Goal: Task Accomplishment & Management: Use online tool/utility

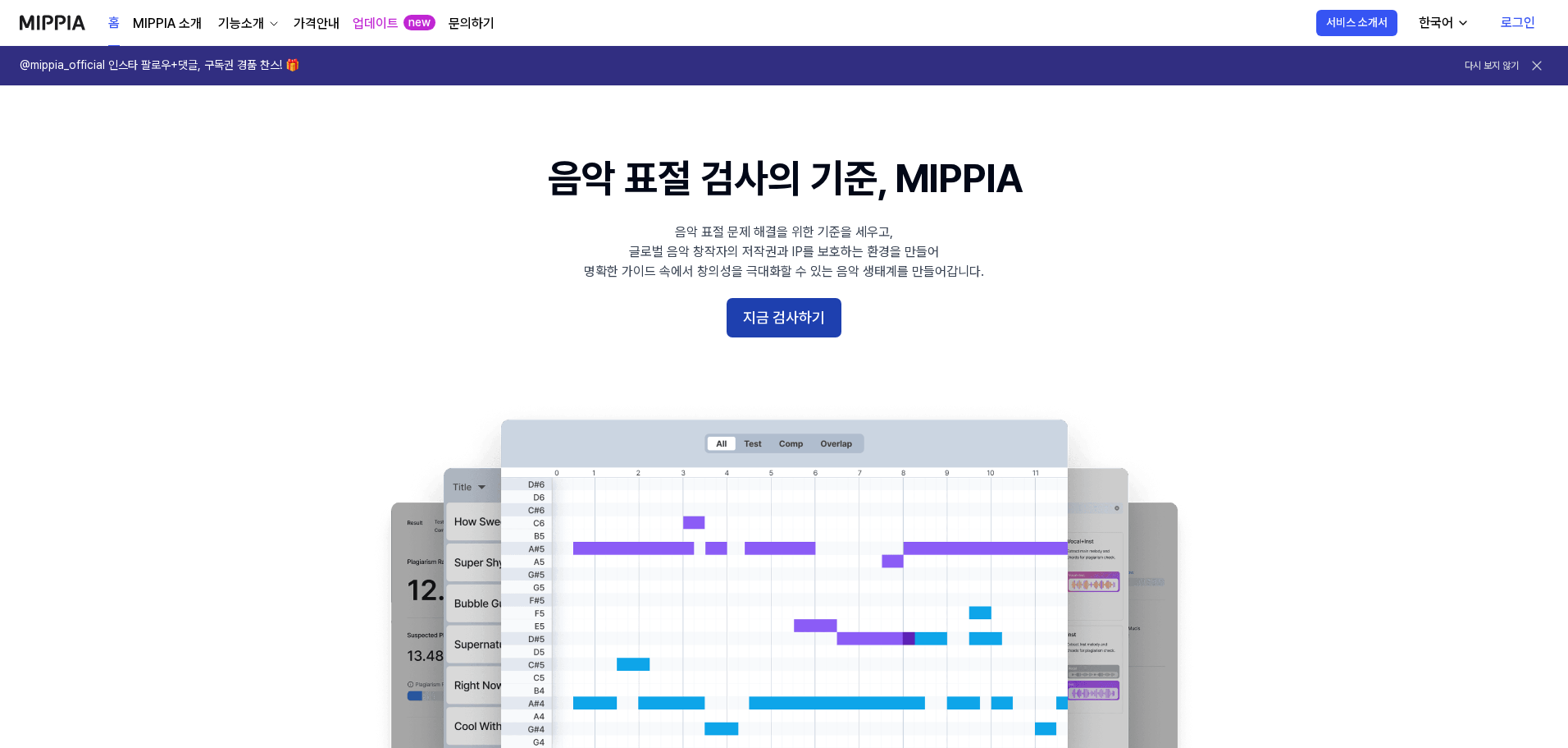
click at [784, 315] on button "지금 검사하기" at bounding box center [784, 317] width 115 height 40
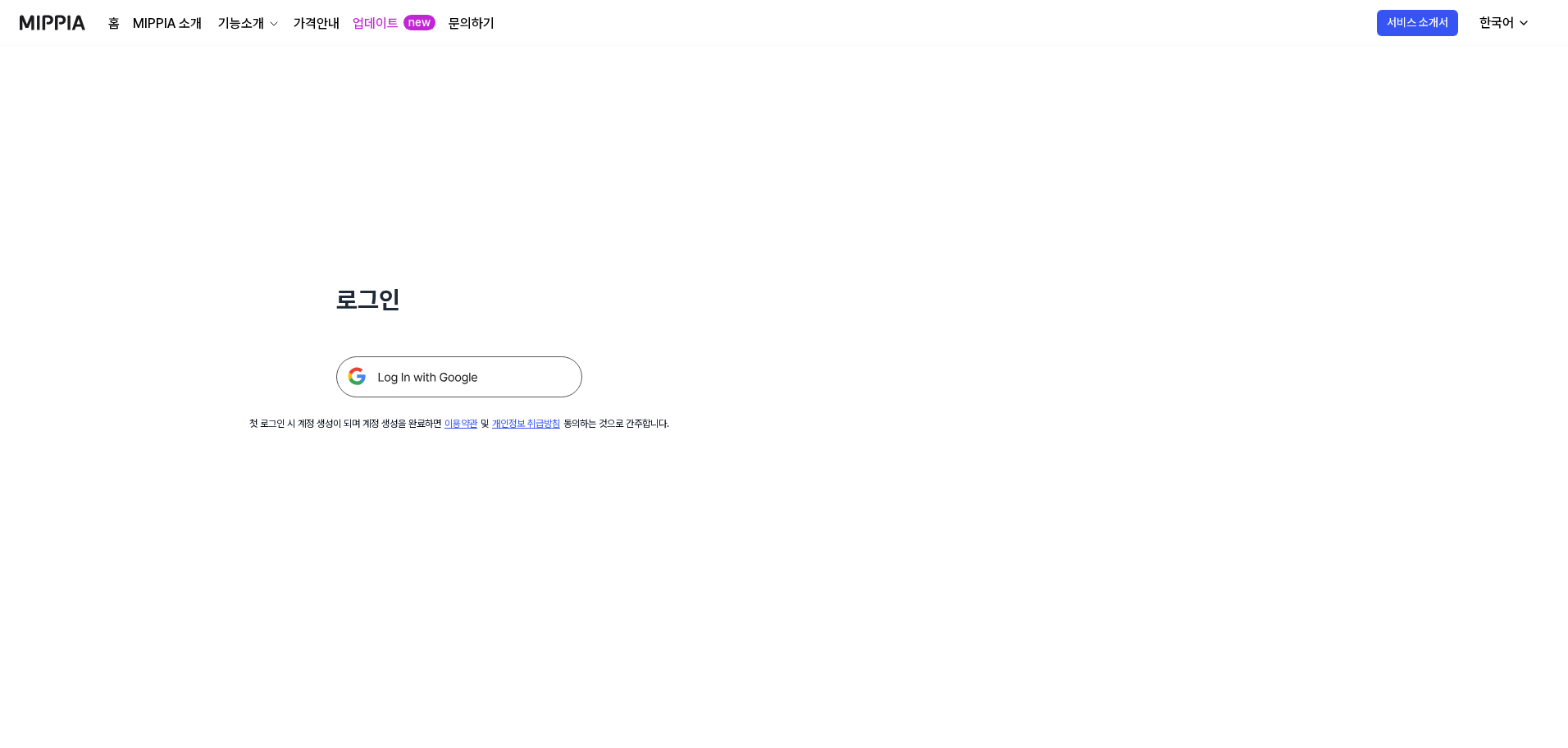
click at [61, 19] on img at bounding box center [52, 22] width 66 height 45
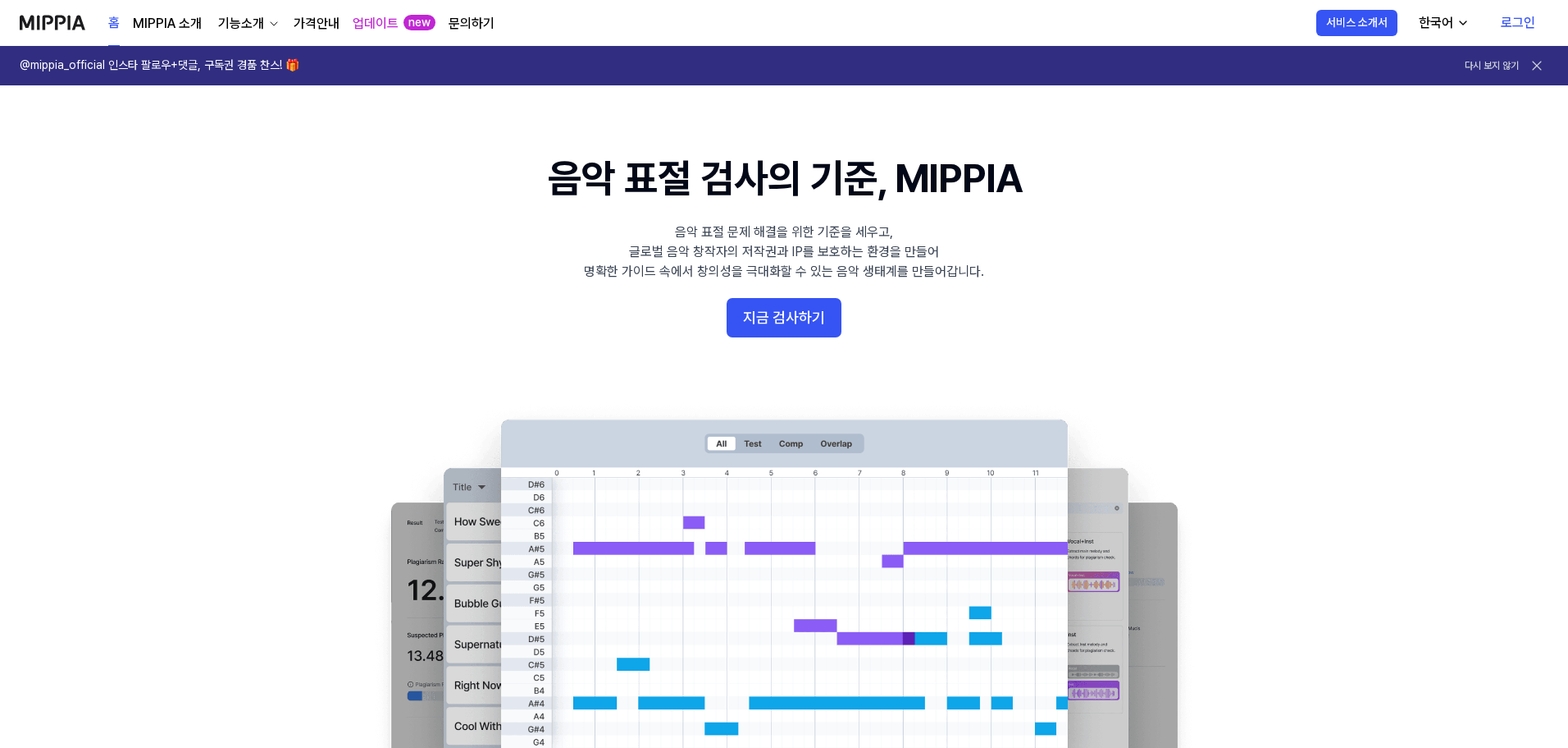
click at [307, 22] on link "가격안내" at bounding box center [317, 23] width 46 height 19
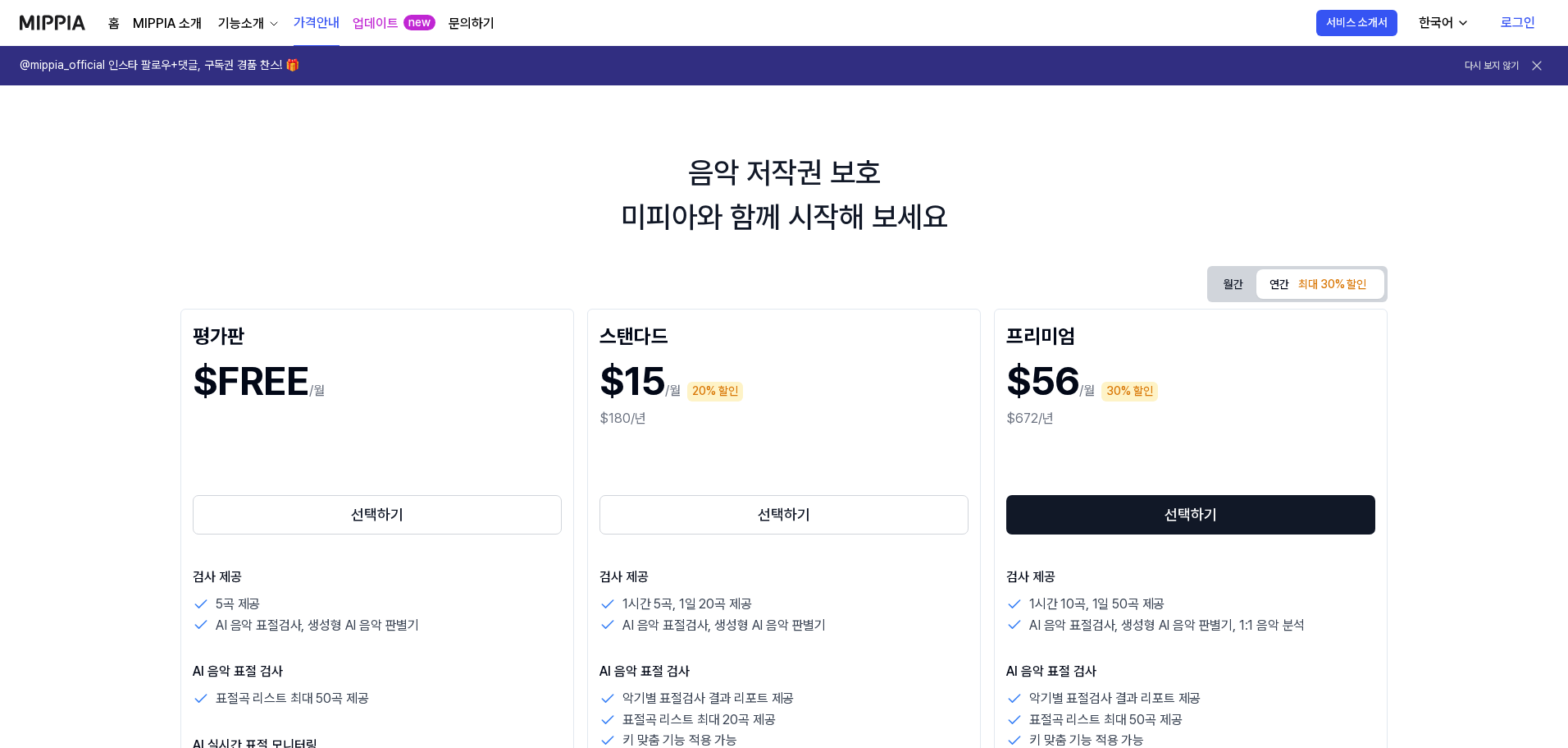
click at [59, 24] on img at bounding box center [52, 22] width 66 height 45
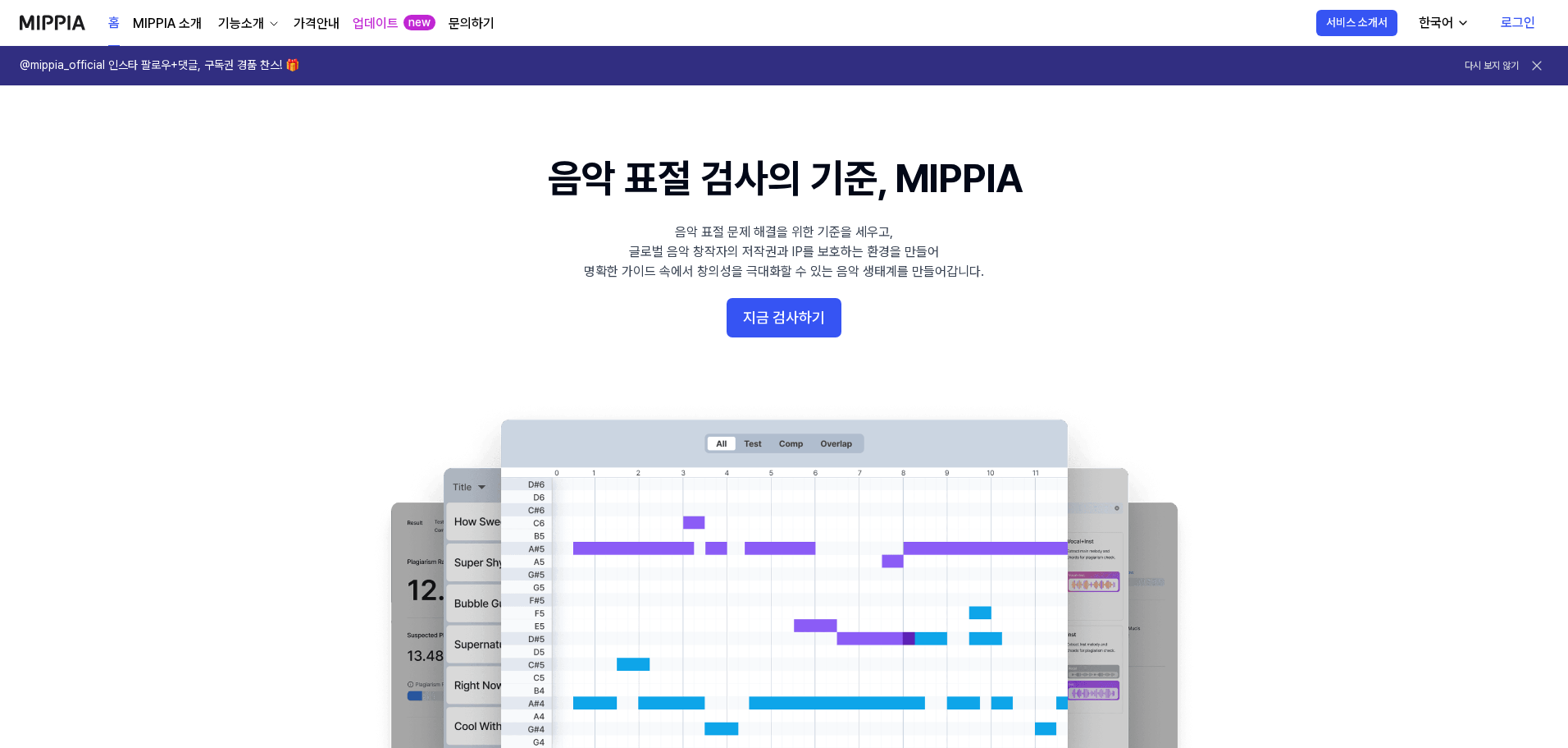
drag, startPoint x: 1516, startPoint y: 0, endPoint x: 500, endPoint y: 319, distance: 1064.9
click at [500, 319] on 배너 "음악 표절 검사의 기준, MIPPIA 음악 표절 문제 해결을 위한 기준을 세우고, 글로벌 음악 창작자의 저작권과 IP를 보호하는 환경을 만들어…" at bounding box center [784, 448] width 1181 height 596
click at [792, 319] on button "지금 검사하기" at bounding box center [784, 317] width 115 height 40
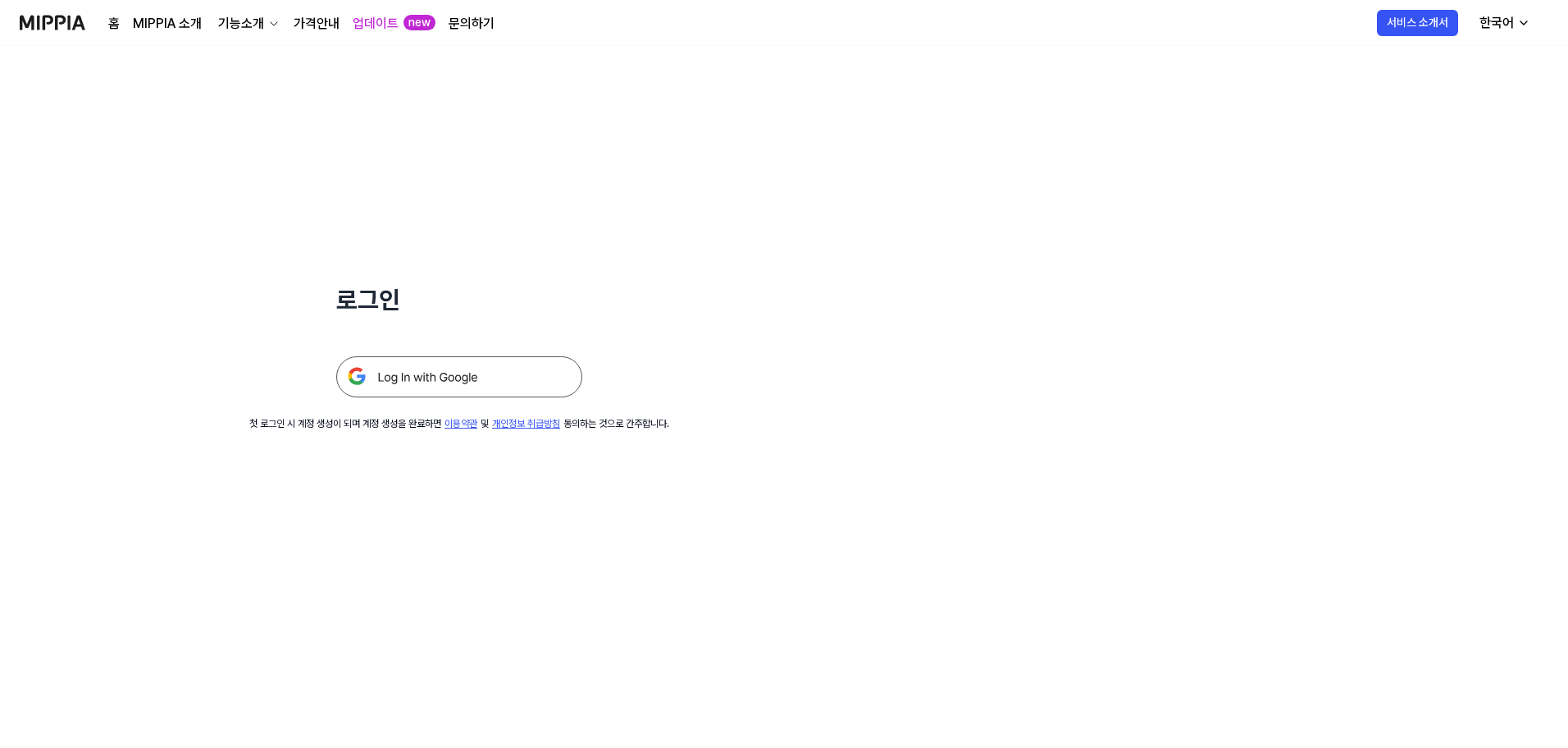
click at [447, 379] on img at bounding box center [459, 376] width 246 height 41
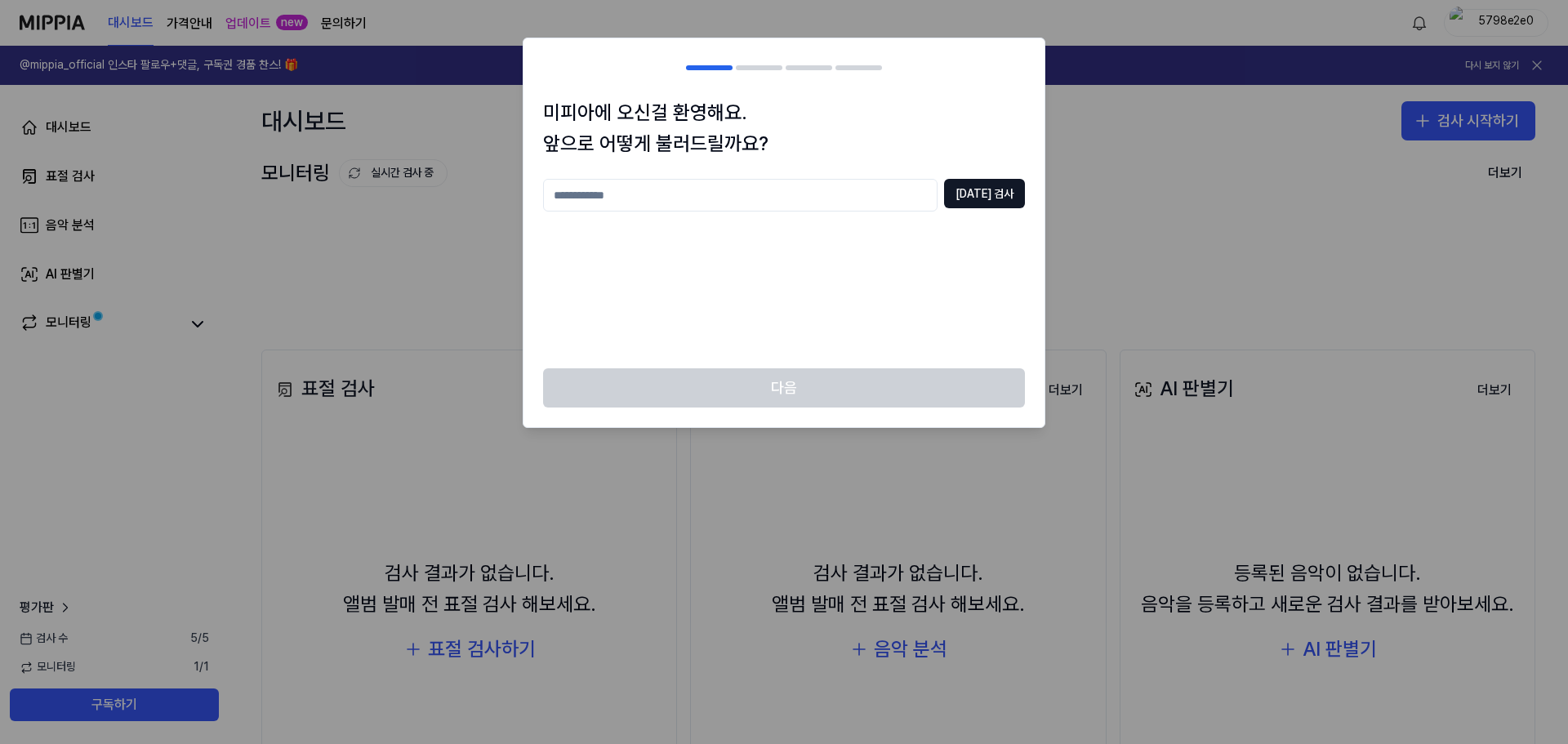
click at [699, 195] on input "text" at bounding box center [740, 195] width 395 height 33
type input "******"
click at [992, 199] on button "[DATE] 검사" at bounding box center [985, 193] width 81 height 29
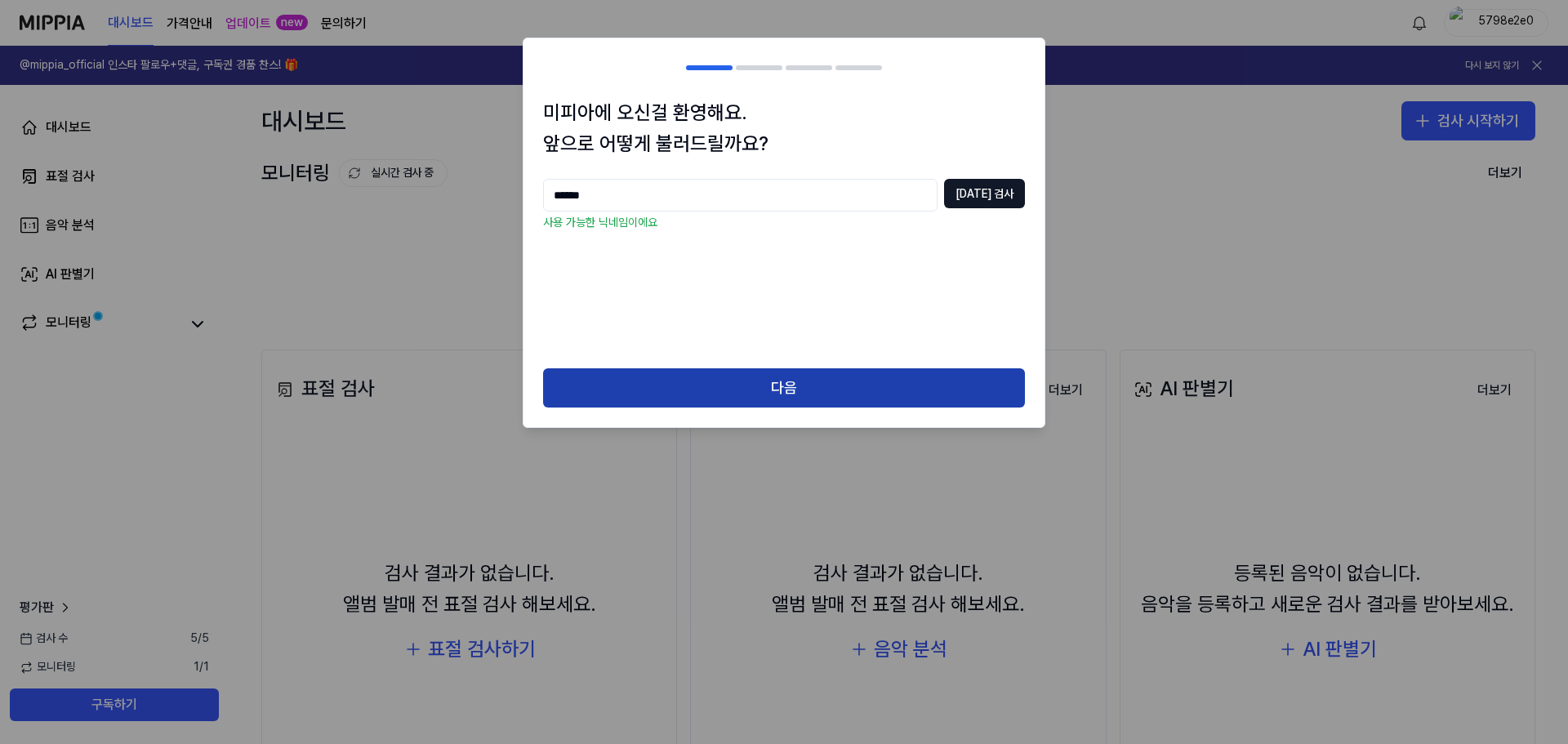
click at [816, 387] on button "다음" at bounding box center [784, 387] width 482 height 40
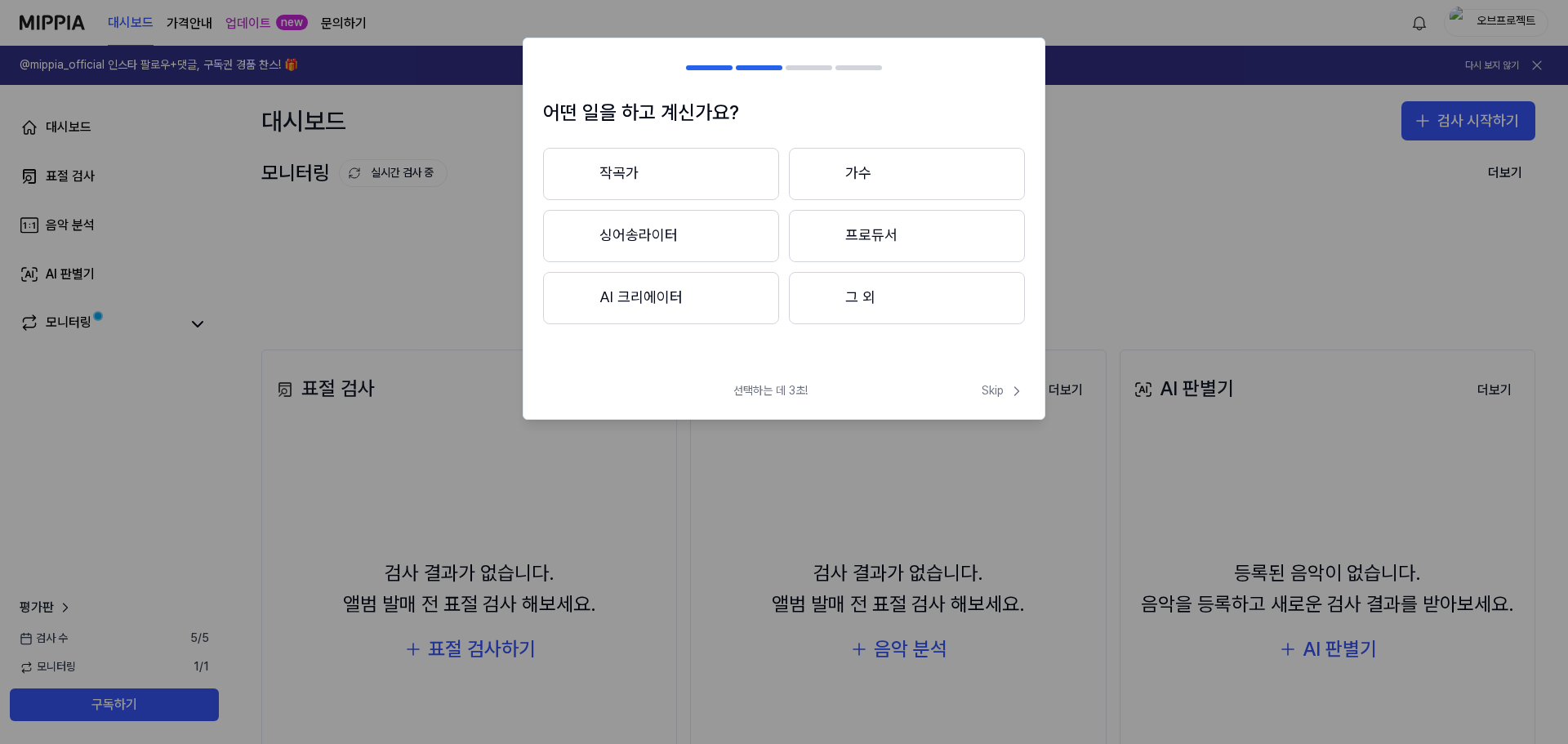
click at [637, 164] on button "작곡가" at bounding box center [661, 174] width 236 height 52
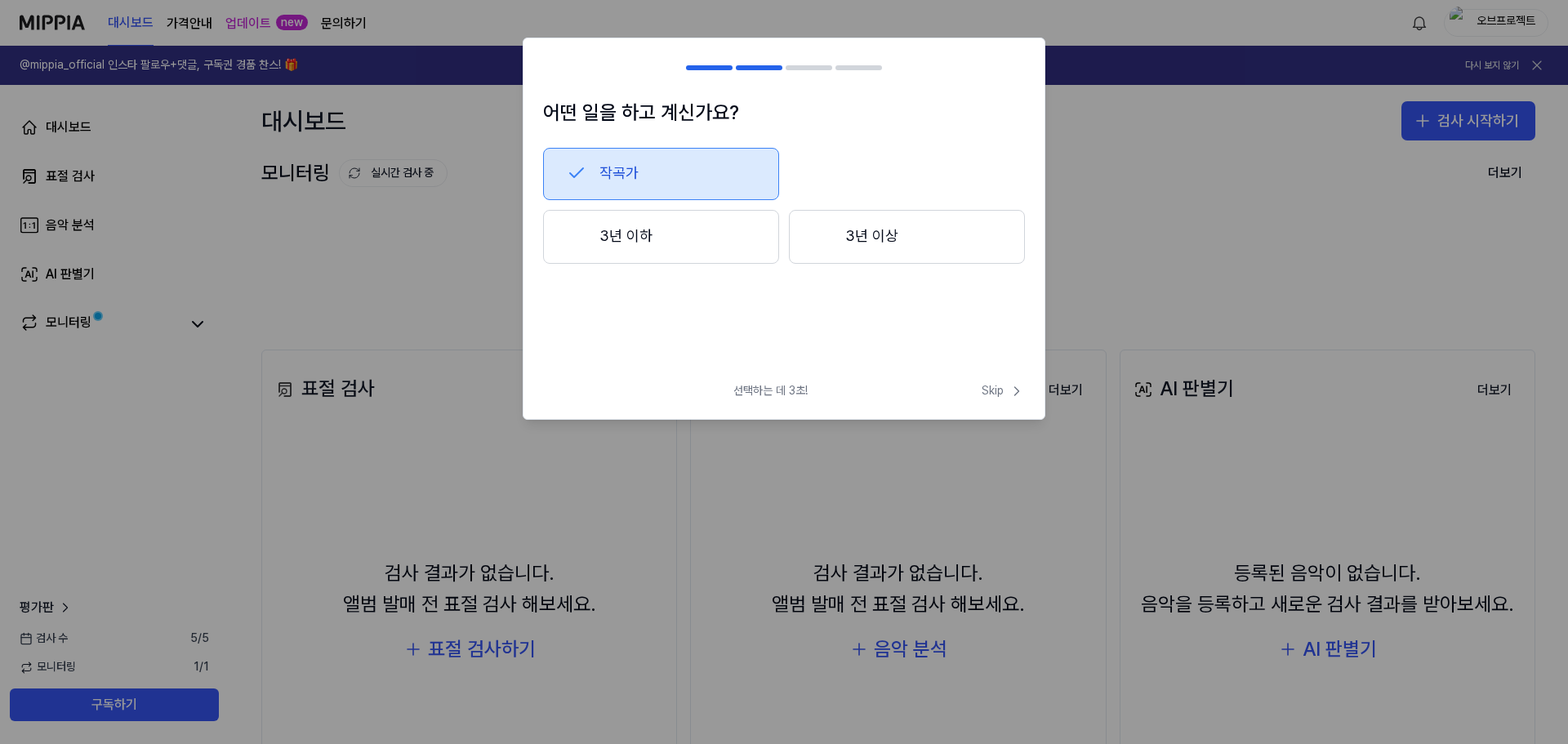
click at [606, 224] on button "3년 이하" at bounding box center [661, 236] width 236 height 54
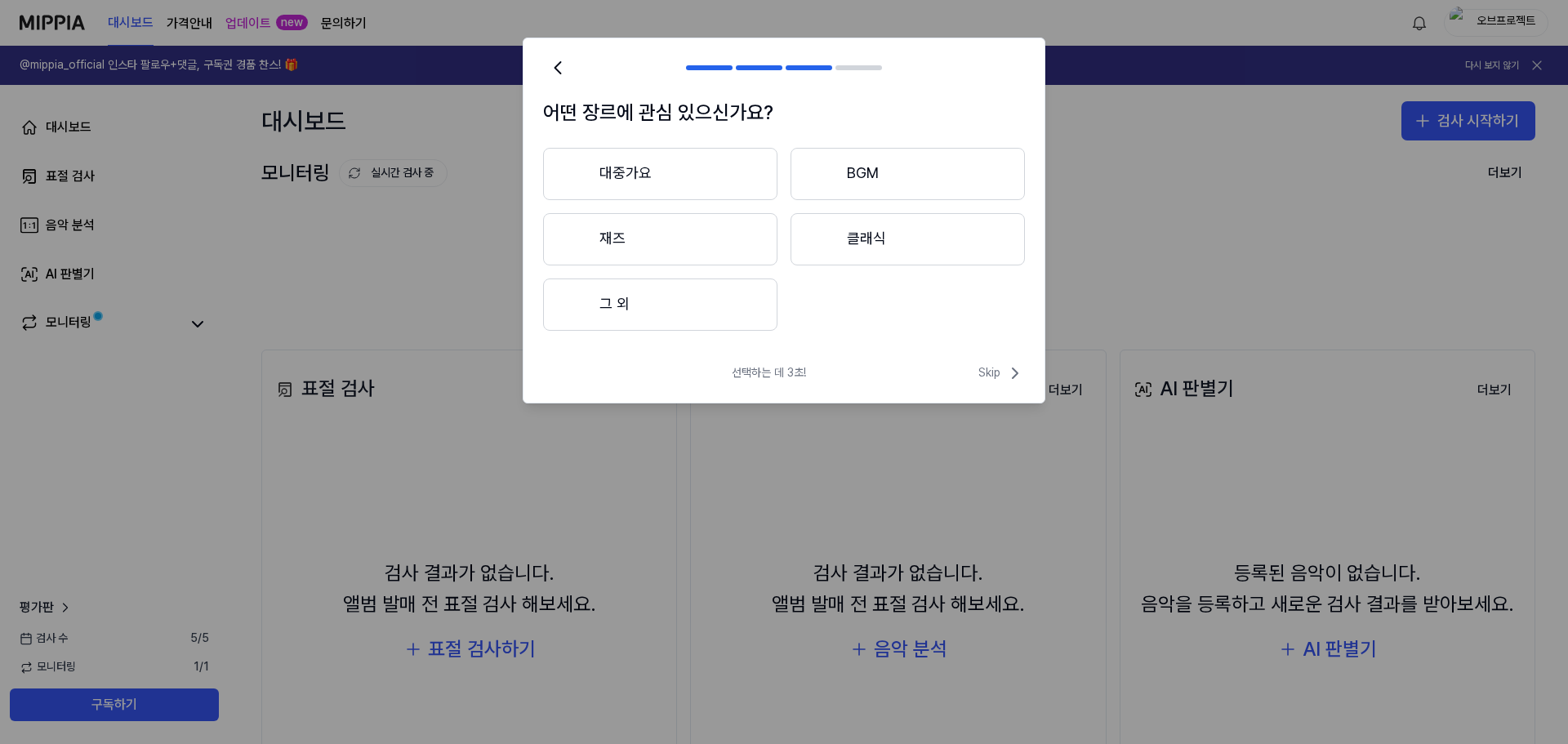
click at [657, 177] on button "대중가요" at bounding box center [660, 174] width 235 height 52
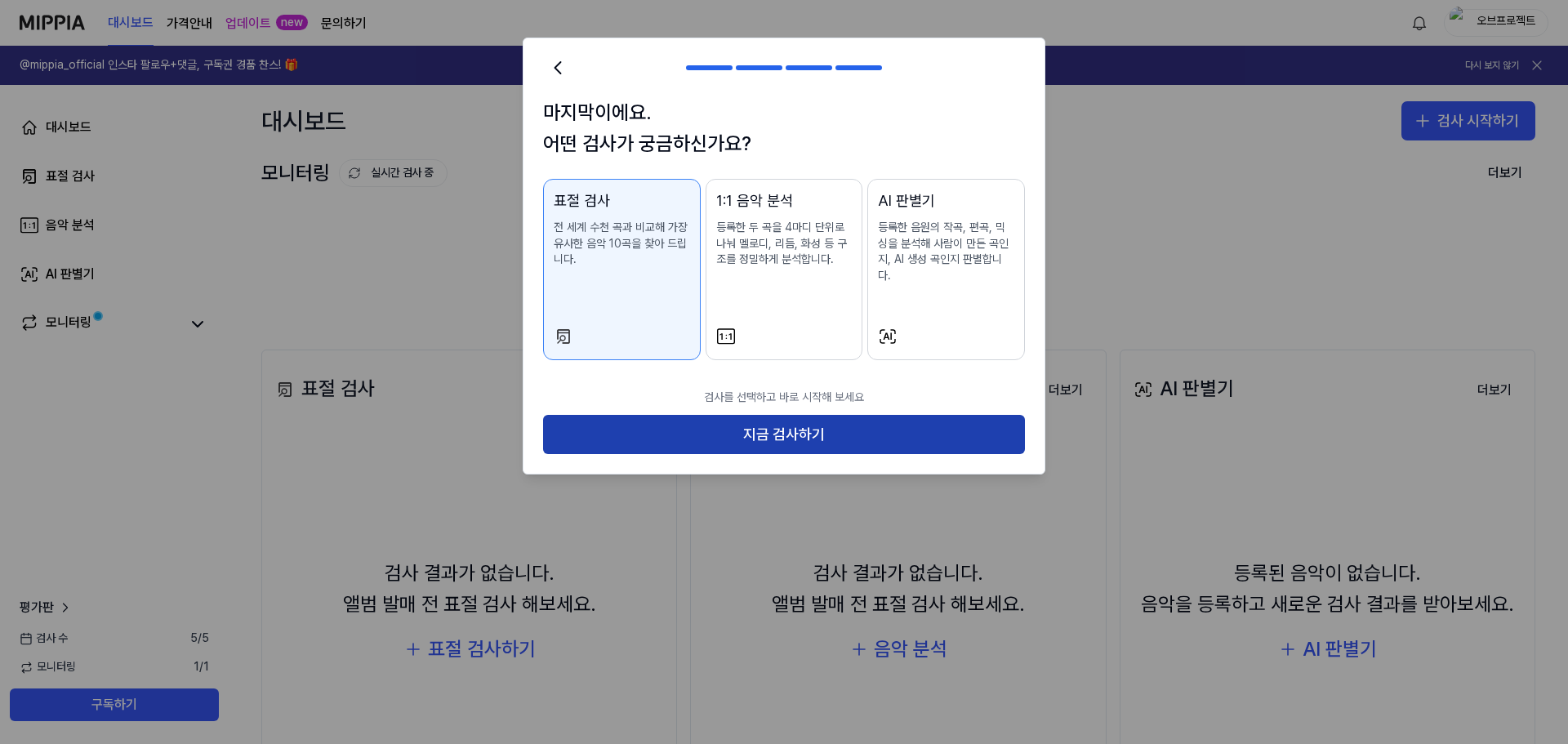
click at [777, 422] on button "지금 검사하기" at bounding box center [784, 434] width 482 height 40
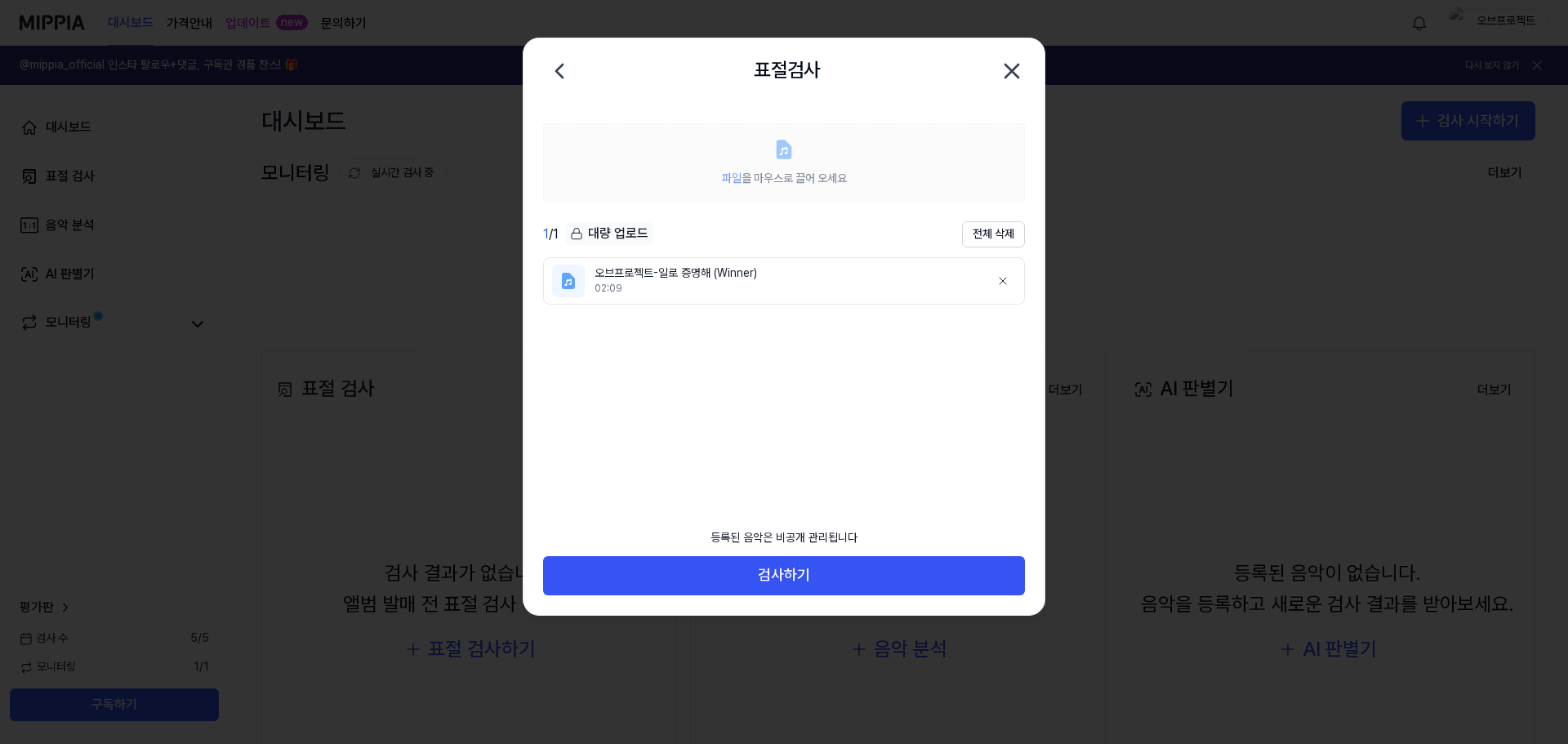
click at [787, 183] on span "파일 을 마우스로 끌어 오세요" at bounding box center [785, 177] width 125 height 13
click at [786, 155] on icon at bounding box center [784, 150] width 14 height 18
click at [614, 235] on div "대량 업로드" at bounding box center [609, 233] width 88 height 23
click at [662, 359] on ul "오브프로젝트-일로 증명해 (Winner) 02:09" at bounding box center [784, 376] width 482 height 238
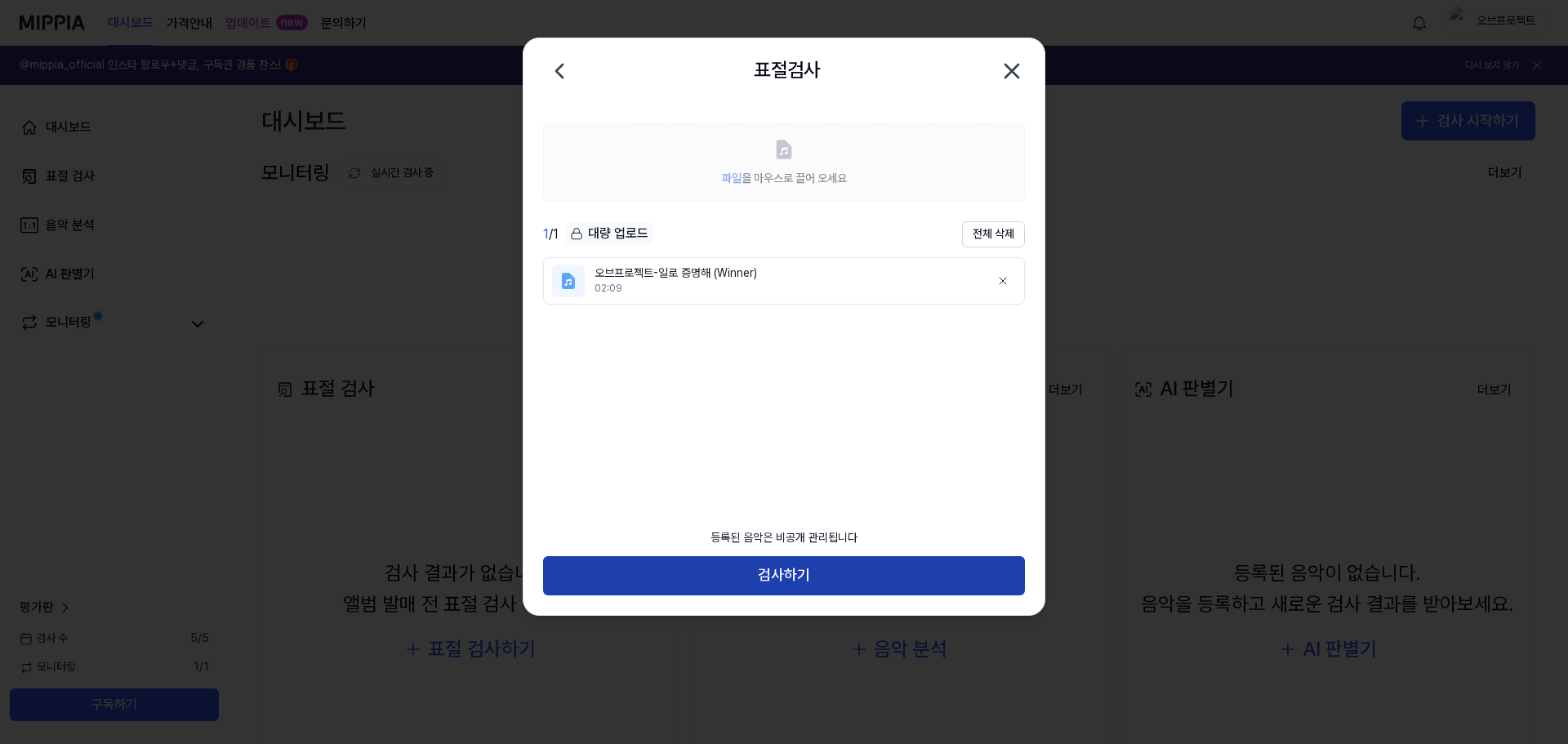
click at [815, 575] on button "검사하기" at bounding box center [784, 575] width 482 height 40
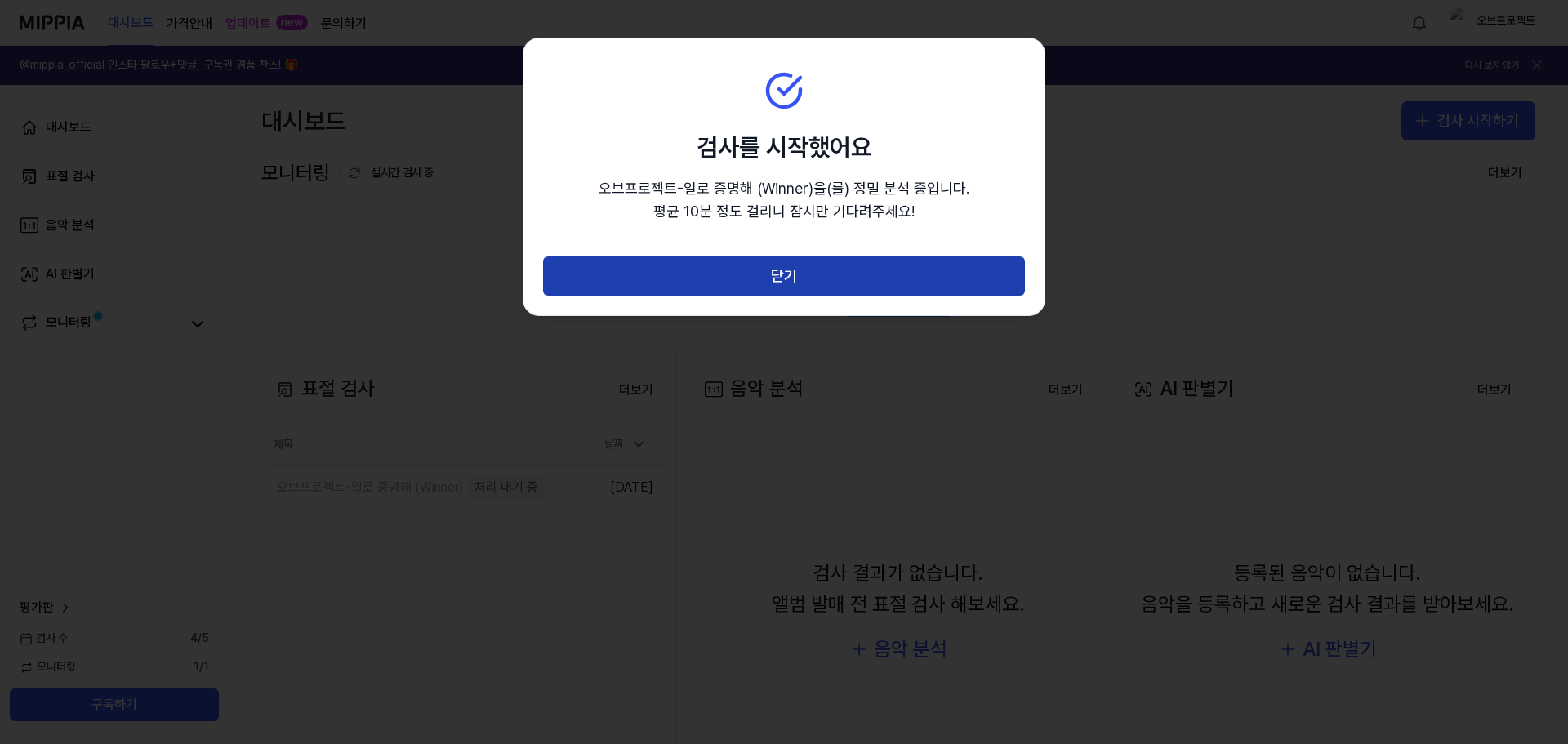
click at [821, 274] on button "닫기" at bounding box center [784, 276] width 482 height 40
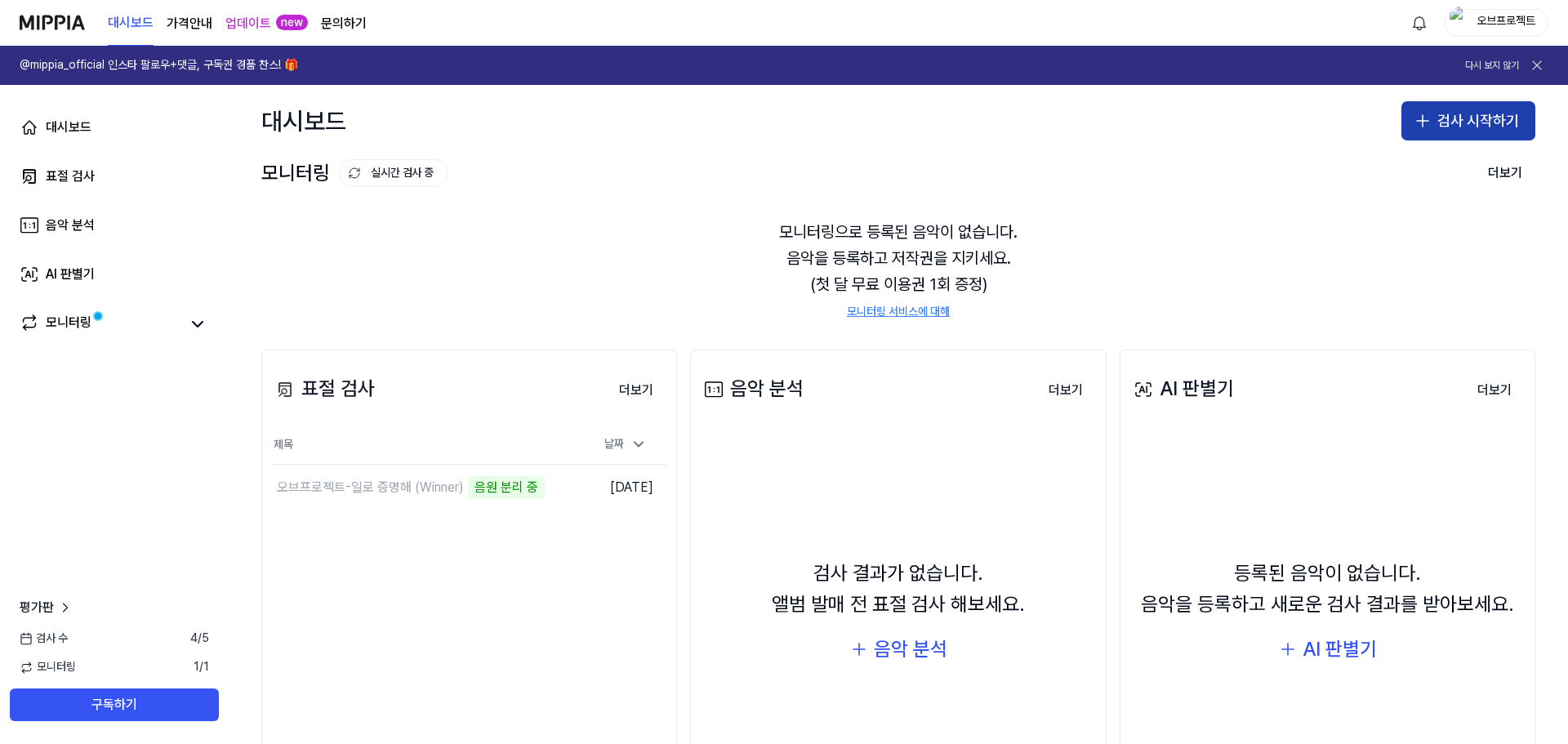
click at [1457, 127] on button "검사 시작하기" at bounding box center [1469, 120] width 134 height 40
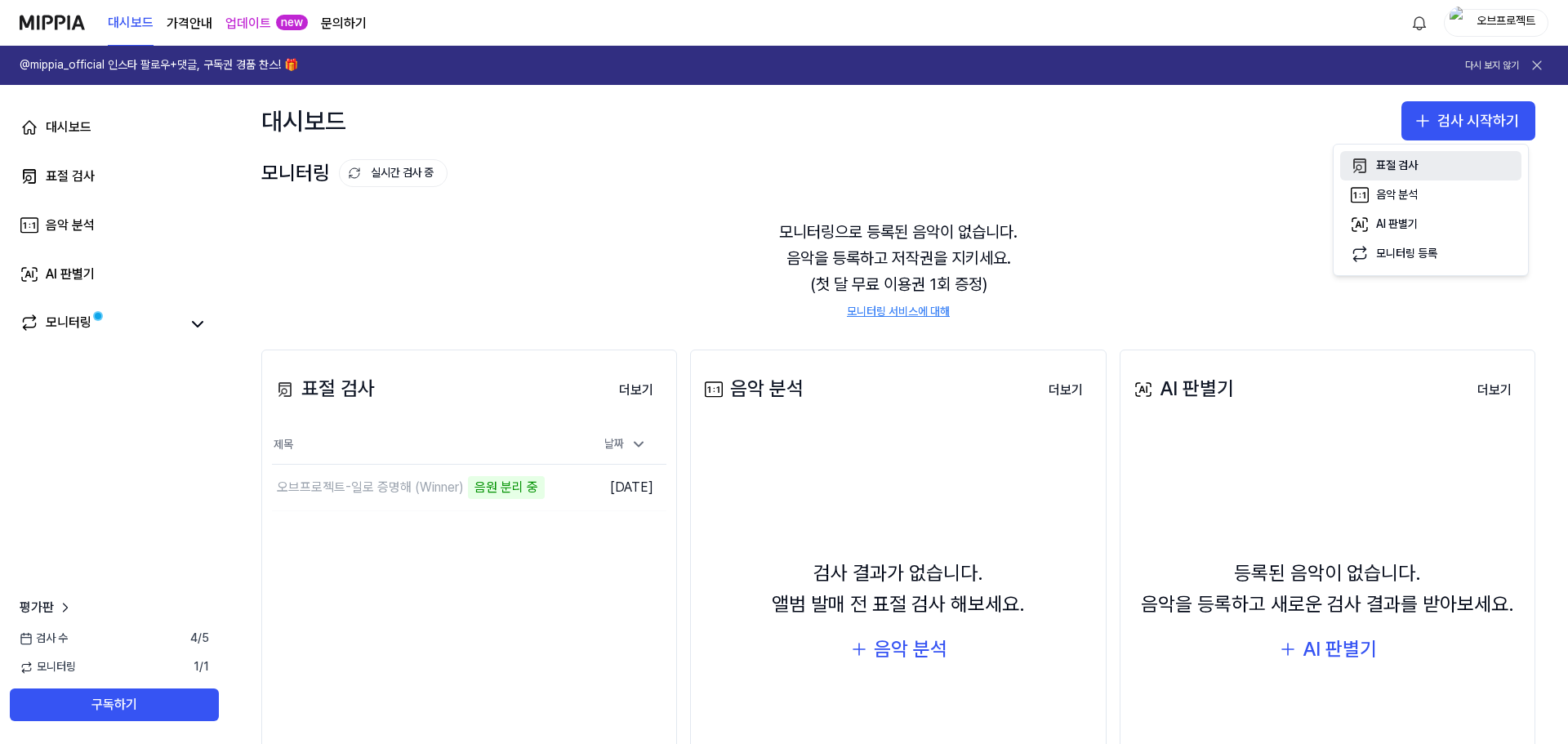
click at [1401, 166] on div "표절 검사" at bounding box center [1397, 166] width 41 height 17
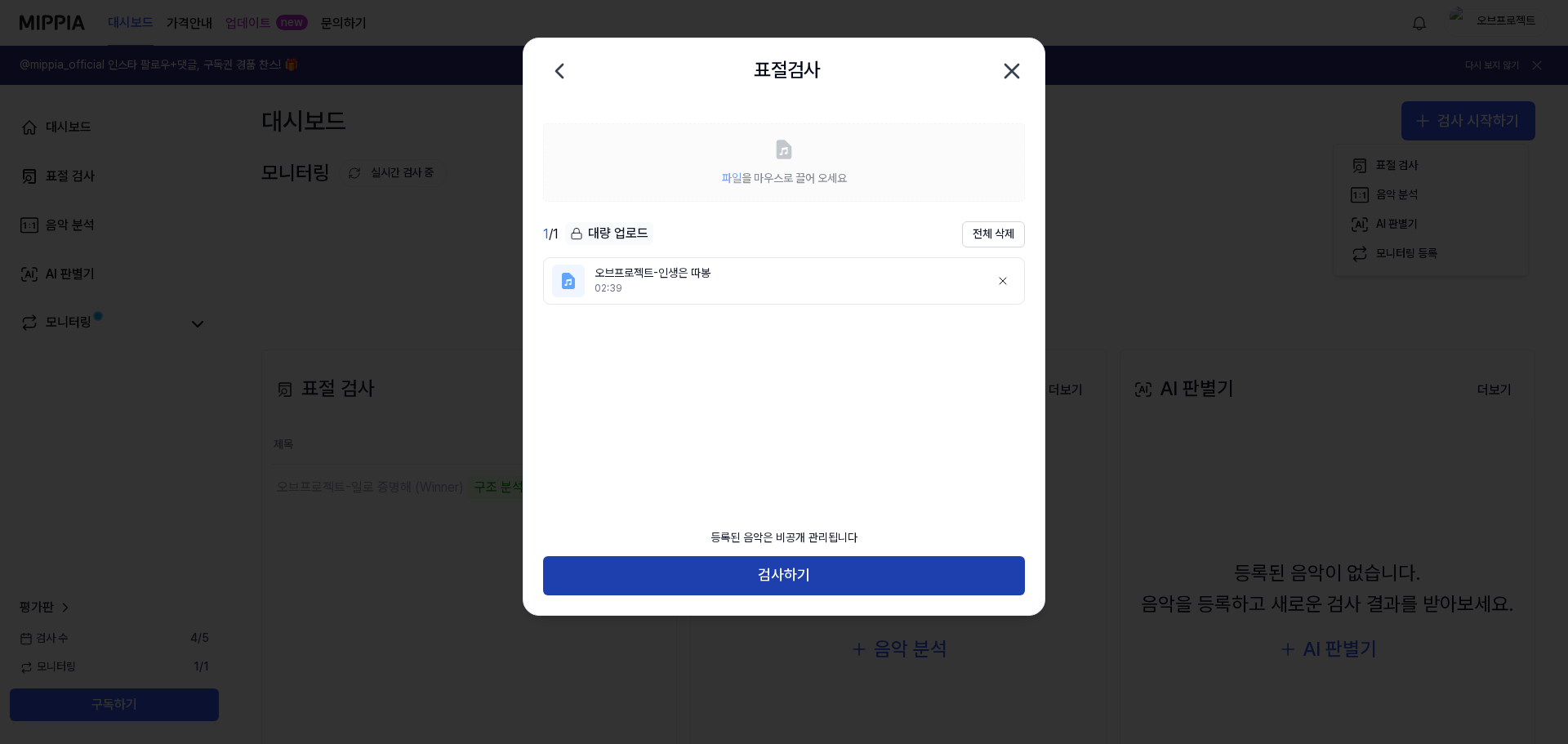
click at [818, 578] on button "검사하기" at bounding box center [784, 575] width 482 height 40
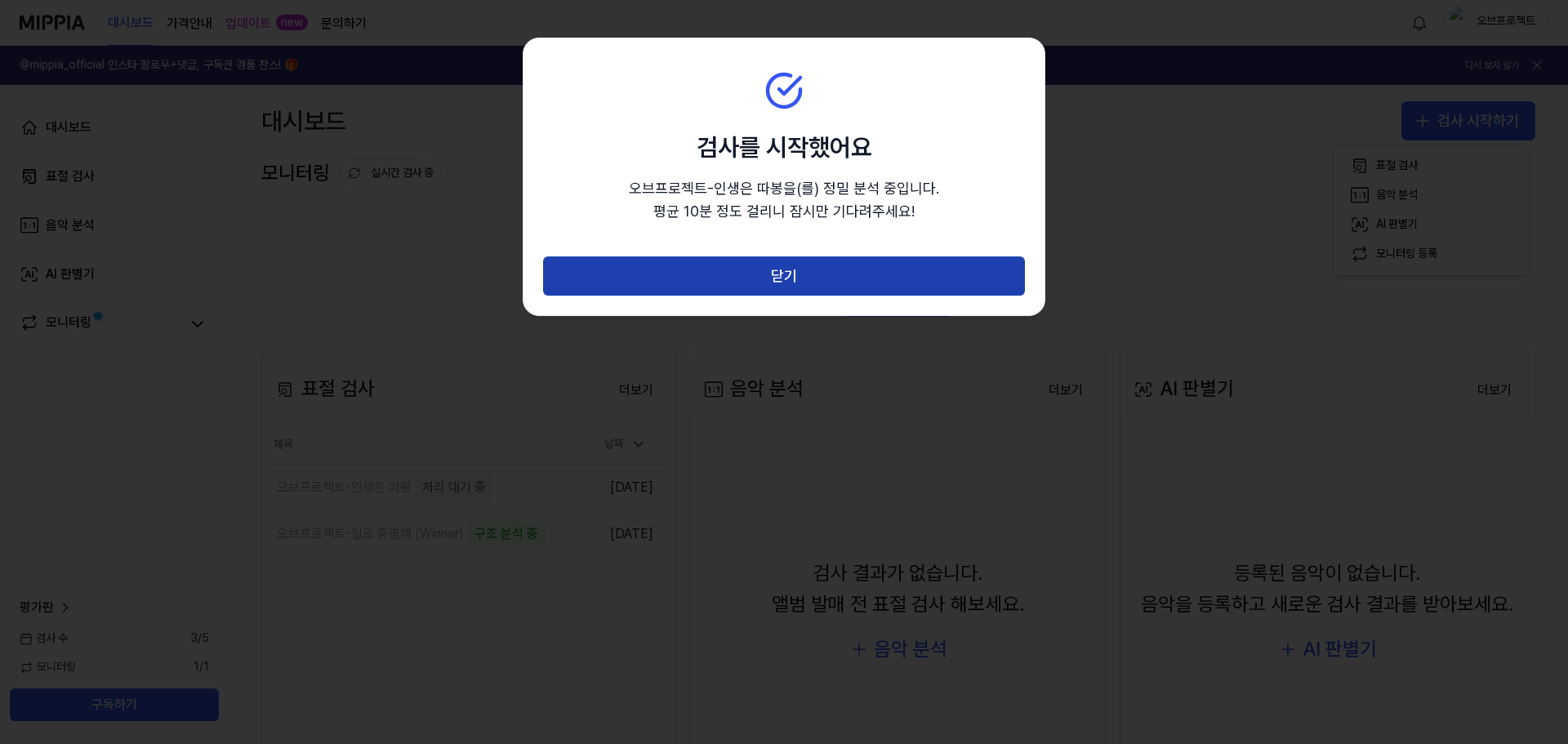
click at [869, 274] on button "닫기" at bounding box center [784, 276] width 482 height 40
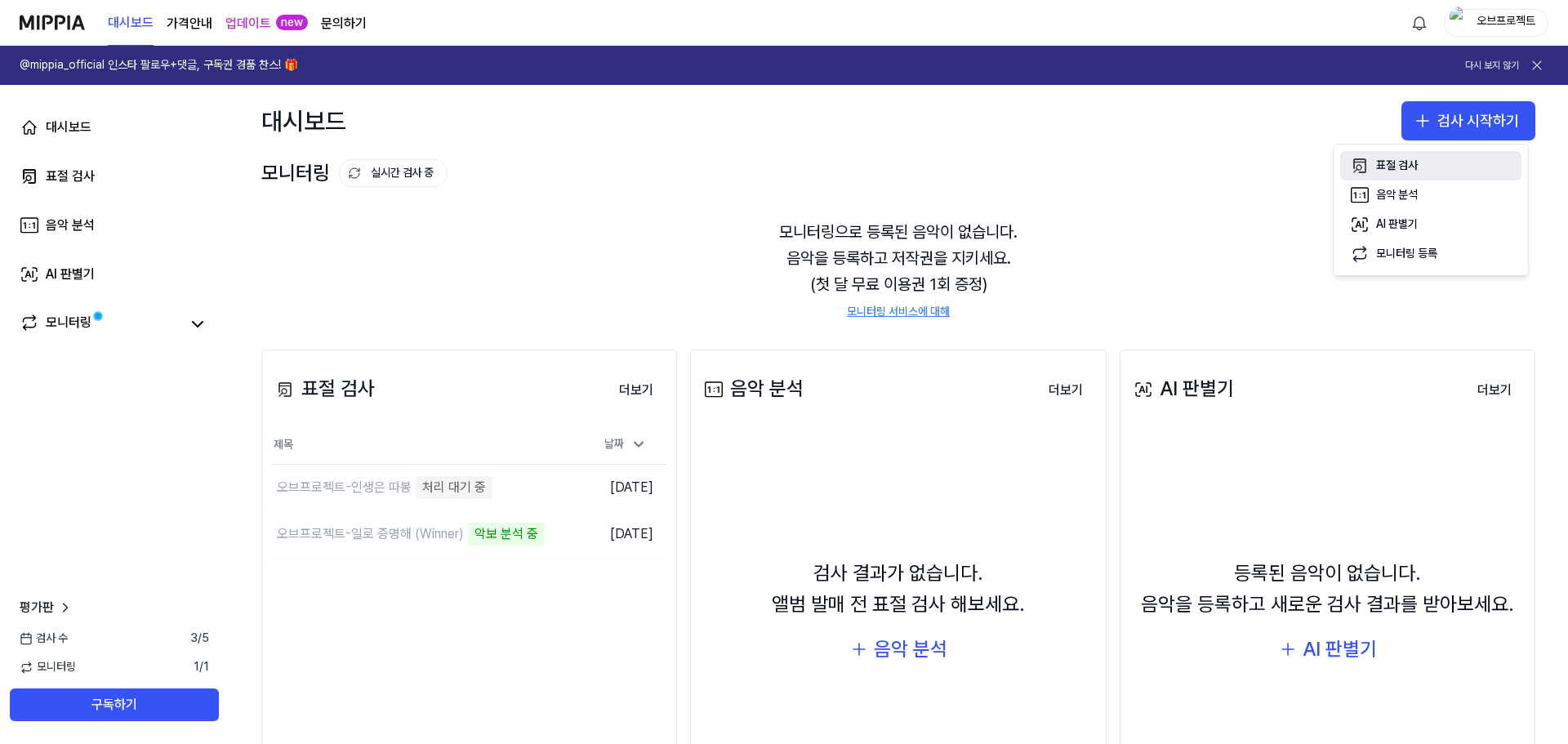
click at [1406, 164] on div "표절 검사" at bounding box center [1397, 166] width 41 height 17
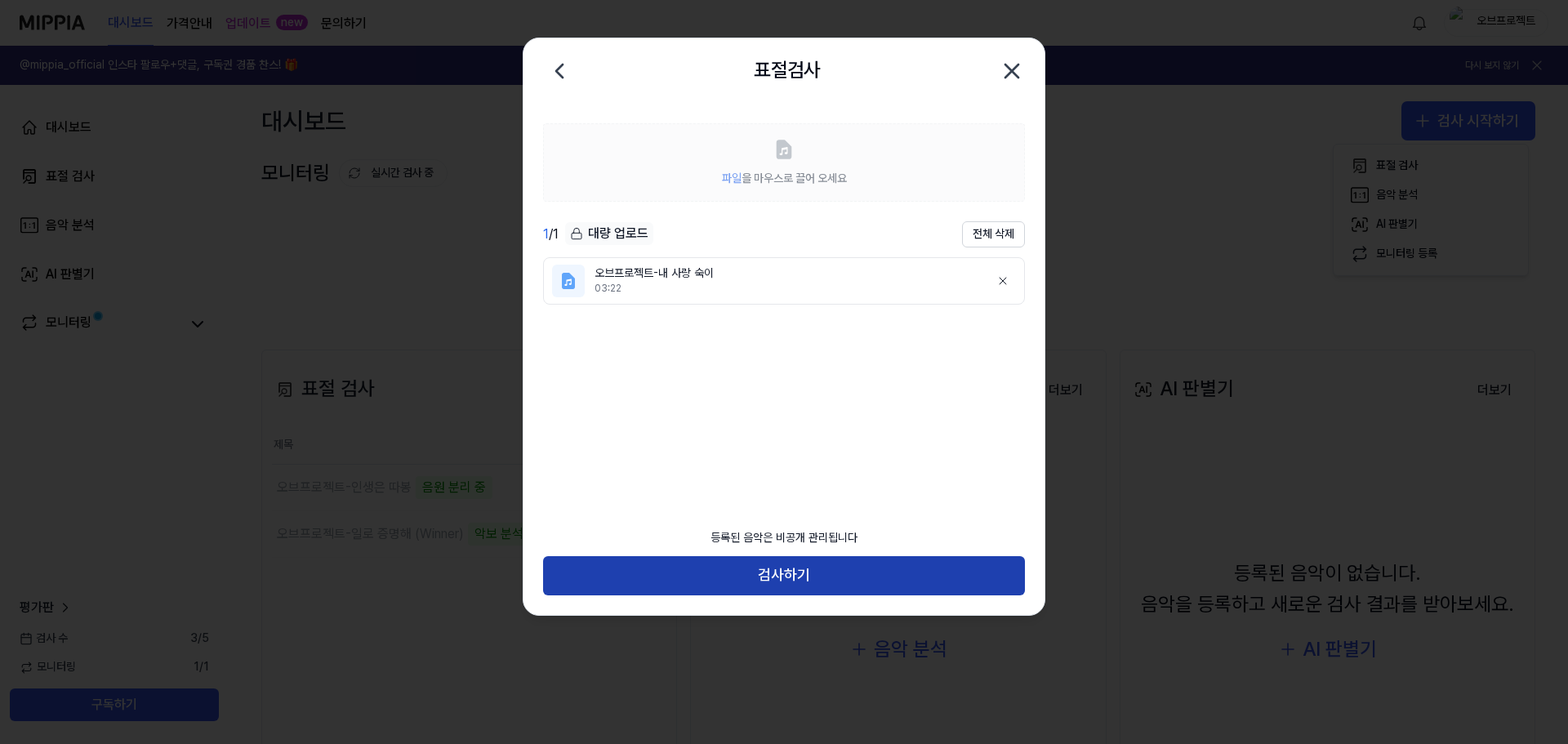
click at [788, 578] on button "검사하기" at bounding box center [784, 575] width 482 height 40
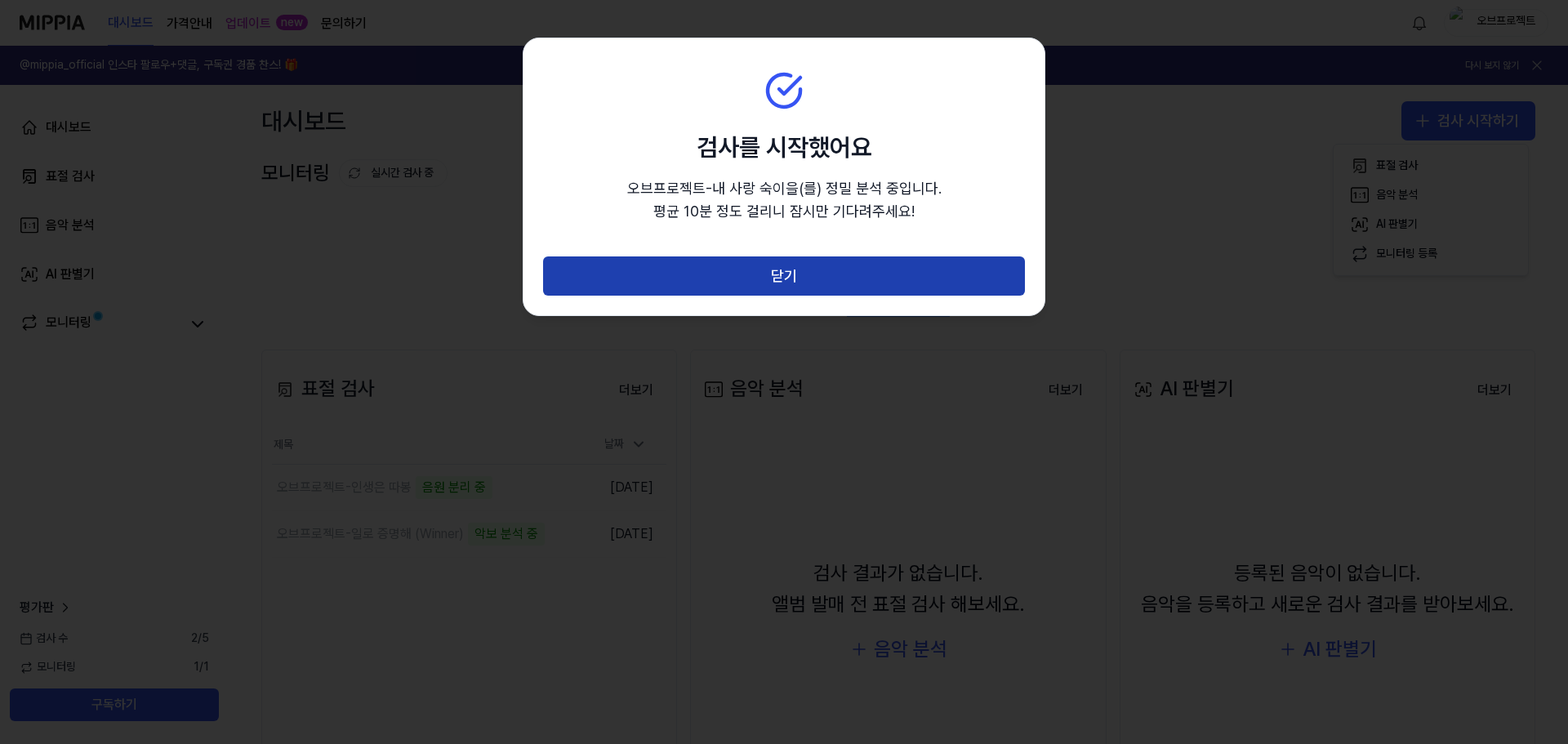
click at [775, 275] on button "닫기" at bounding box center [784, 276] width 482 height 40
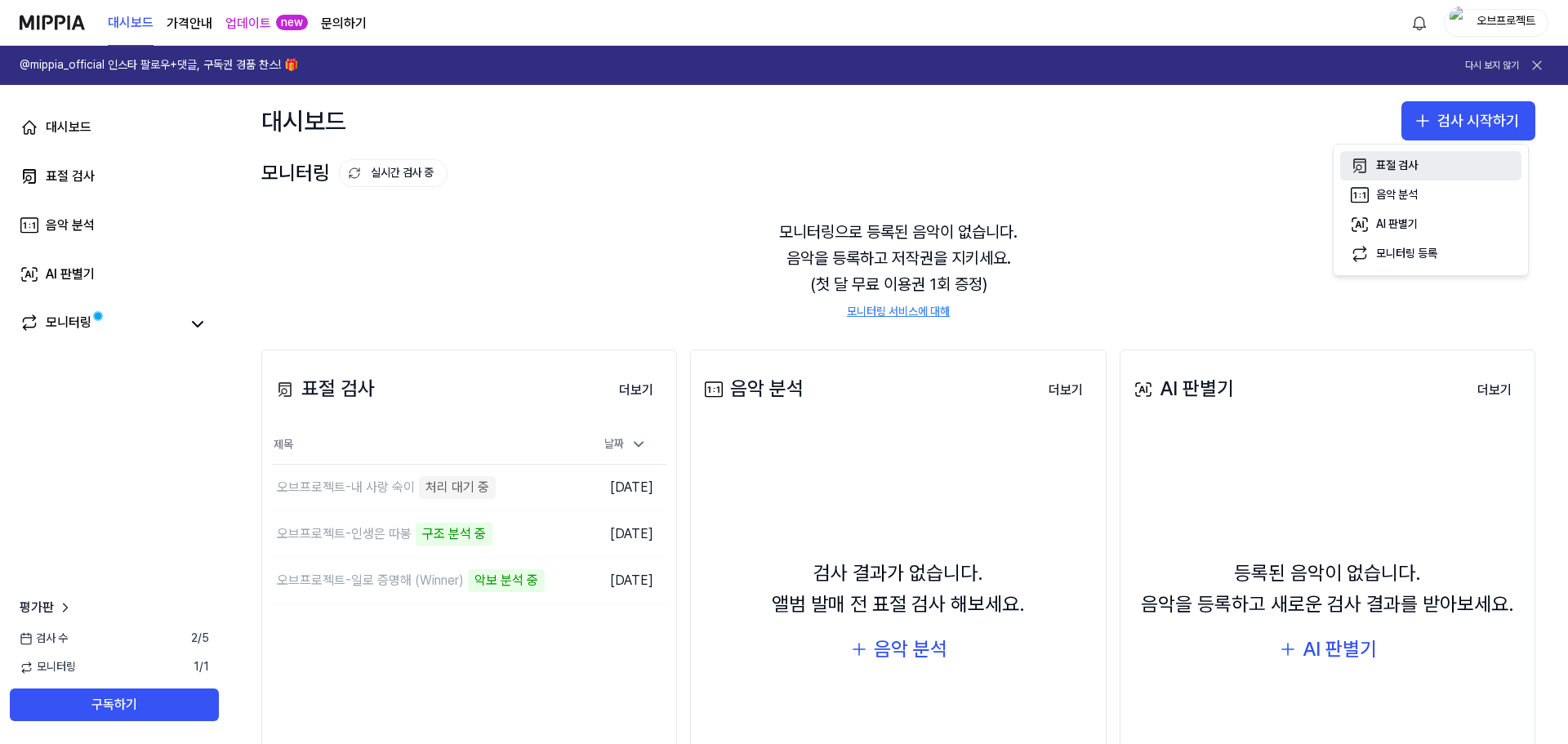
click at [1401, 158] on div "표절 검사" at bounding box center [1397, 166] width 41 height 17
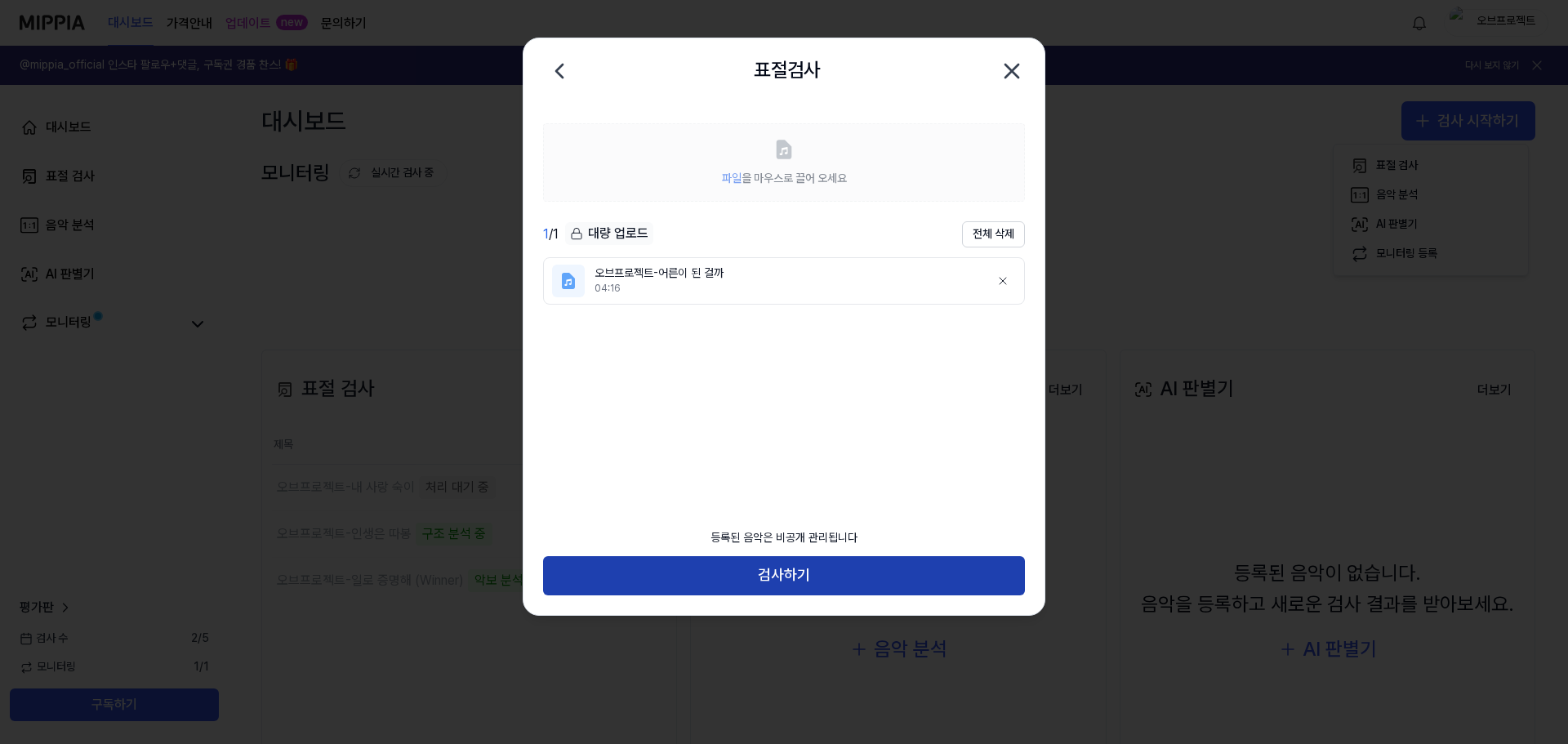
click at [782, 578] on button "검사하기" at bounding box center [784, 575] width 482 height 40
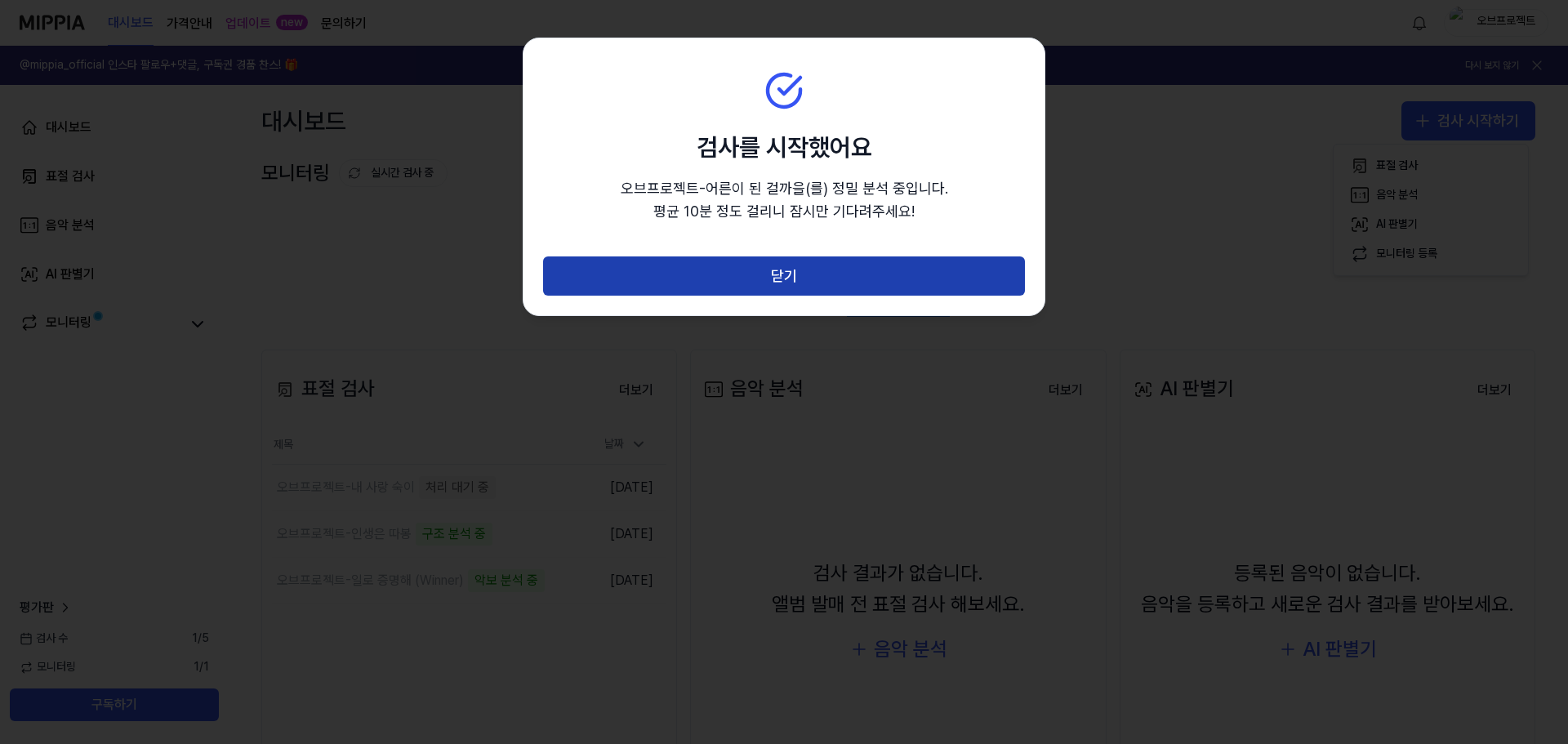
click at [774, 270] on button "닫기" at bounding box center [784, 276] width 482 height 40
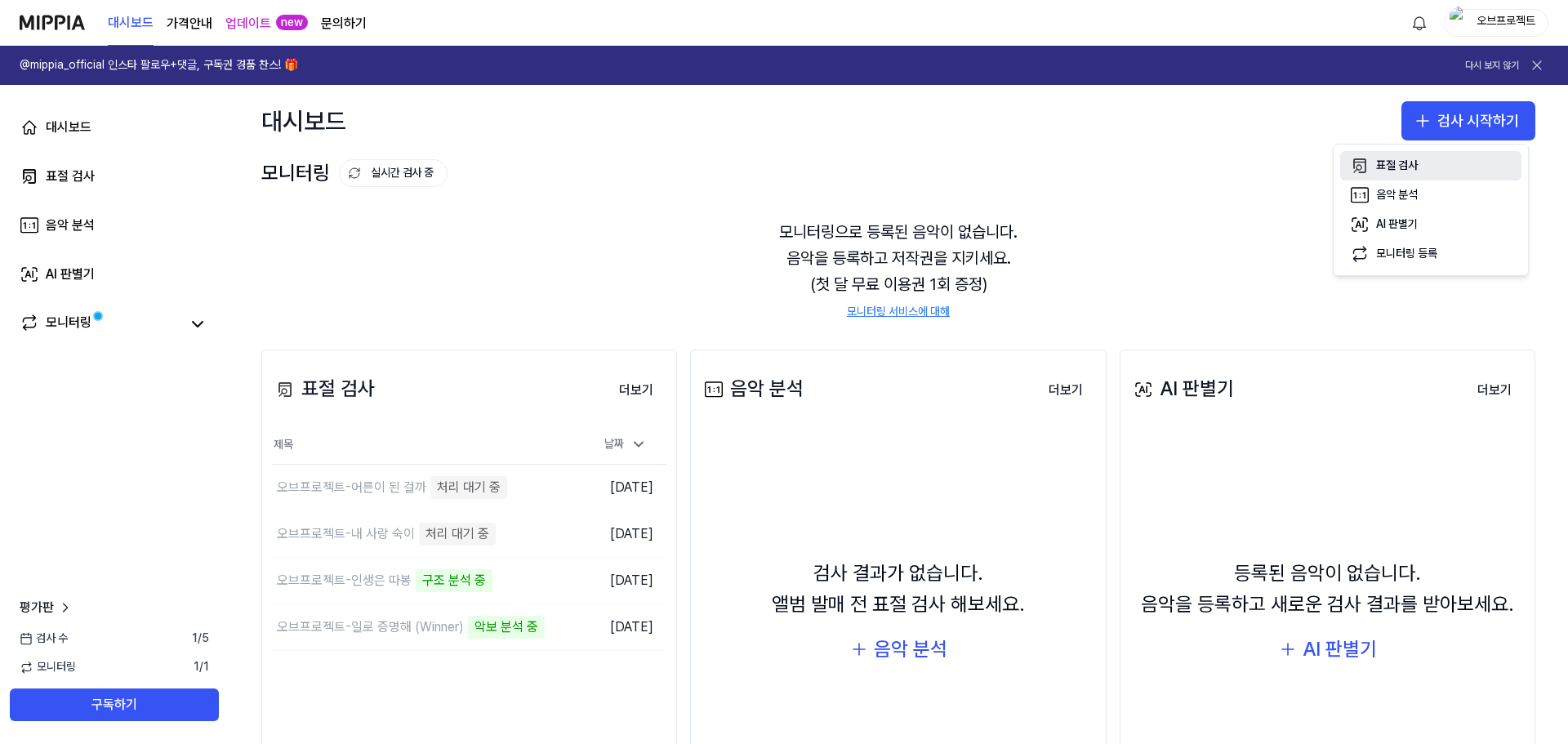
click at [1406, 161] on div "표절 검사" at bounding box center [1397, 166] width 41 height 17
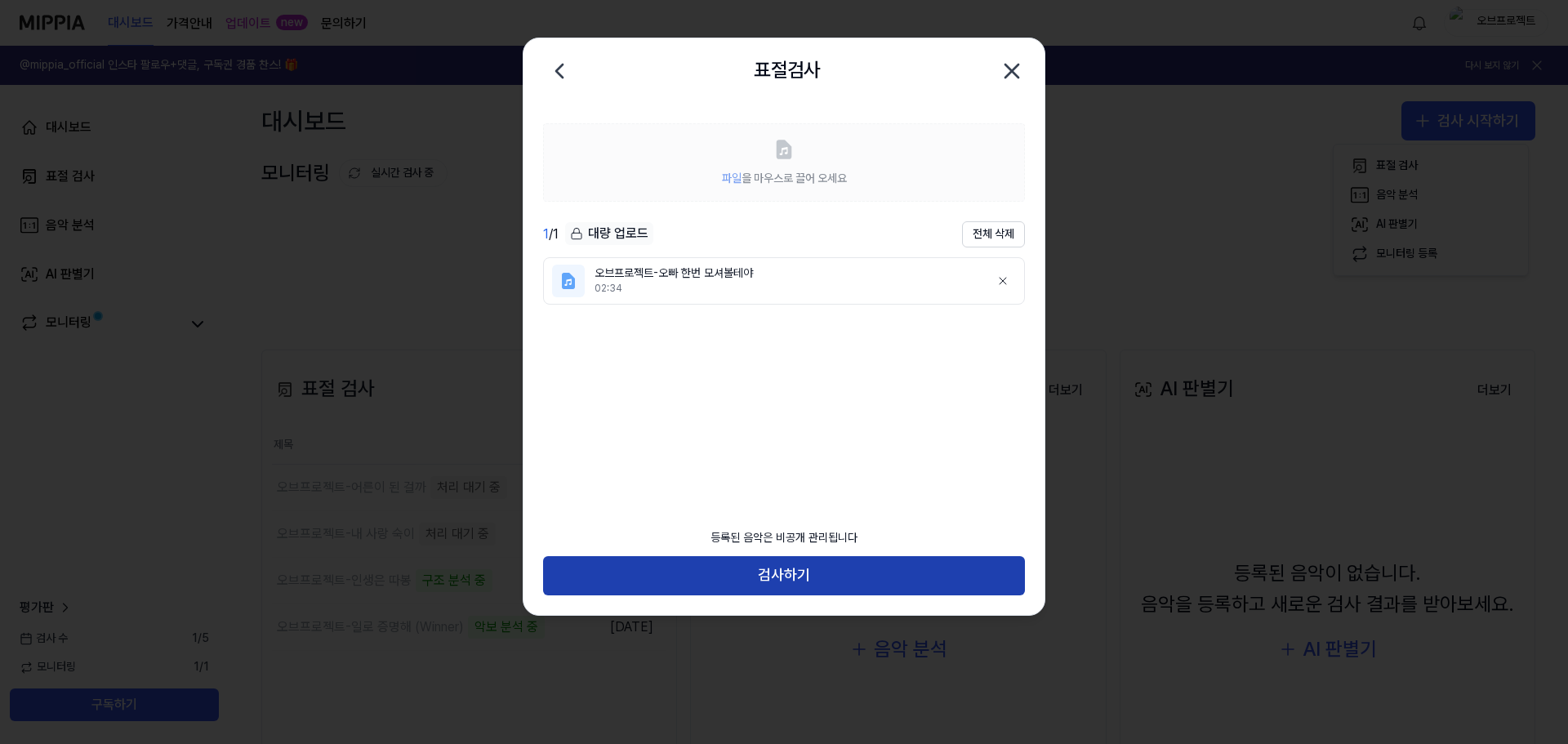
click at [794, 567] on button "검사하기" at bounding box center [784, 575] width 482 height 40
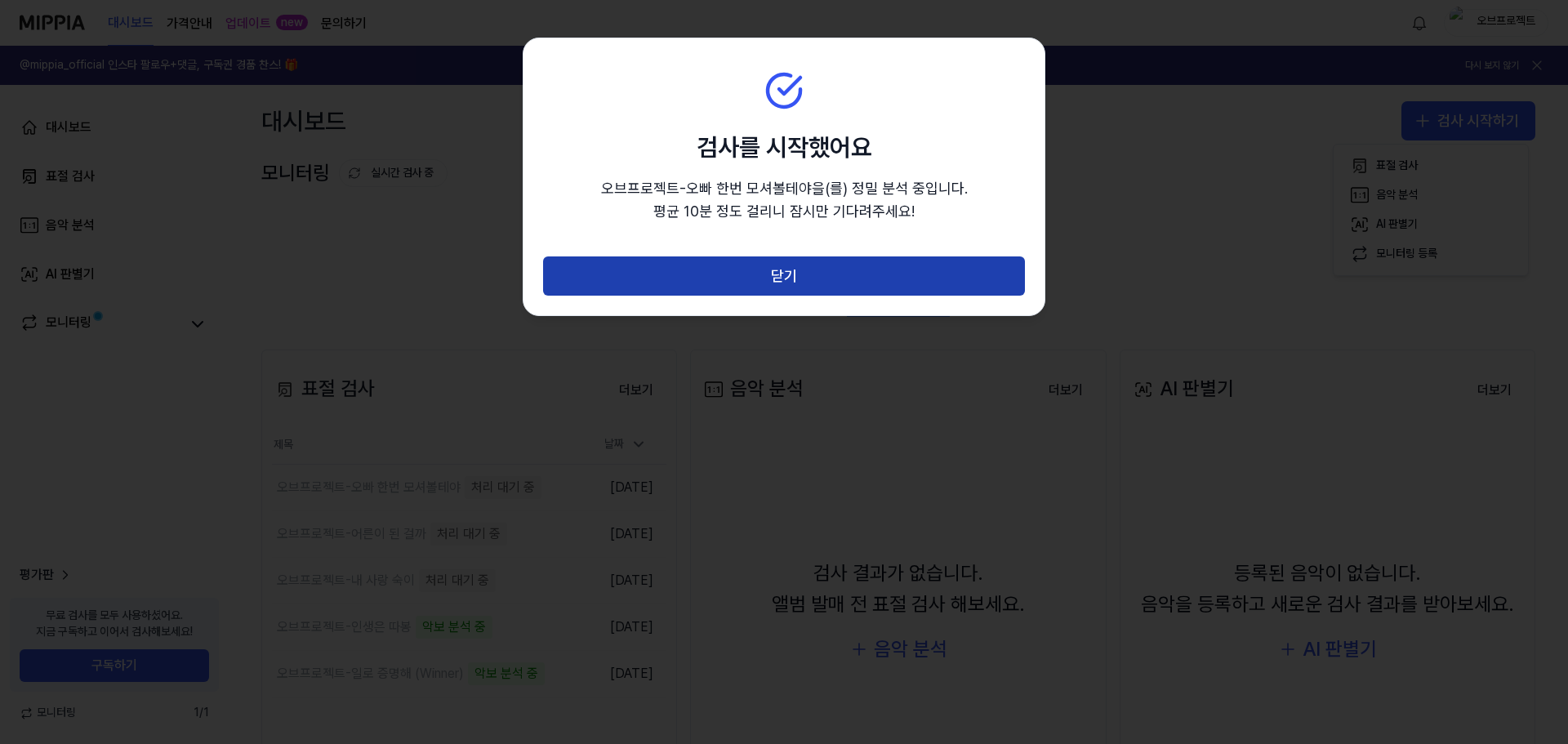
click at [795, 276] on button "닫기" at bounding box center [784, 276] width 482 height 40
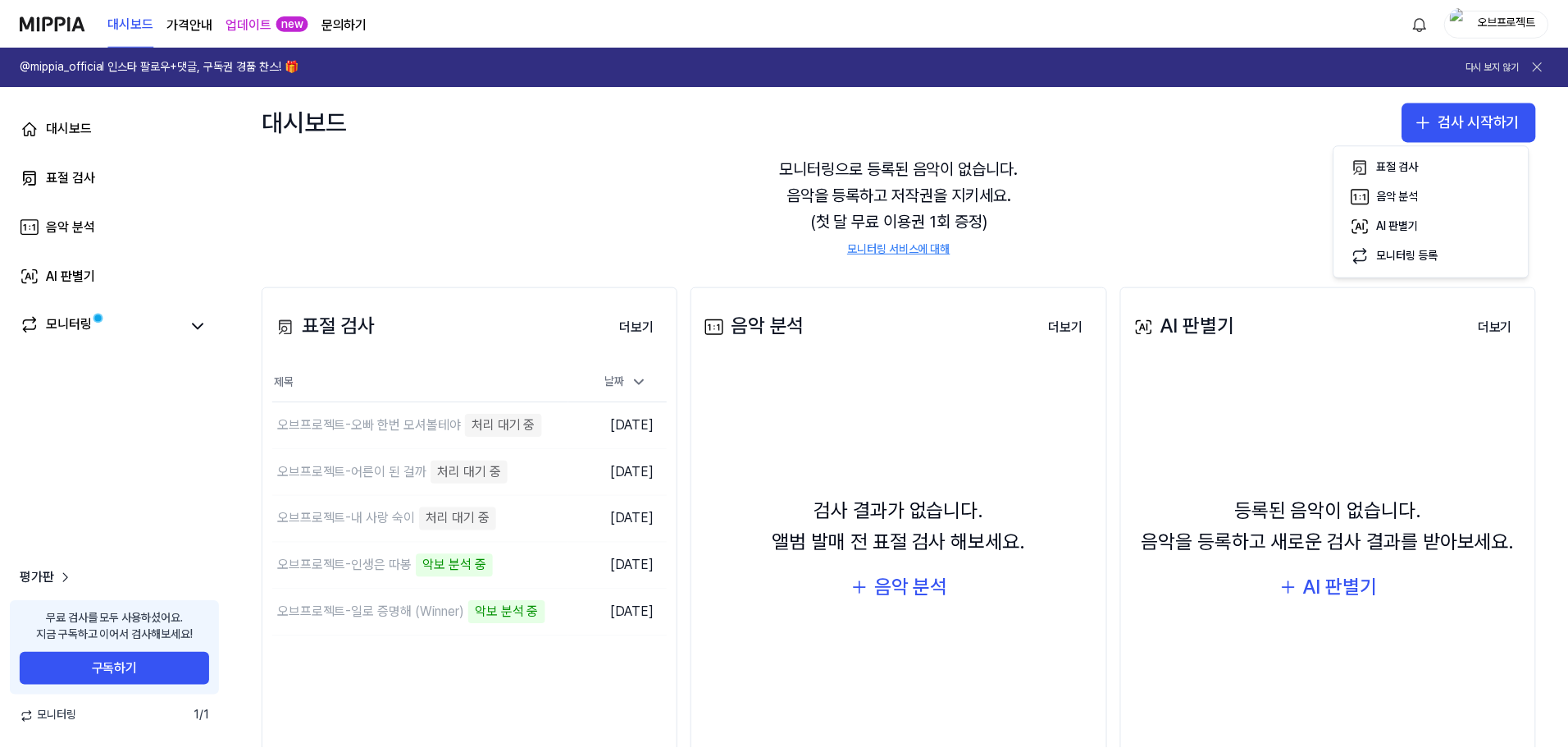
scroll to position [140, 0]
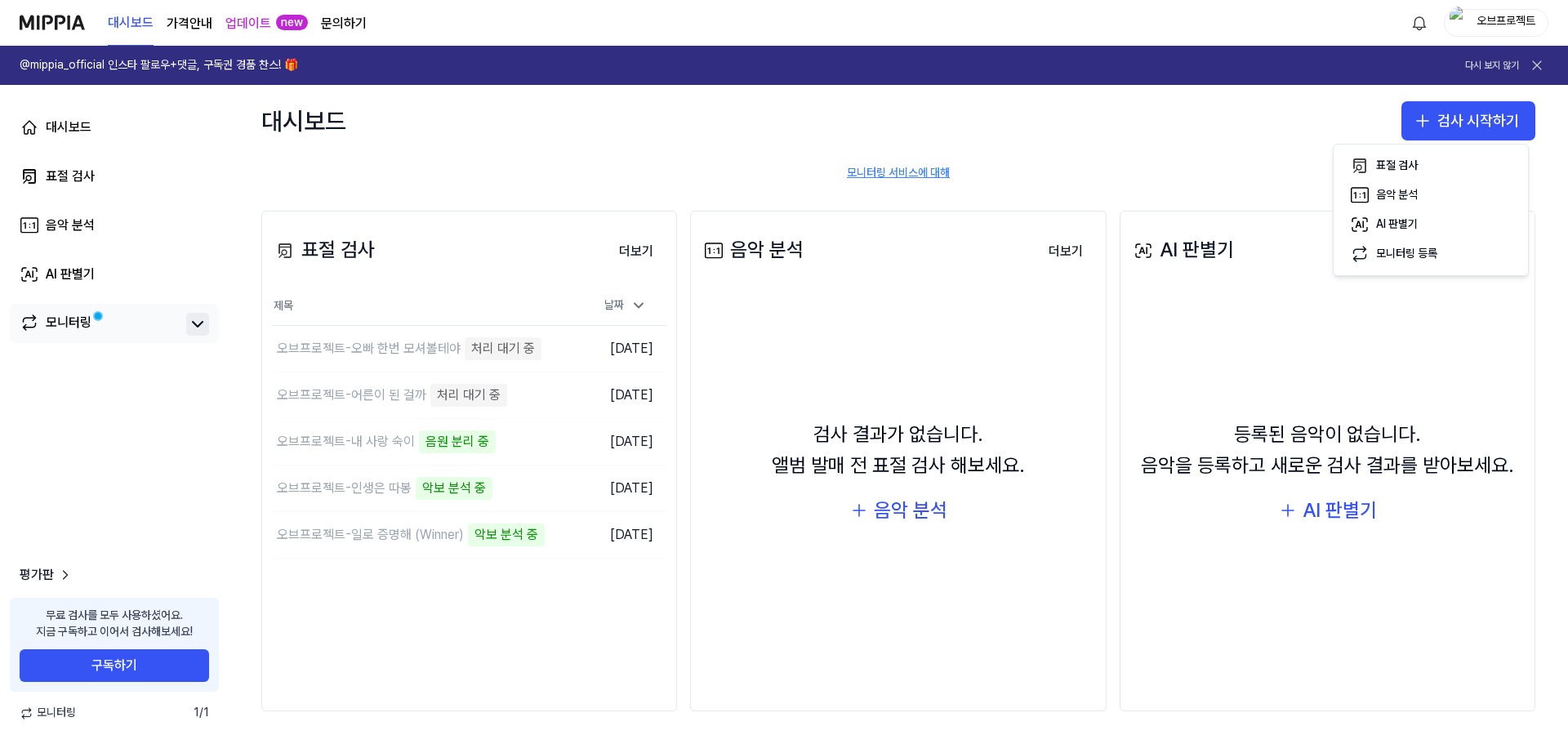
click at [192, 326] on icon at bounding box center [197, 324] width 19 height 19
click at [637, 243] on button "더보기" at bounding box center [637, 252] width 61 height 33
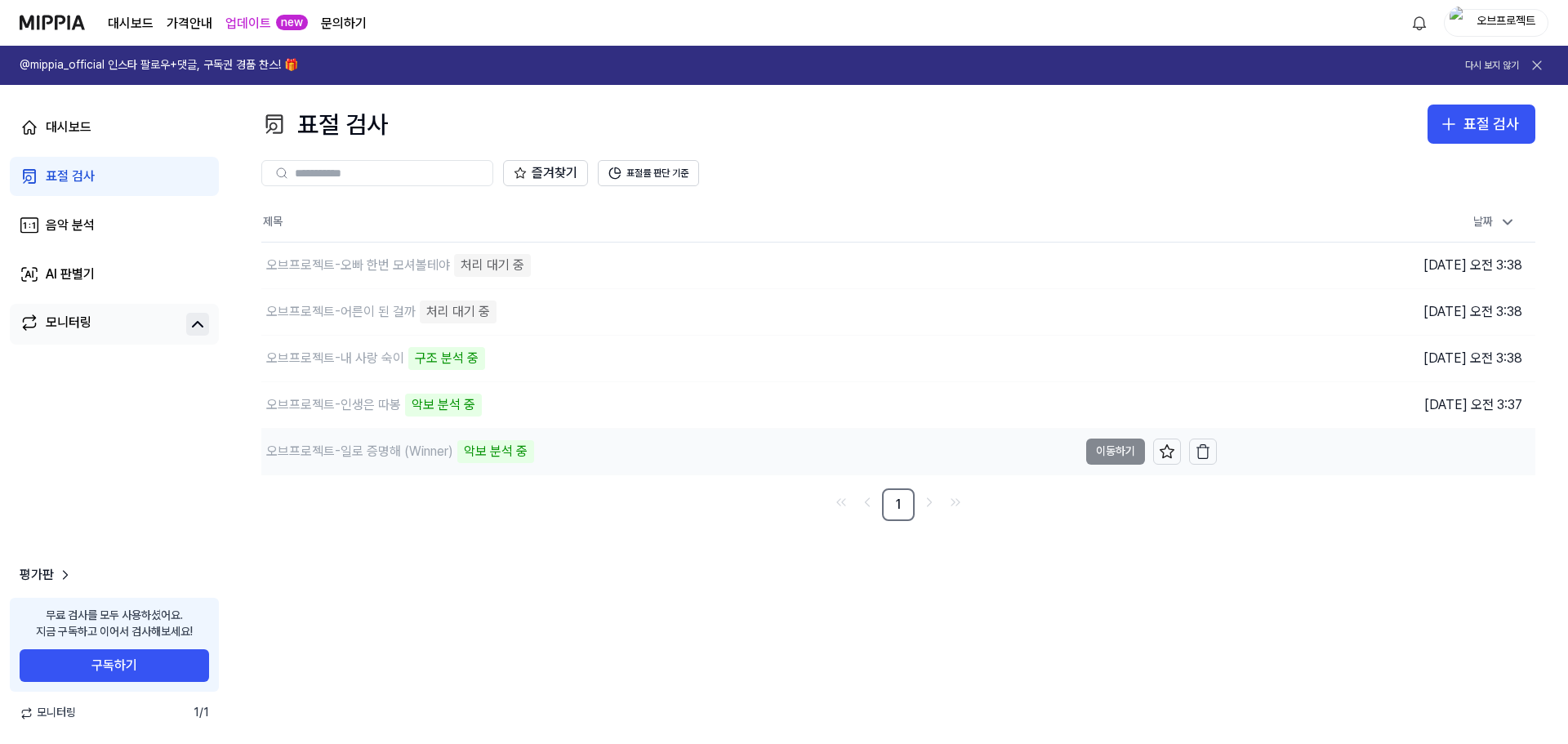
click at [387, 448] on div "오브프로젝트-일로 증명해 (Winner)" at bounding box center [359, 451] width 187 height 19
click at [669, 168] on button "표절률 판단 기준" at bounding box center [649, 173] width 101 height 26
click at [652, 165] on button "표절률 판단 기준" at bounding box center [649, 173] width 101 height 26
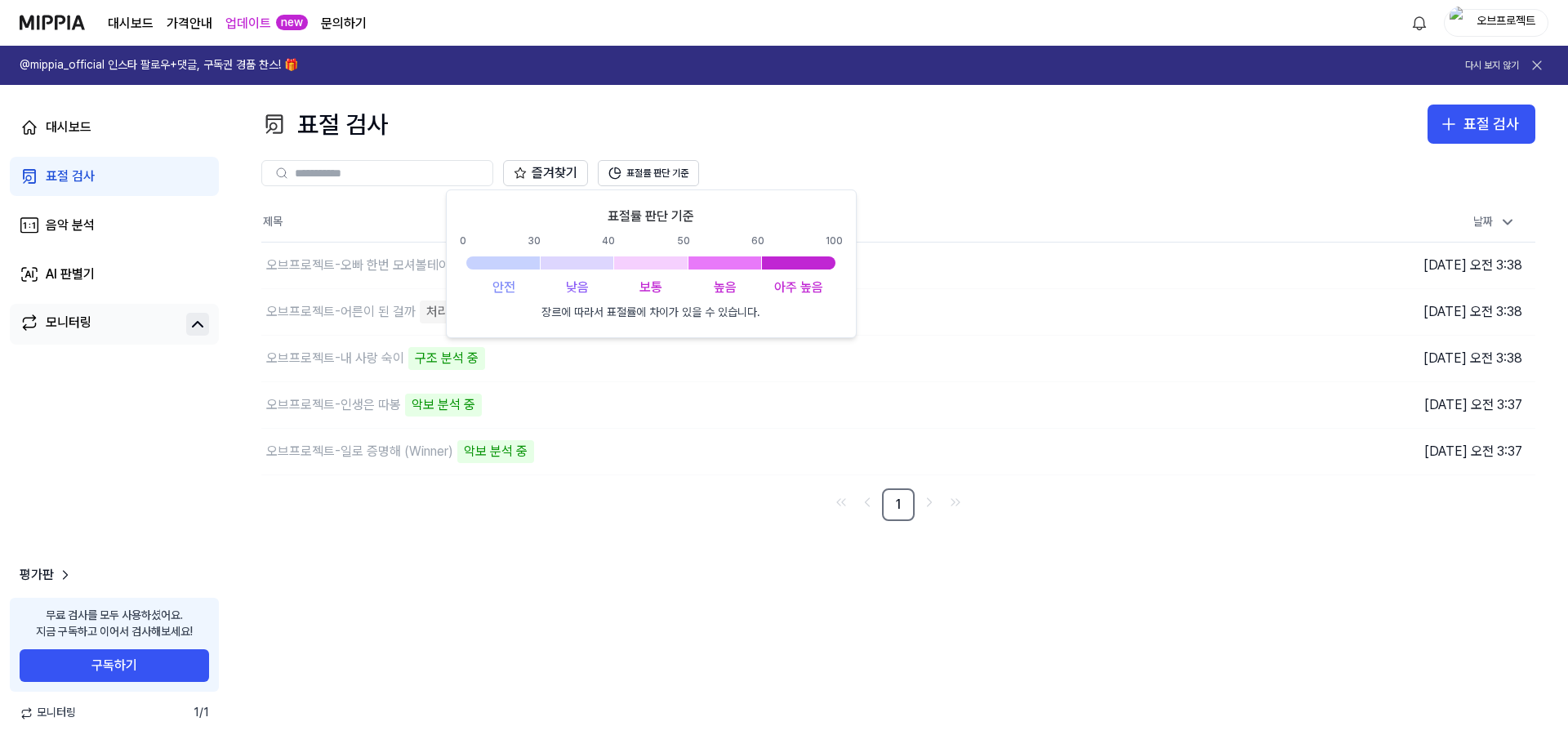
click at [841, 151] on div "즐겨찾기 표절률 판단 기준" at bounding box center [898, 173] width 1274 height 59
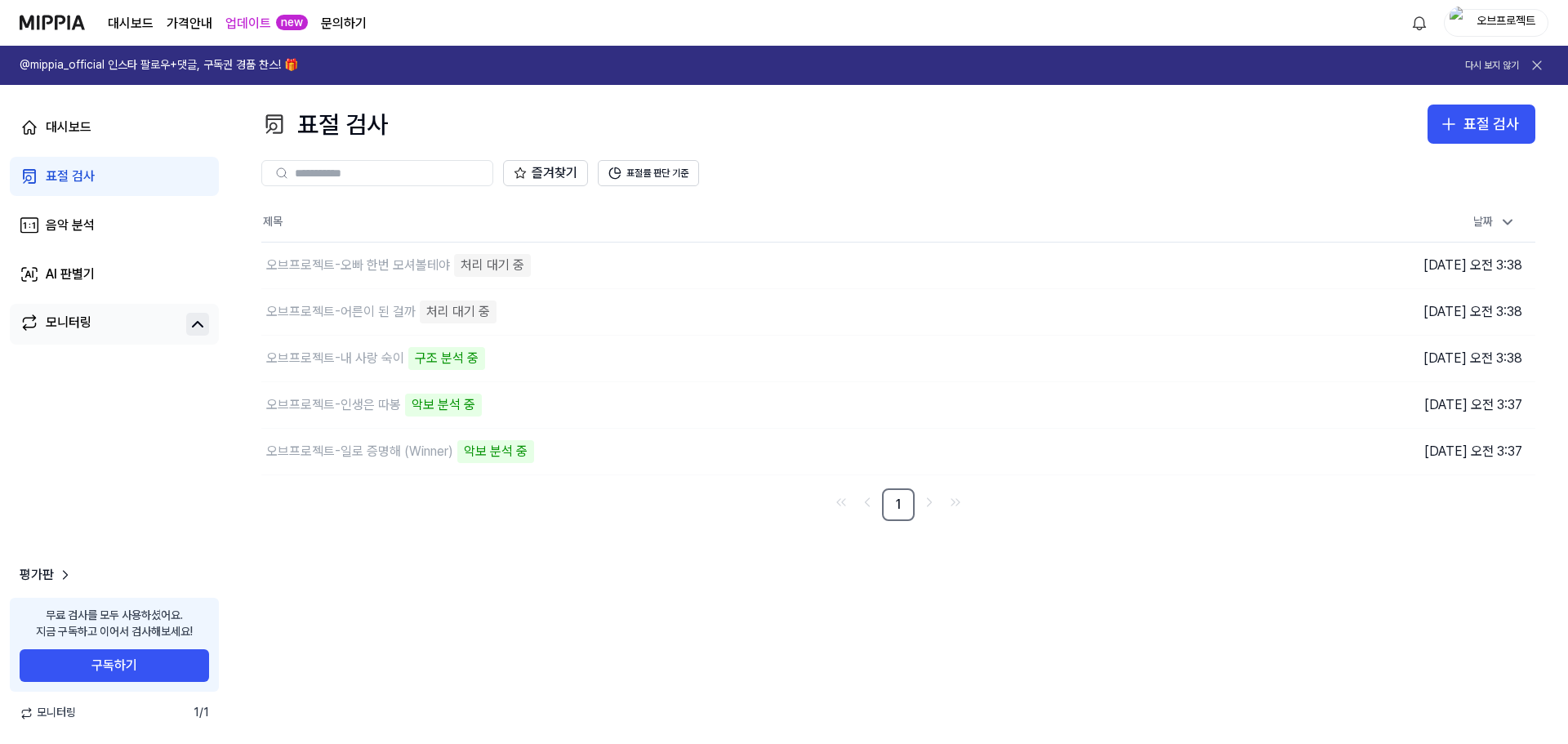
click at [590, 622] on div "표절 검사 표절 검사 표절 검사 음악 분석 AI 판별기 즐겨찾기 표절률 판단 기준 제목 날짜 오브프로젝트-오빠 한번 모셔볼테야 처리 대기 중 …" at bounding box center [899, 414] width 1340 height 658
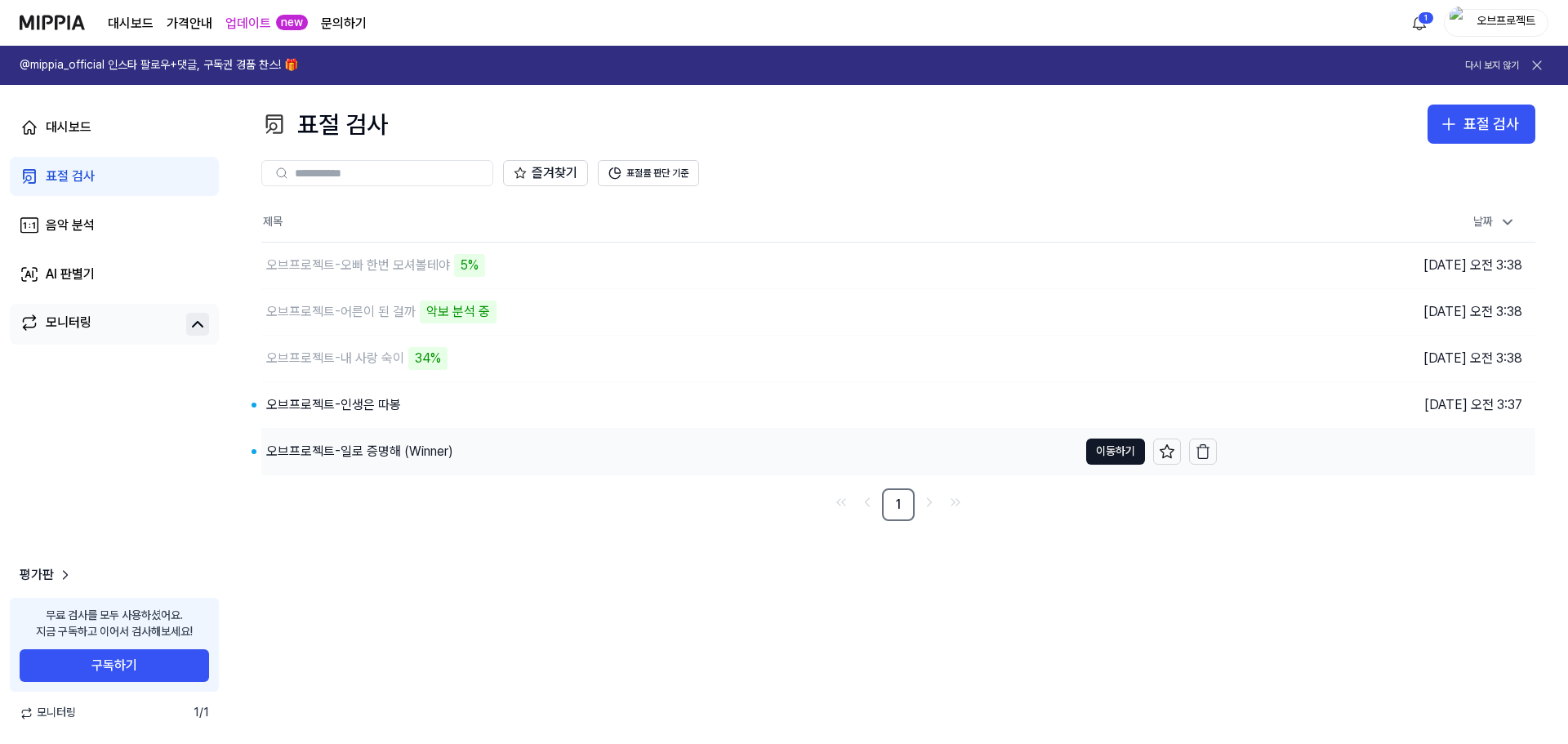
click at [381, 451] on div "오브프로젝트-일로 증명해 (Winner)" at bounding box center [359, 451] width 187 height 19
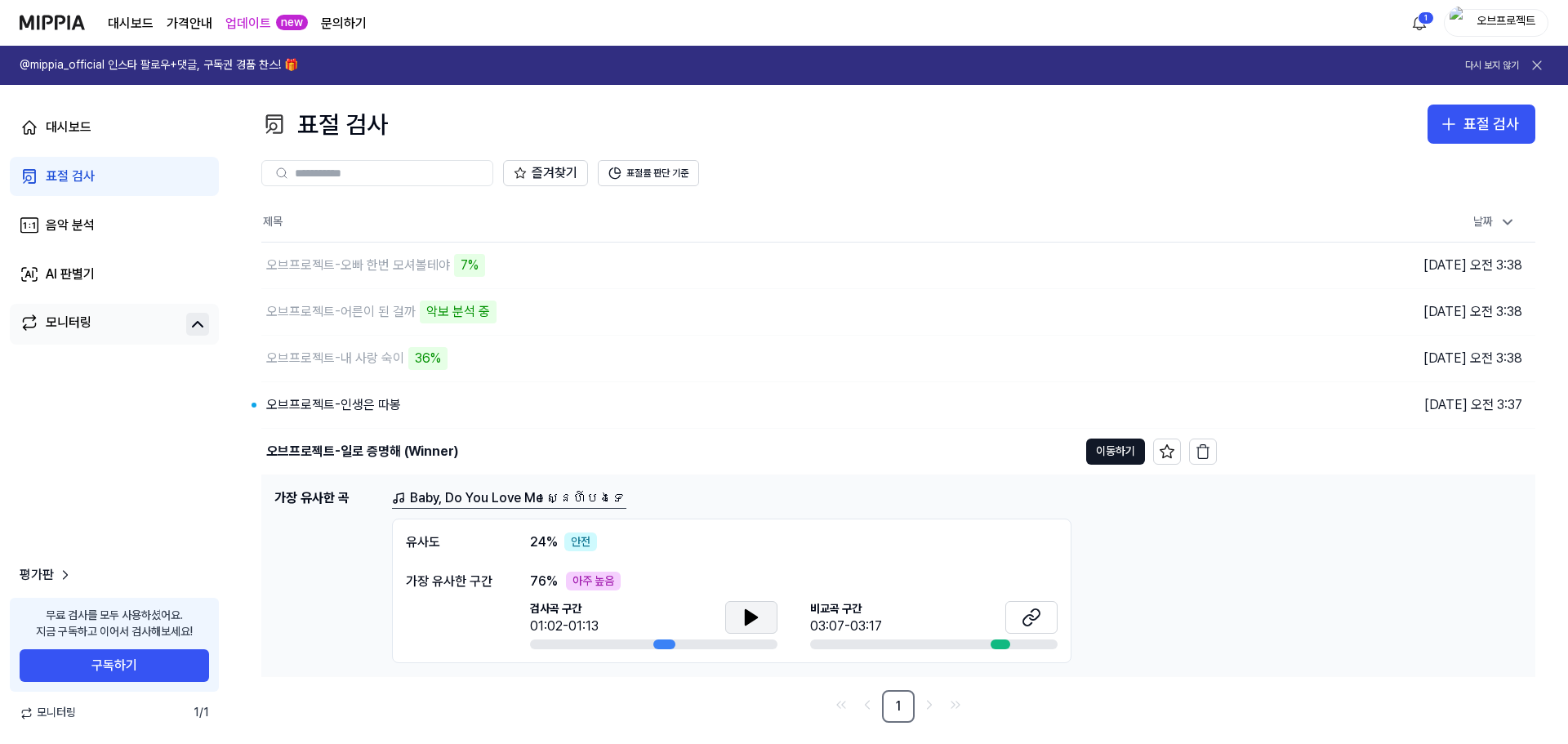
click at [754, 617] on icon at bounding box center [751, 617] width 11 height 15
click at [1029, 618] on icon at bounding box center [1031, 616] width 19 height 19
click at [325, 405] on div "오브프로젝트-인생은 따봉" at bounding box center [333, 405] width 134 height 19
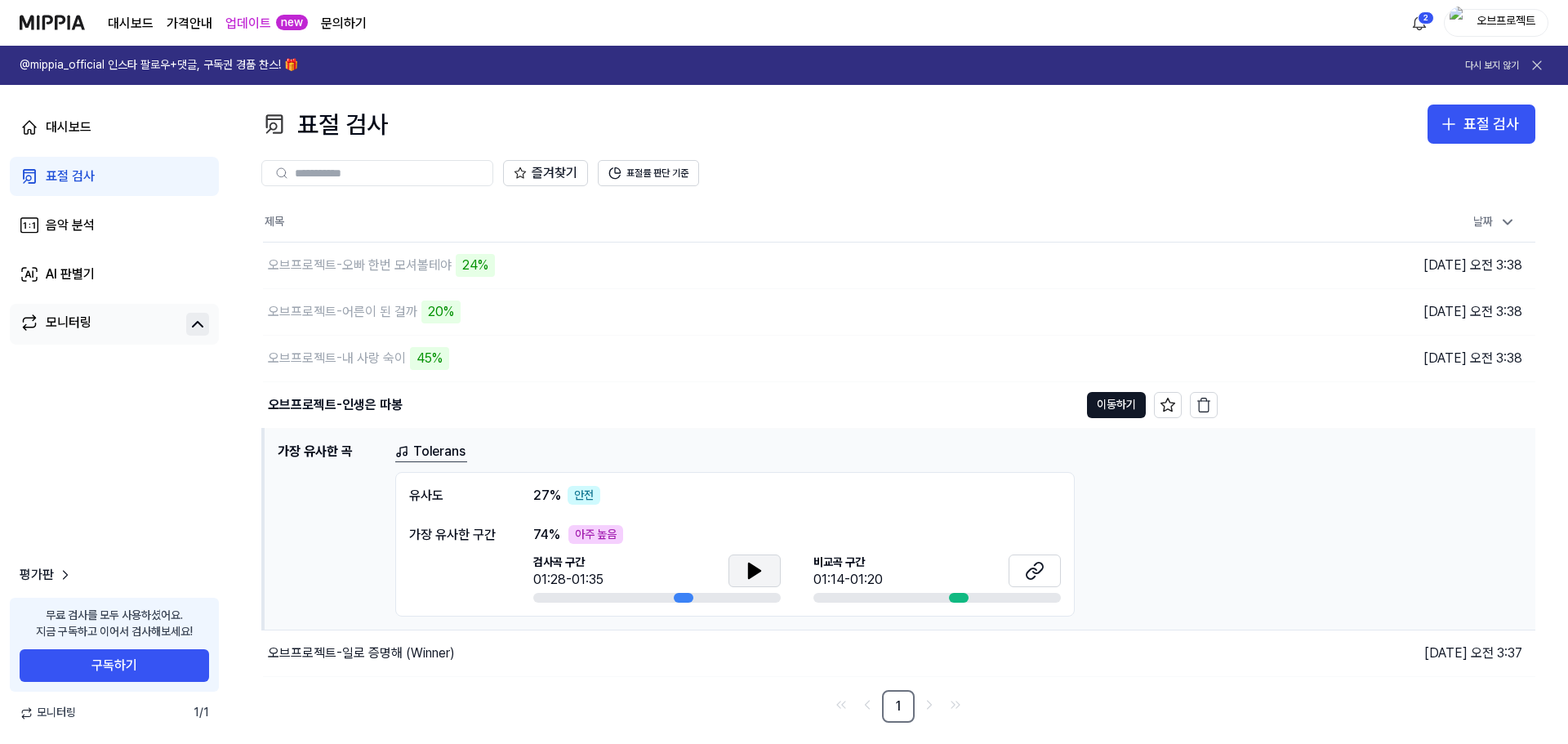
click at [758, 569] on icon at bounding box center [755, 570] width 11 height 15
click at [666, 168] on button "표절률 판단 기준" at bounding box center [649, 173] width 101 height 26
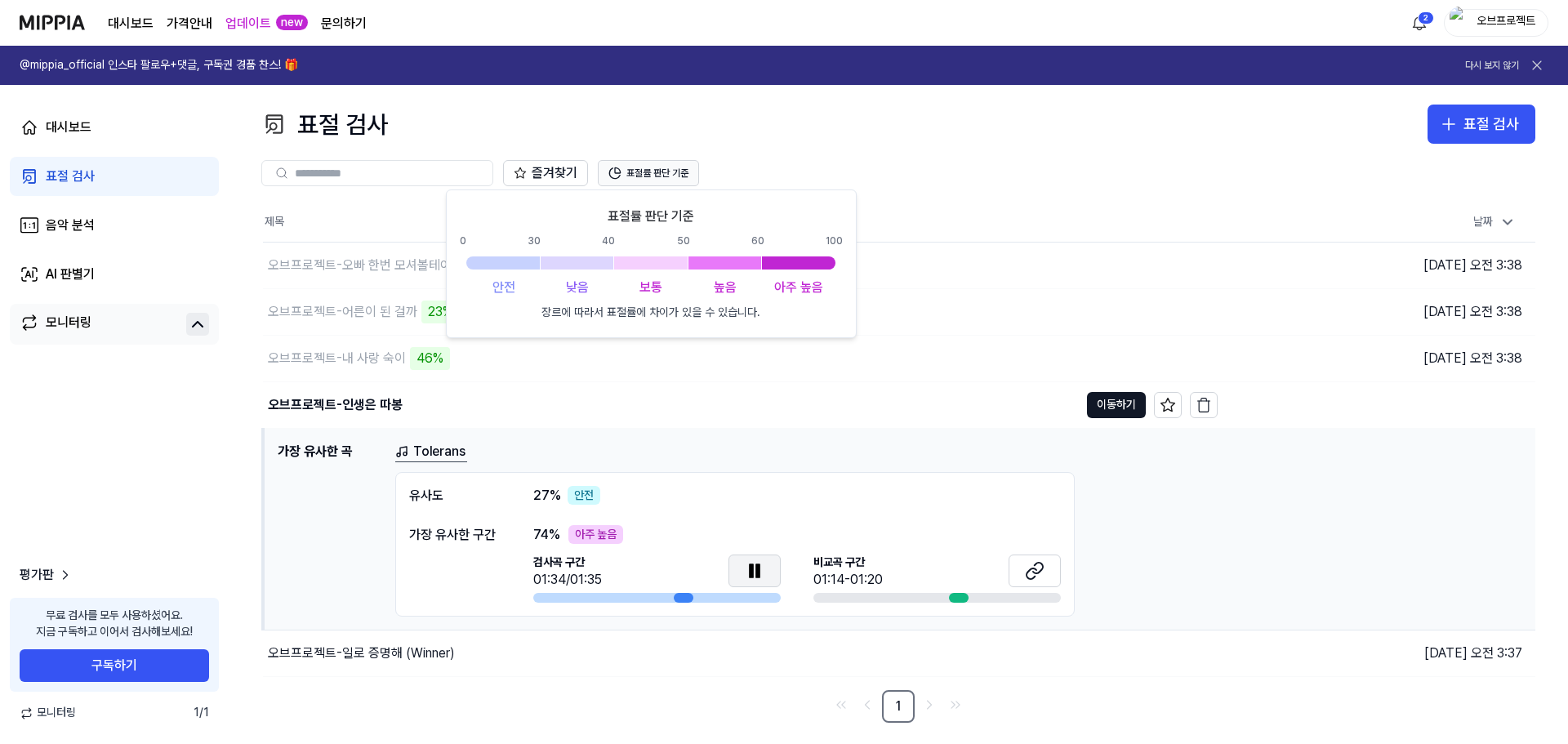
click at [652, 178] on button "표절률 판단 기준" at bounding box center [649, 173] width 101 height 26
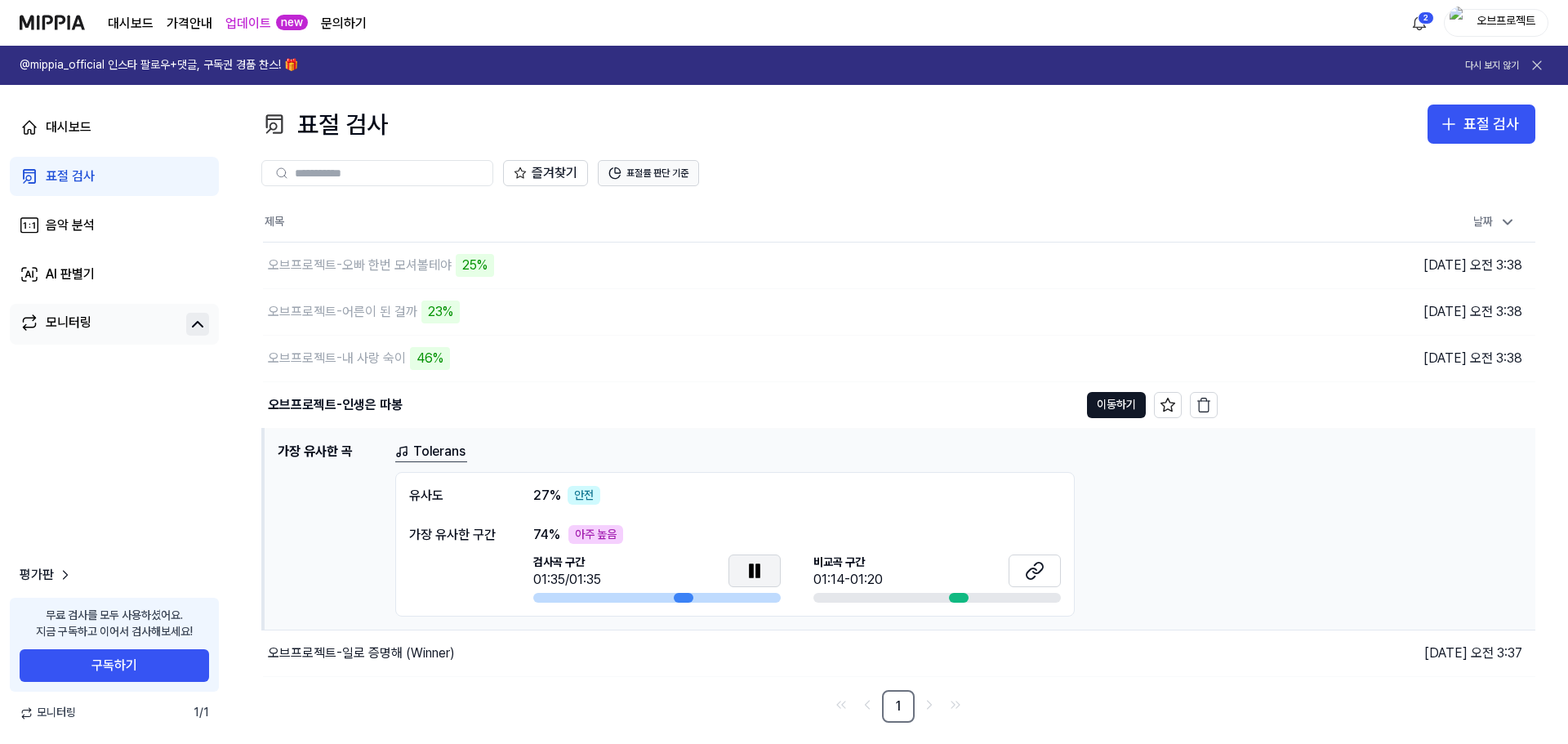
click at [652, 178] on button "표절률 판단 기준" at bounding box center [649, 173] width 101 height 26
click at [1034, 567] on icon at bounding box center [1032, 573] width 10 height 11
click at [423, 495] on div "유사도" at bounding box center [455, 495] width 91 height 19
click at [588, 496] on div "안전" at bounding box center [584, 495] width 33 height 19
click at [667, 171] on button "표절률 판단 기준" at bounding box center [649, 173] width 101 height 26
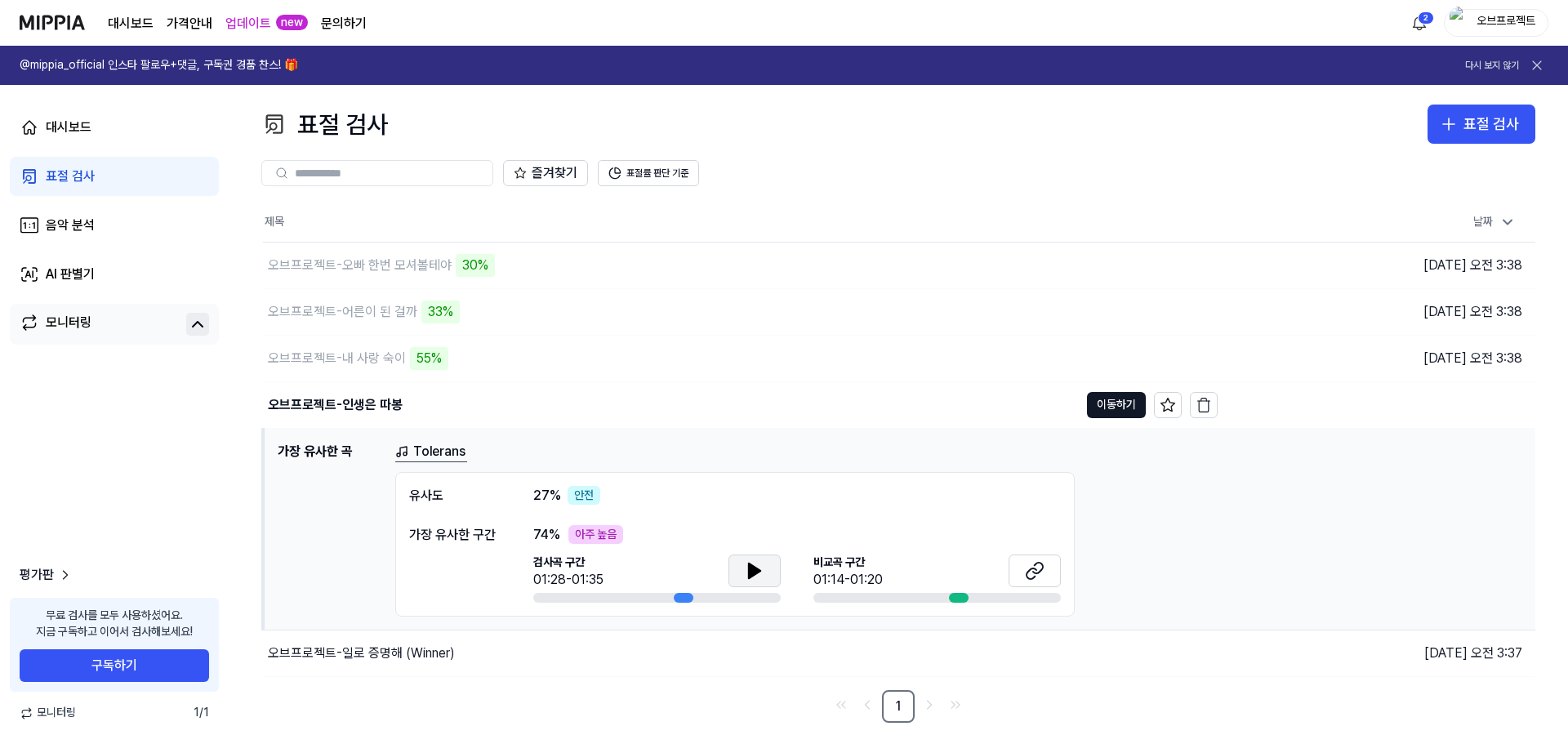
click at [879, 164] on div "즐겨찾기 표절률 판단 기준" at bounding box center [898, 173] width 1274 height 26
click at [352, 398] on div "오브프로젝트-인생은 따봉" at bounding box center [335, 405] width 134 height 19
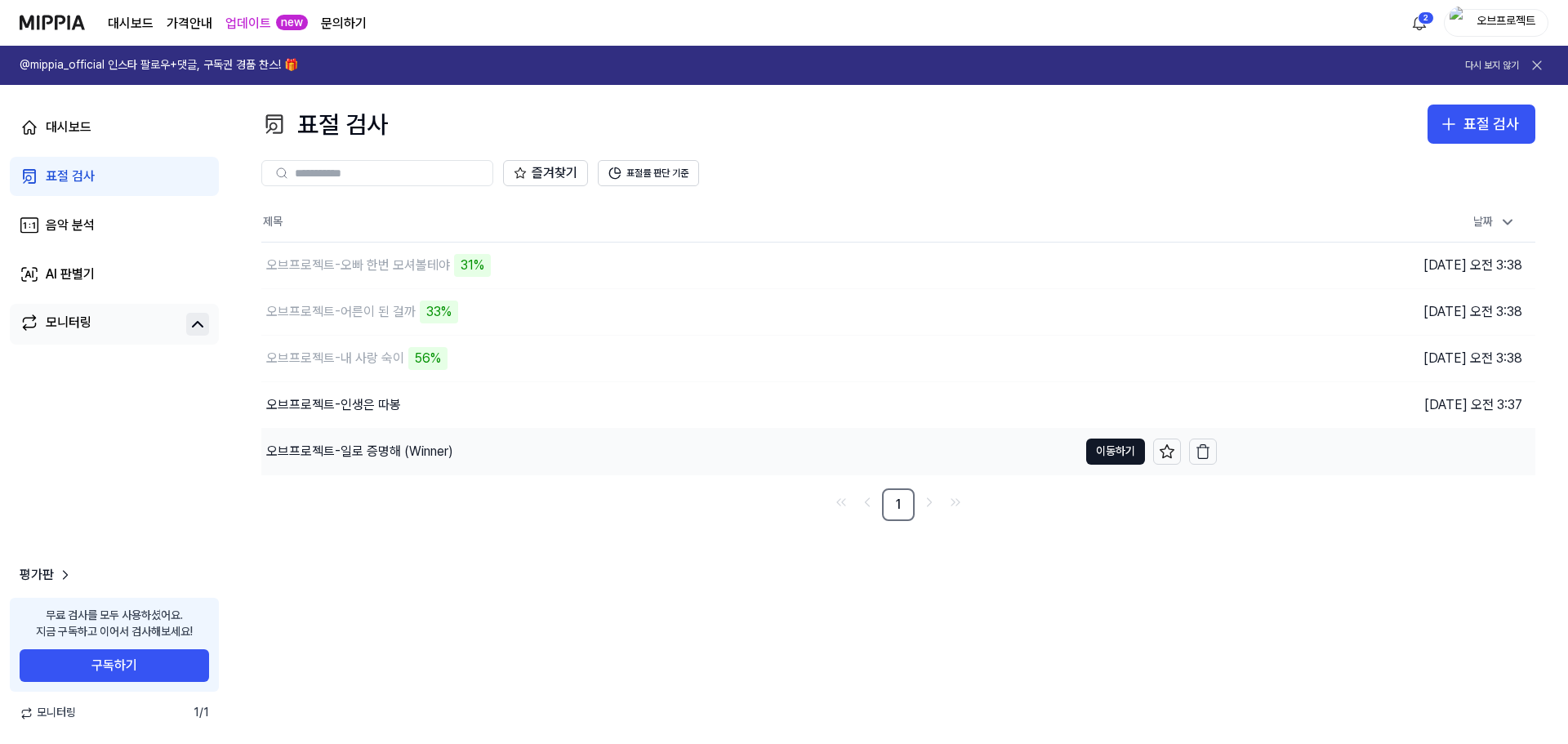
click at [413, 454] on div "오브프로젝트-일로 증명해 (Winner)" at bounding box center [359, 451] width 187 height 19
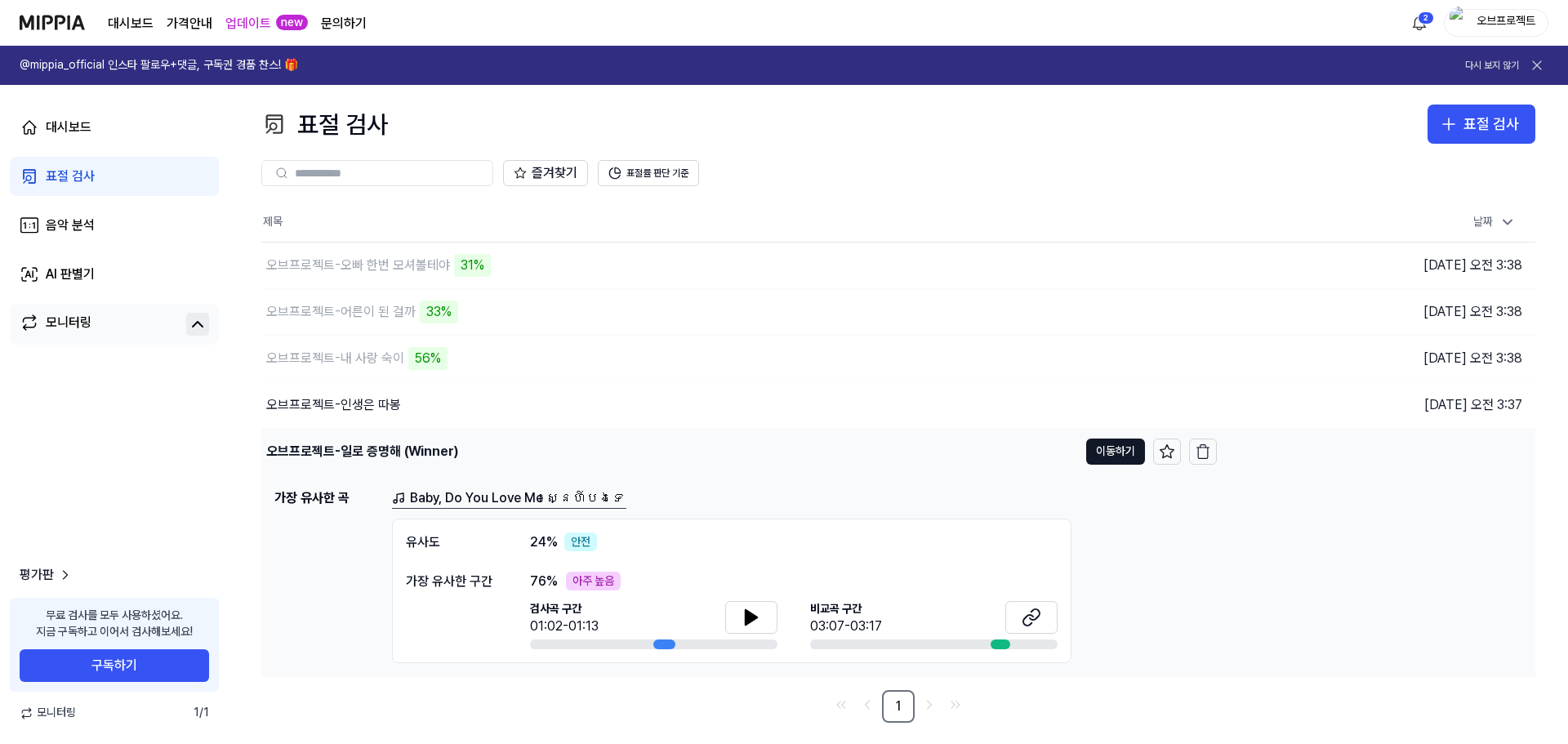
click at [395, 452] on div "오브프로젝트-일로 증명해 (Winner)" at bounding box center [362, 451] width 192 height 19
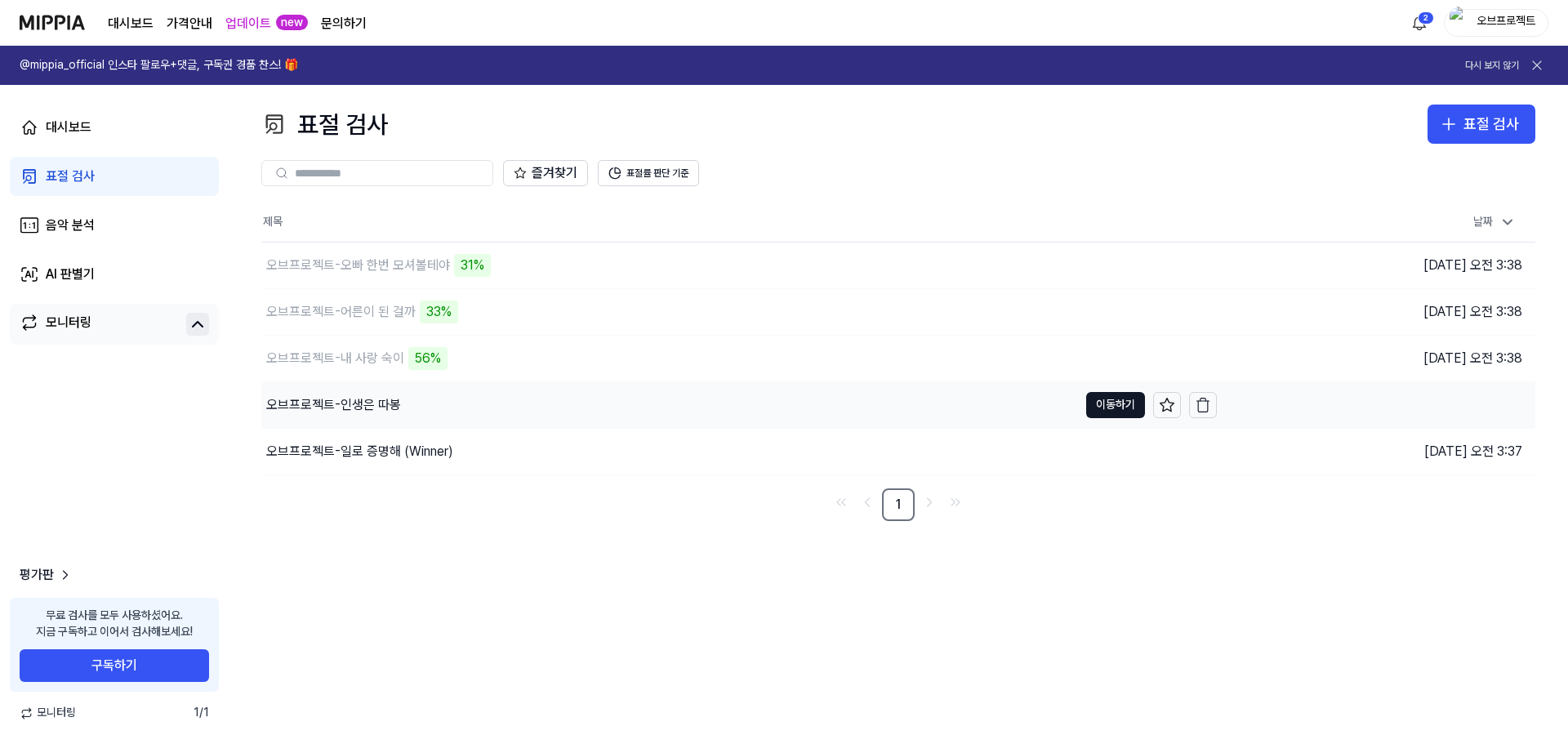
click at [339, 397] on div "오브프로젝트-인생은 따봉" at bounding box center [333, 405] width 134 height 19
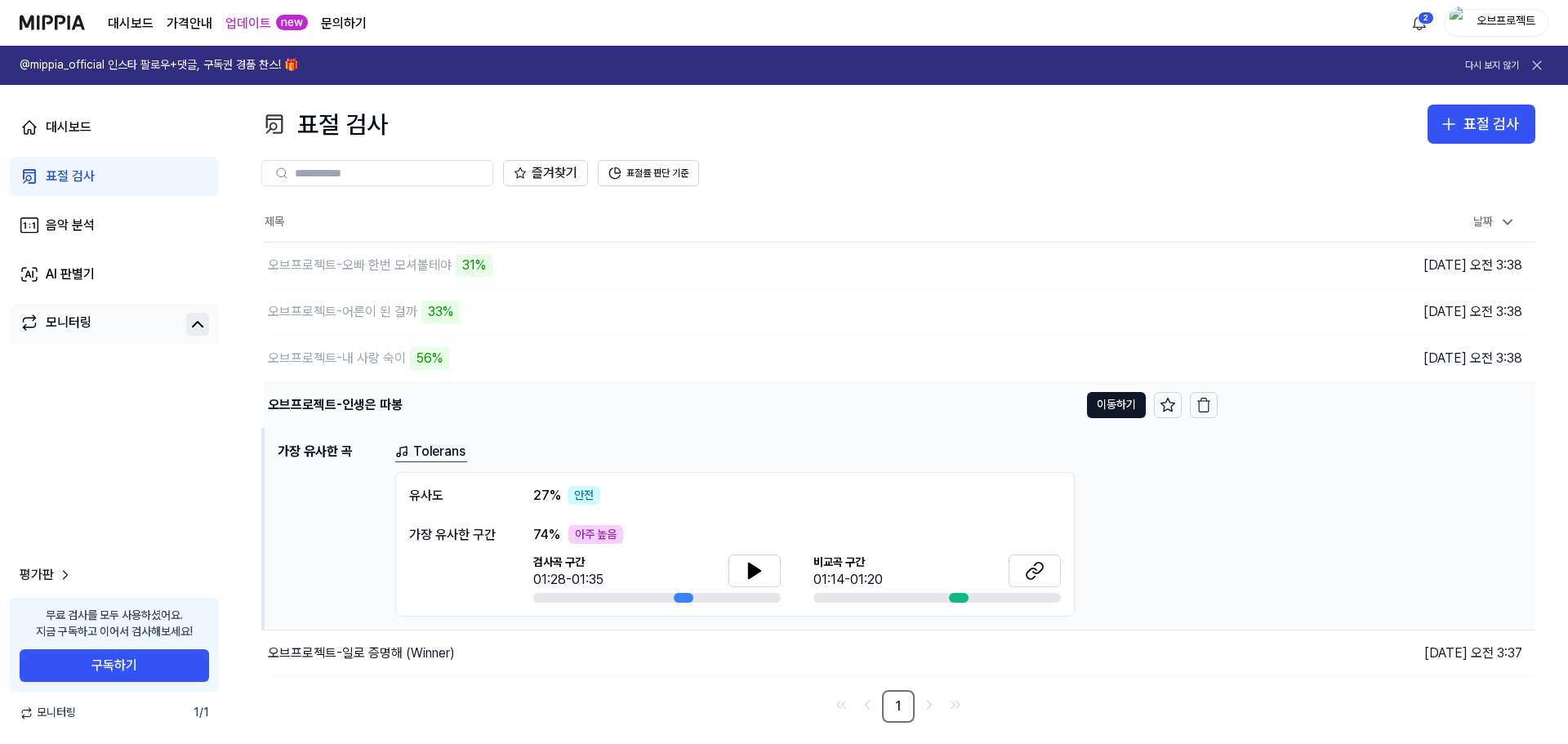
click at [339, 397] on div "오브프로젝트-인생은 따봉" at bounding box center [335, 405] width 134 height 19
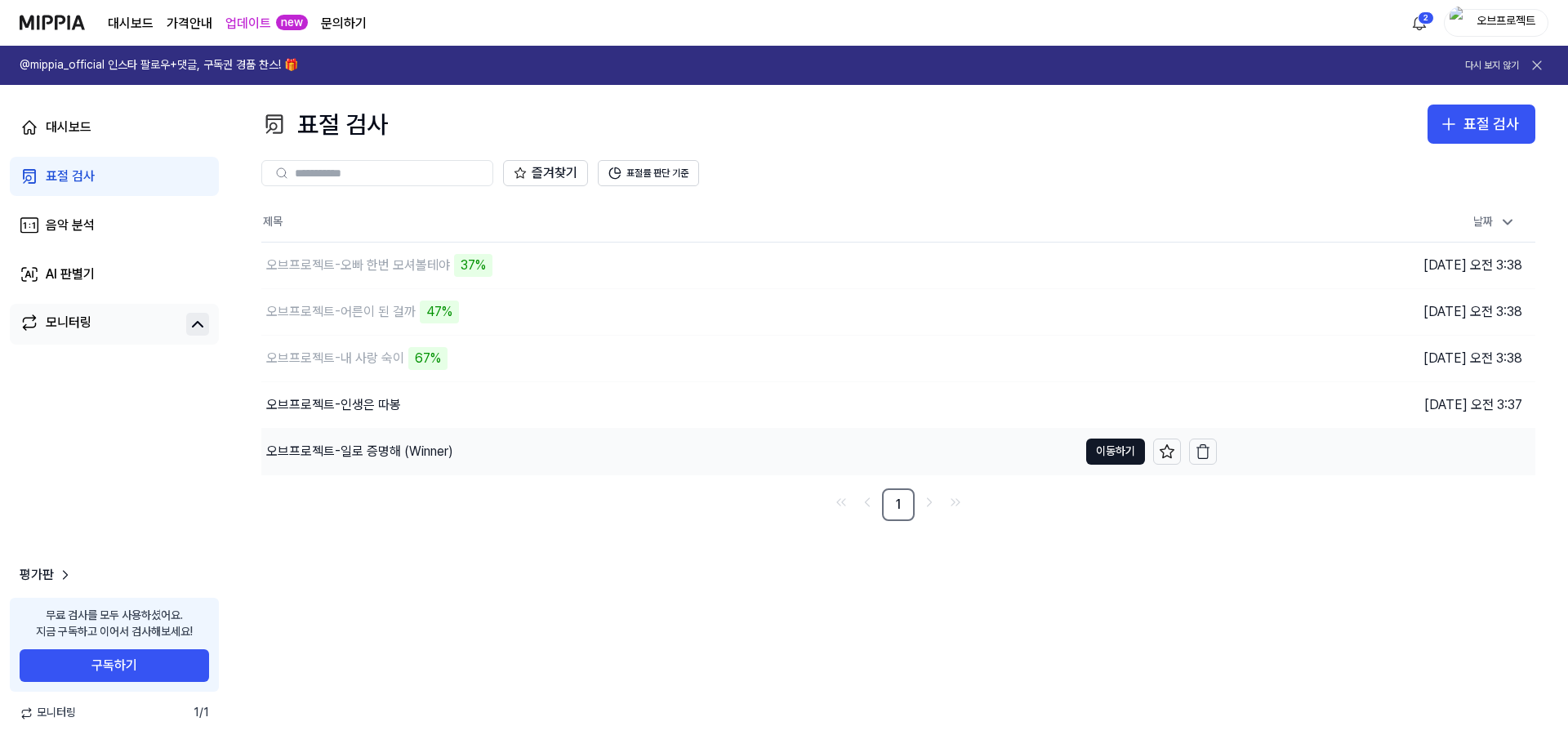
click at [372, 443] on div "오브프로젝트-일로 증명해 (Winner)" at bounding box center [359, 451] width 187 height 19
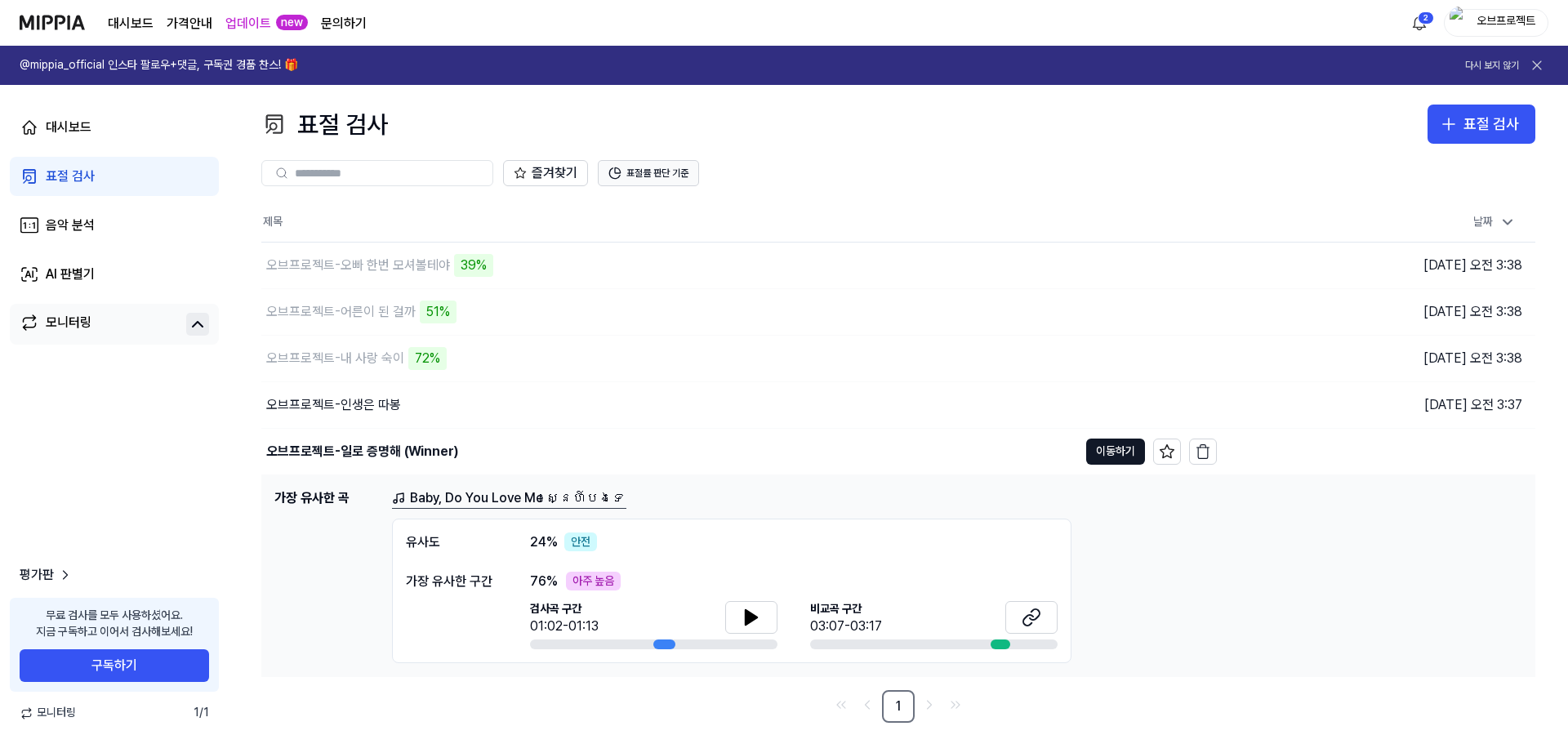
click at [658, 166] on button "표절률 판단 기준" at bounding box center [649, 173] width 101 height 26
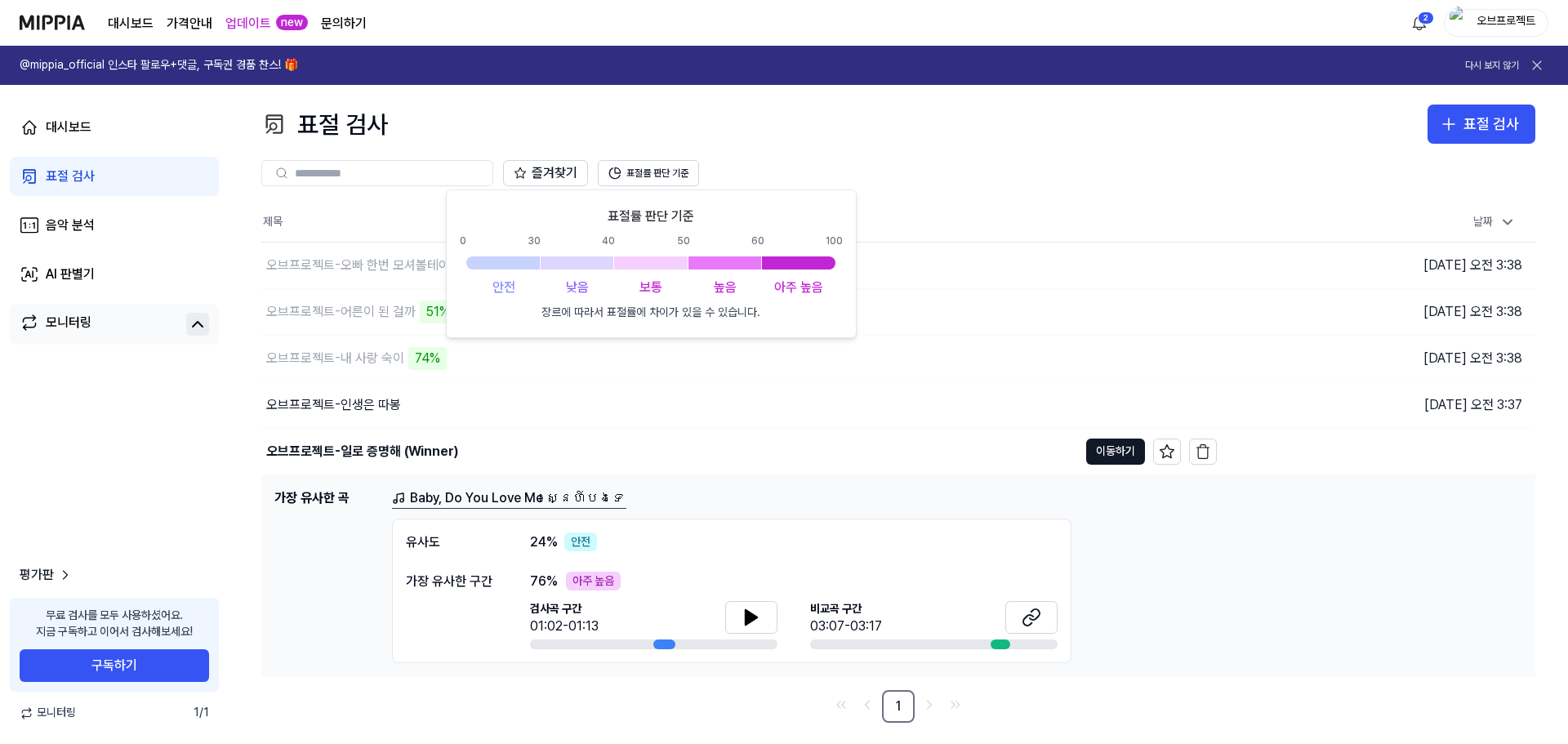
click at [952, 172] on div "즐겨찾기 표절률 판단 기준" at bounding box center [898, 173] width 1274 height 26
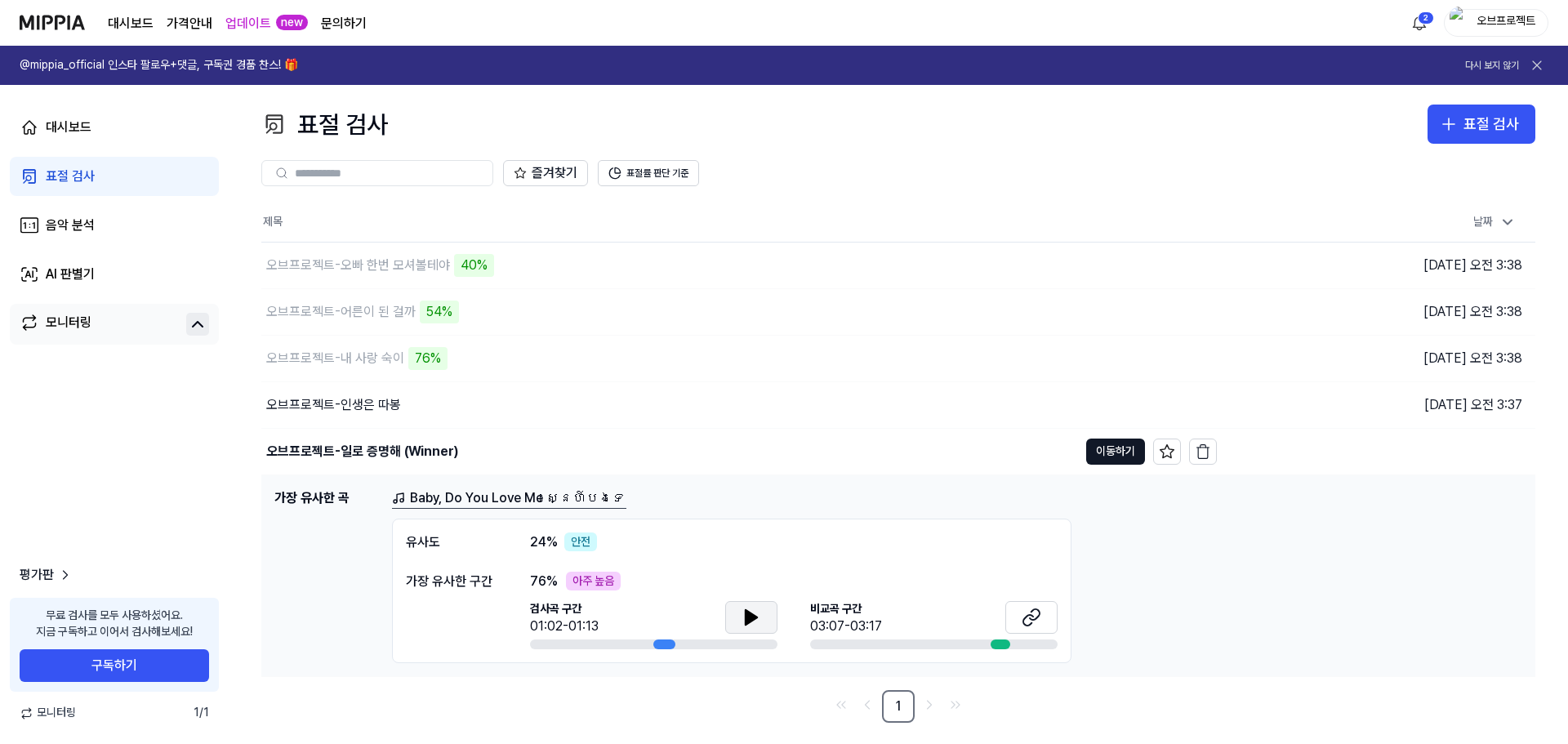
click at [752, 615] on icon at bounding box center [751, 617] width 11 height 15
click at [756, 617] on icon at bounding box center [755, 616] width 4 height 13
click at [1054, 613] on button at bounding box center [1032, 617] width 52 height 33
click at [382, 449] on div "오브프로젝트-일로 증명해 (Winner)" at bounding box center [362, 451] width 192 height 19
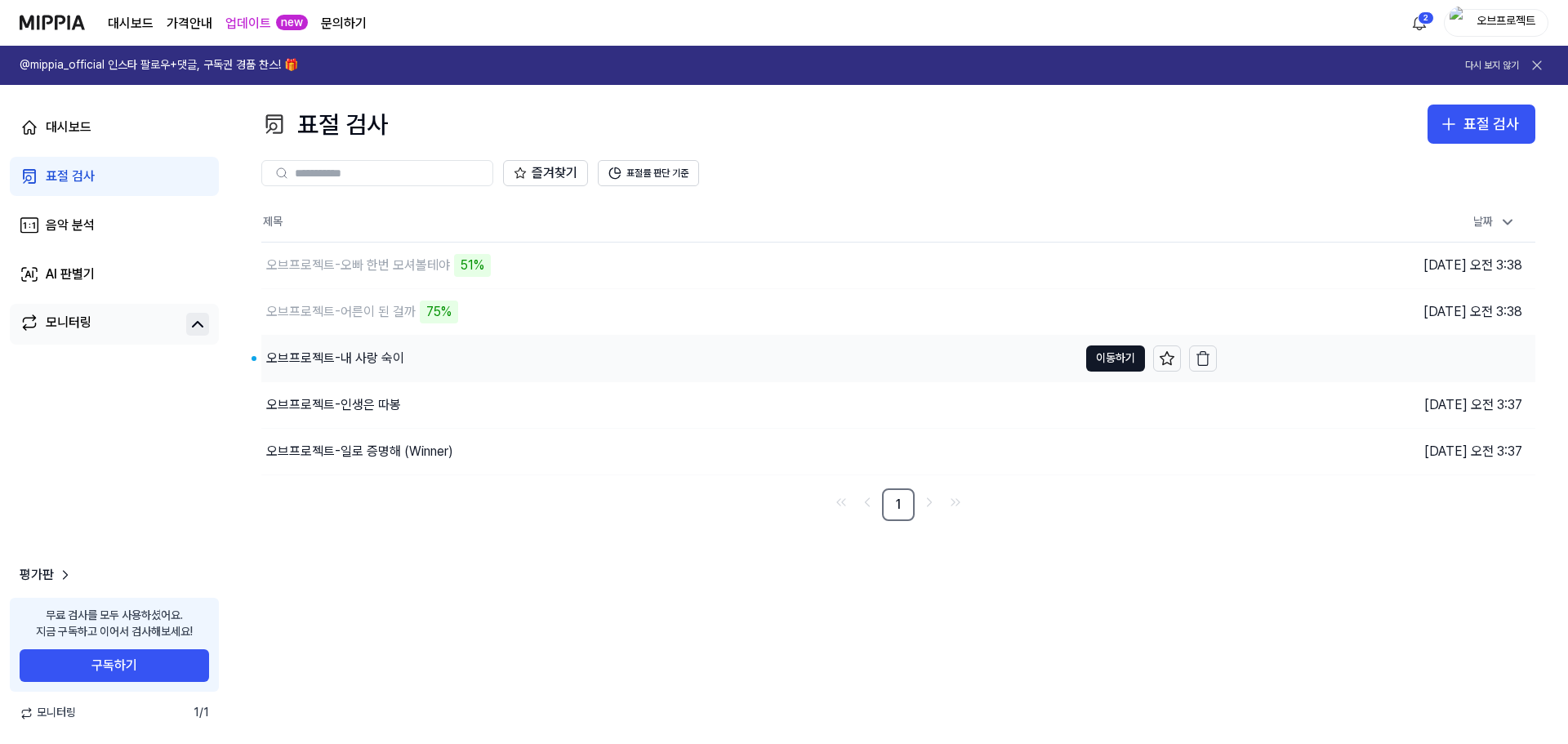
click at [356, 349] on div "오브프로젝트-내 사랑 숙이" at bounding box center [335, 358] width 138 height 19
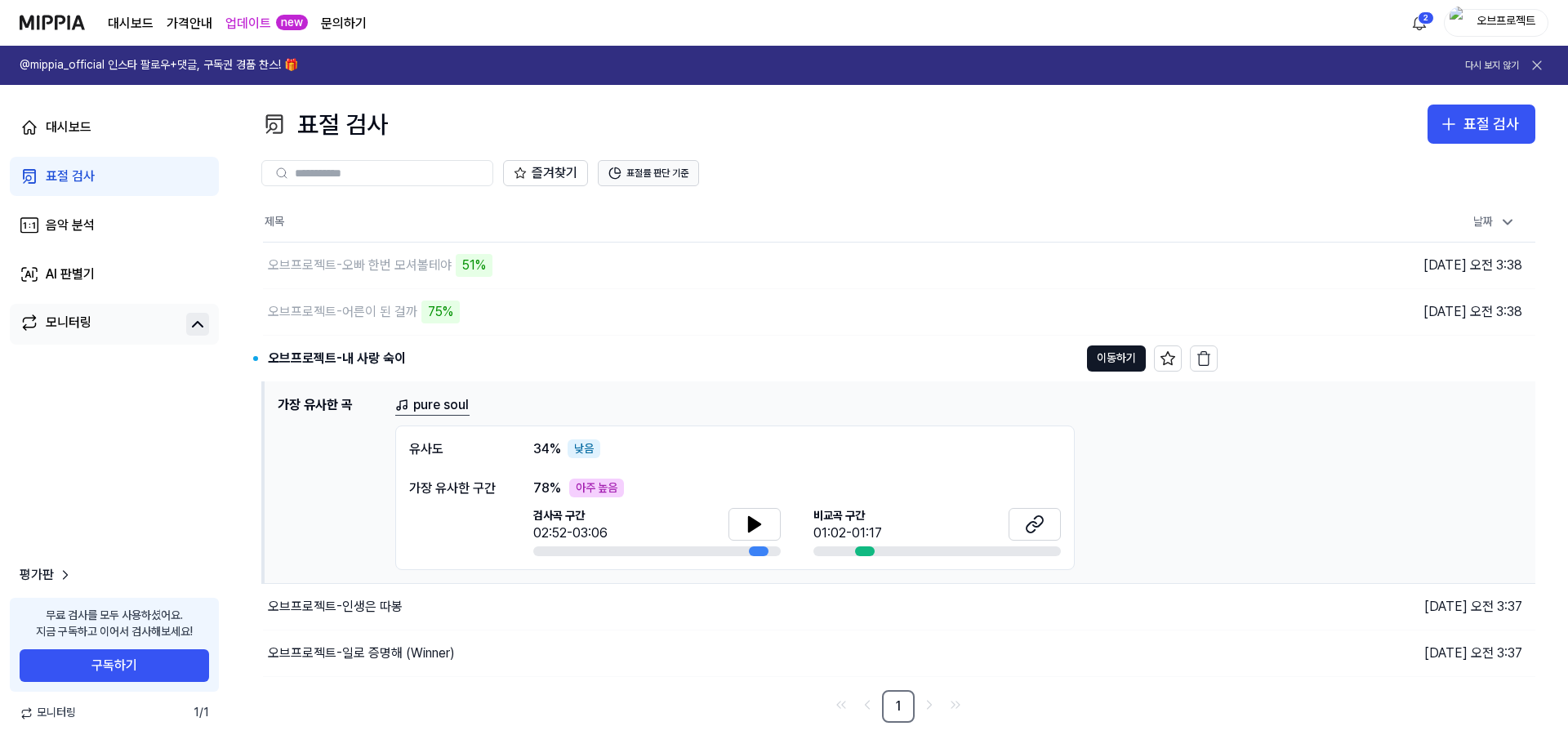
click at [663, 171] on button "표절률 판단 기준" at bounding box center [649, 173] width 101 height 26
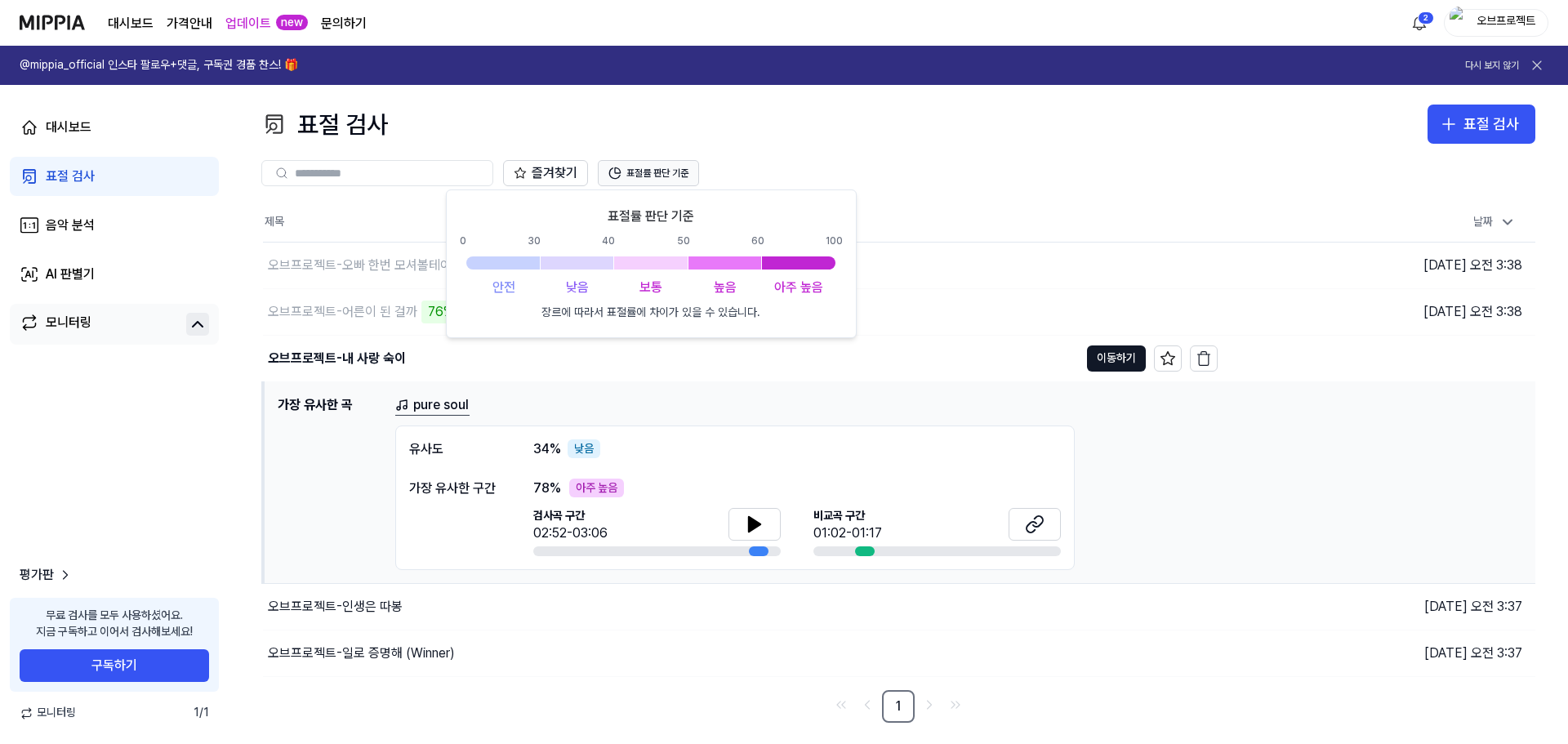
click at [656, 167] on button "표절률 판단 기준" at bounding box center [649, 173] width 101 height 26
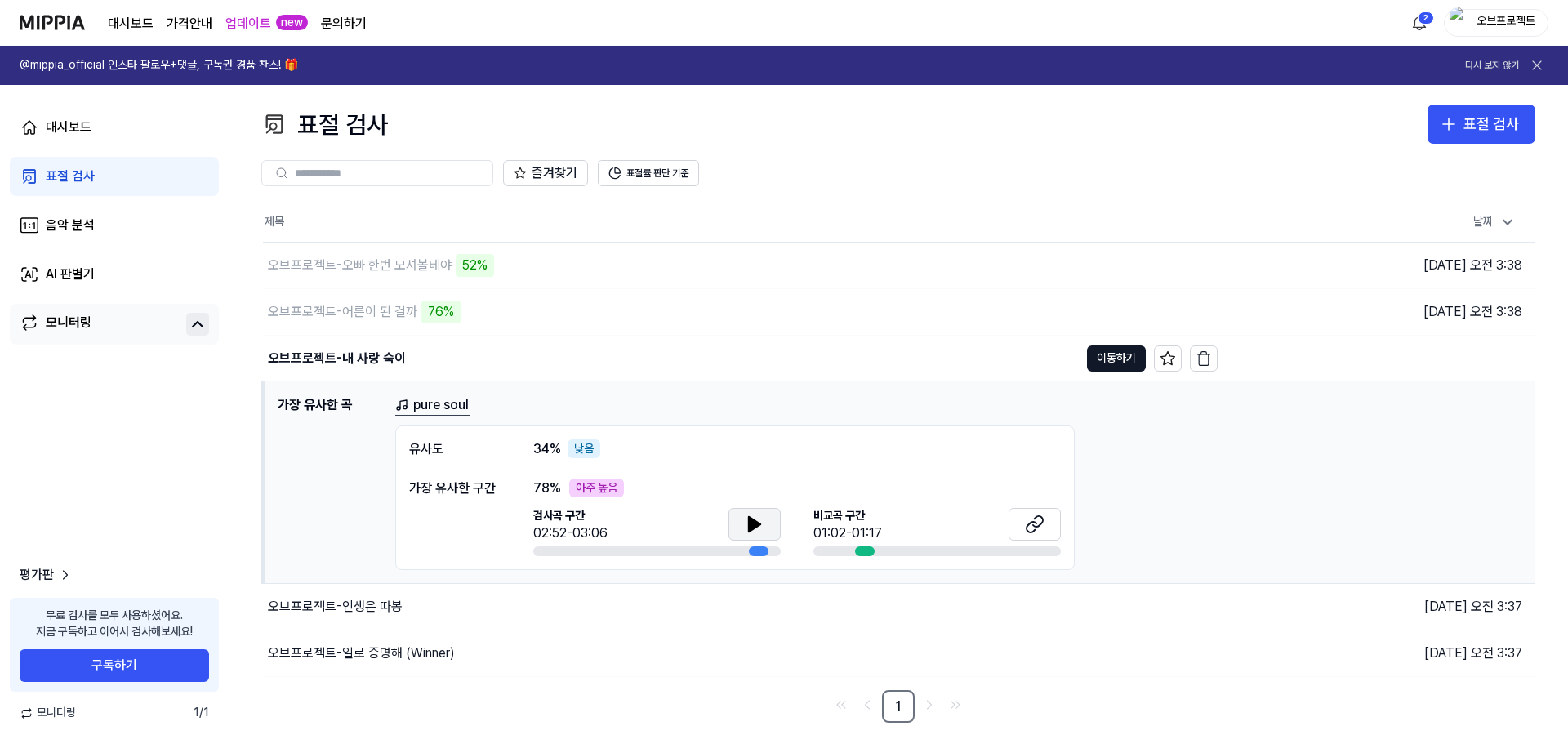
click at [767, 532] on button at bounding box center [755, 524] width 52 height 33
click at [1034, 525] on icon at bounding box center [1038, 521] width 10 height 11
drag, startPoint x: 763, startPoint y: 530, endPoint x: 1024, endPoint y: 503, distance: 262.4
click at [763, 530] on icon at bounding box center [754, 523] width 19 height 19
click at [352, 316] on div "오브프로젝트-어른이 된 걸까" at bounding box center [342, 311] width 149 height 19
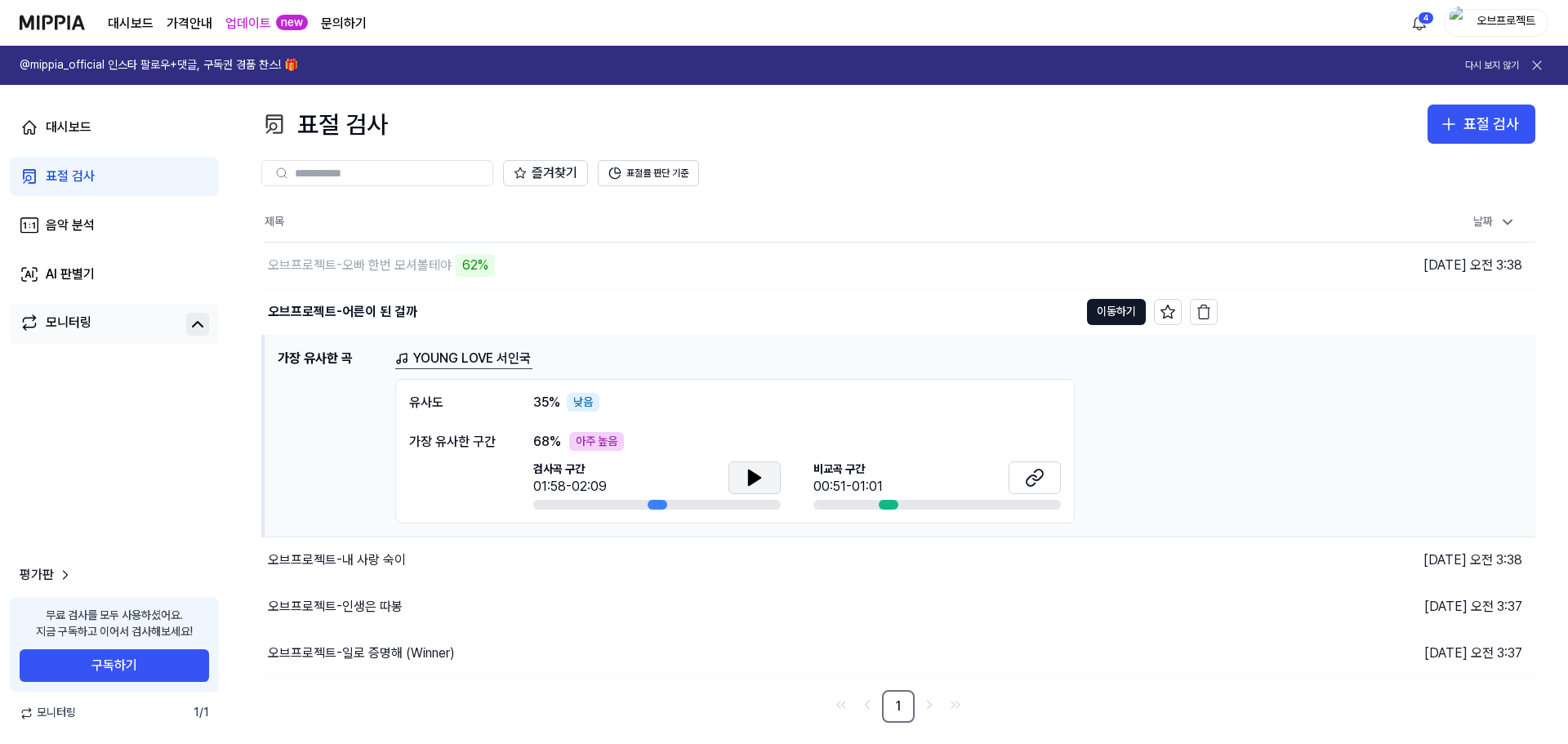
click at [760, 478] on icon at bounding box center [754, 477] width 19 height 19
click at [760, 481] on icon at bounding box center [754, 477] width 19 height 19
click at [1028, 475] on icon at bounding box center [1034, 477] width 19 height 19
click at [744, 480] on button at bounding box center [755, 477] width 52 height 33
click at [747, 483] on icon at bounding box center [754, 477] width 19 height 19
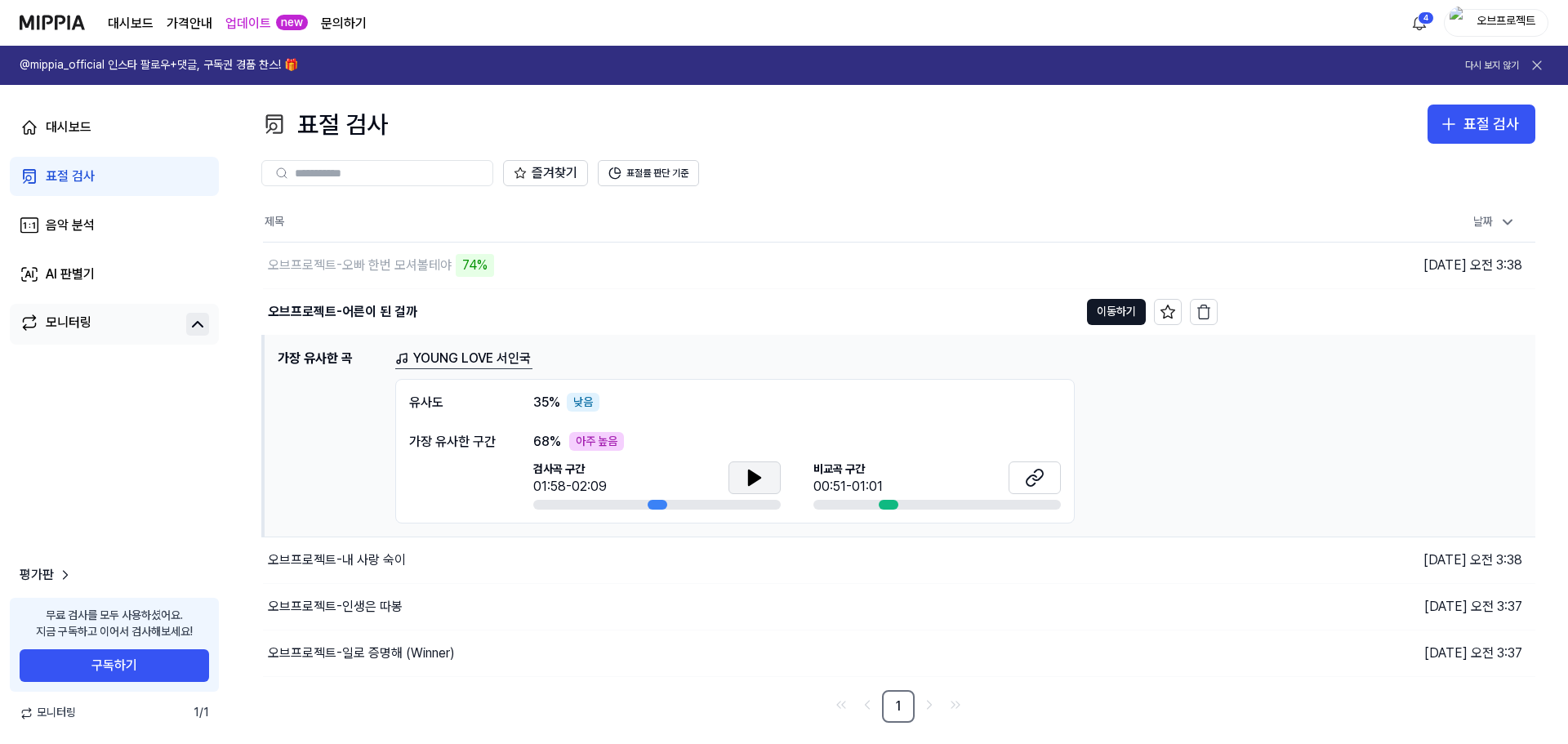
click at [752, 483] on icon at bounding box center [755, 477] width 11 height 15
click at [386, 555] on div "오브프로젝트-내 사랑 숙이" at bounding box center [337, 559] width 138 height 19
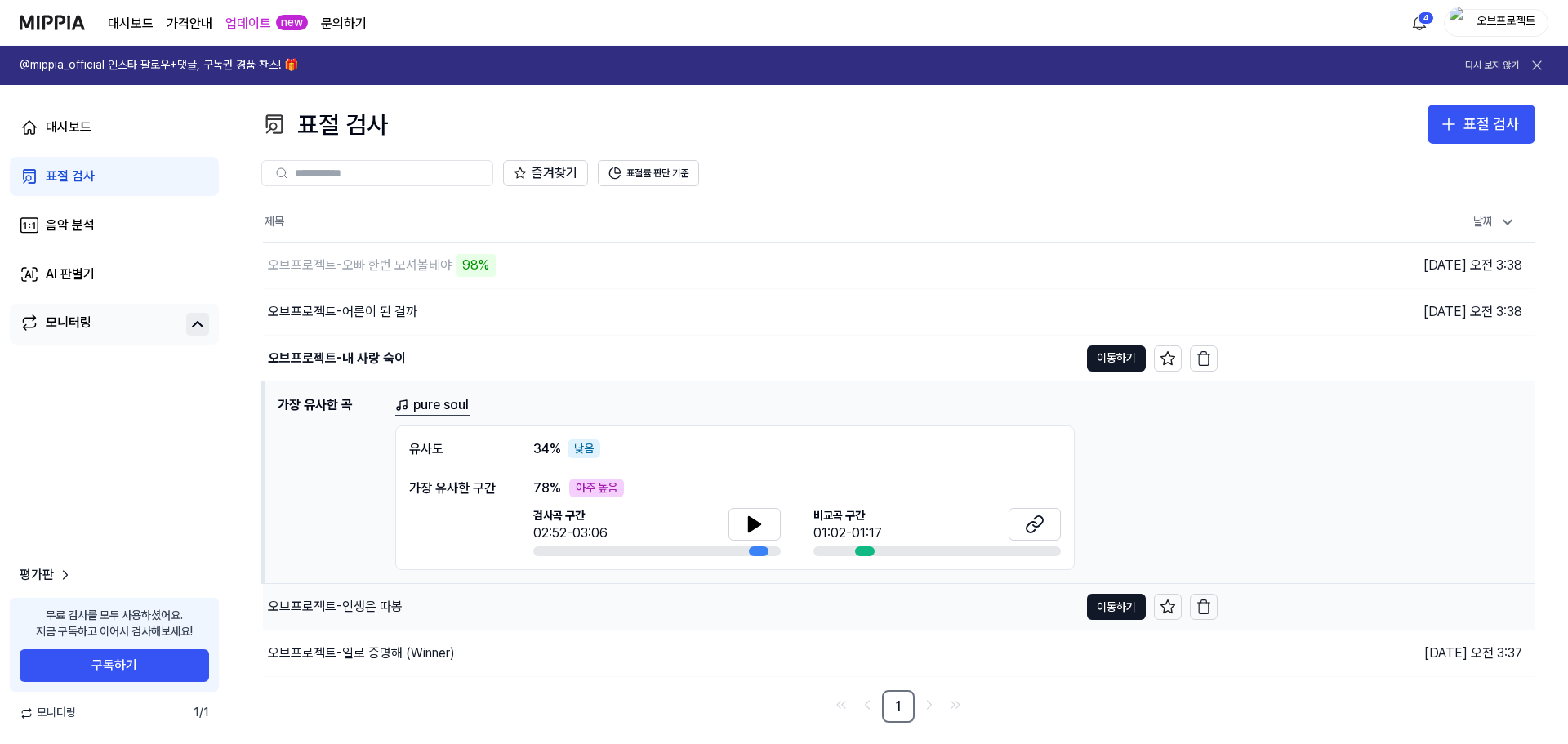
click at [370, 614] on div "오브프로젝트-인생은 따봉" at bounding box center [335, 606] width 134 height 19
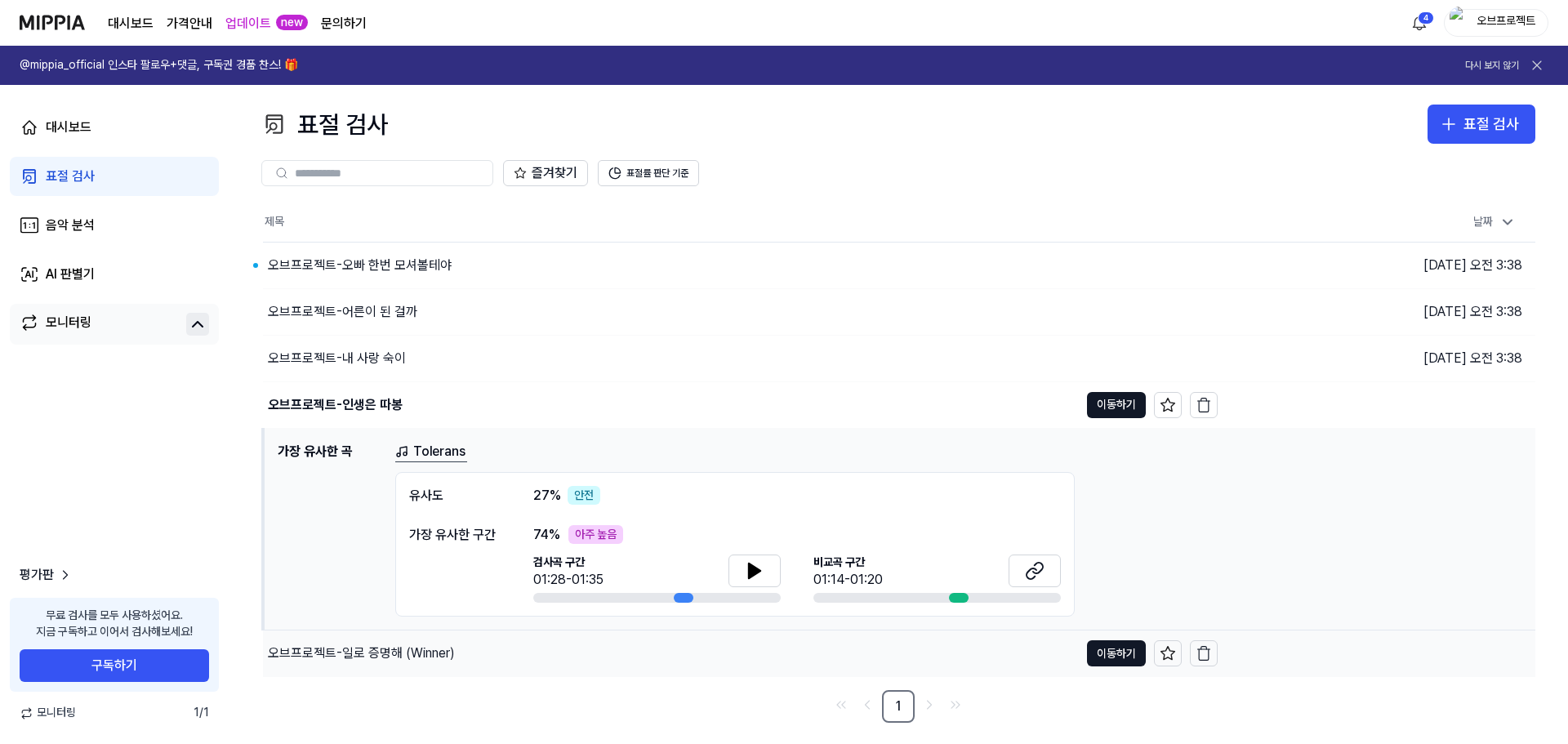
click at [390, 647] on div "오브프로젝트-일로 증명해 (Winner)" at bounding box center [361, 652] width 187 height 19
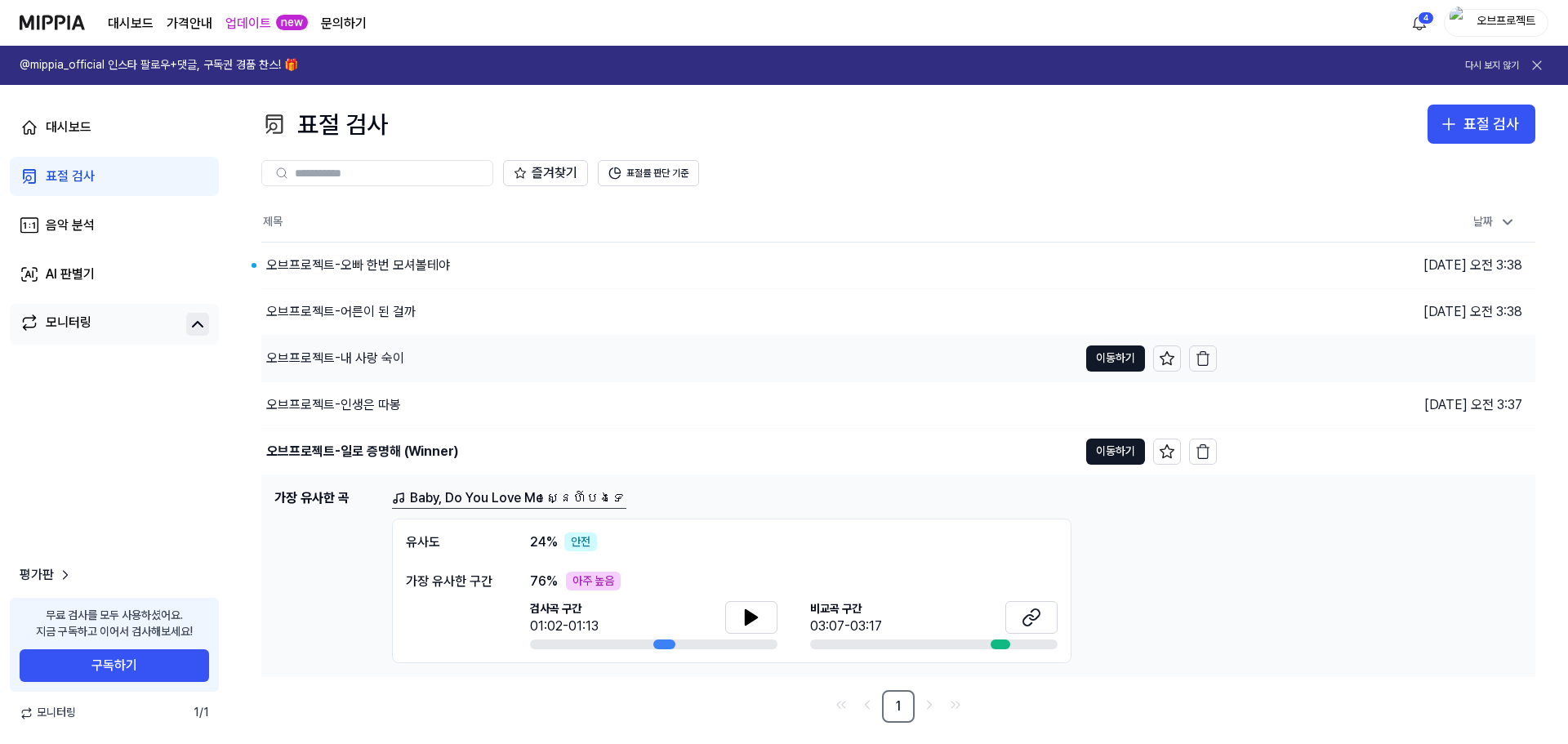
click at [357, 349] on div "오브프로젝트-내 사랑 숙이" at bounding box center [335, 358] width 138 height 19
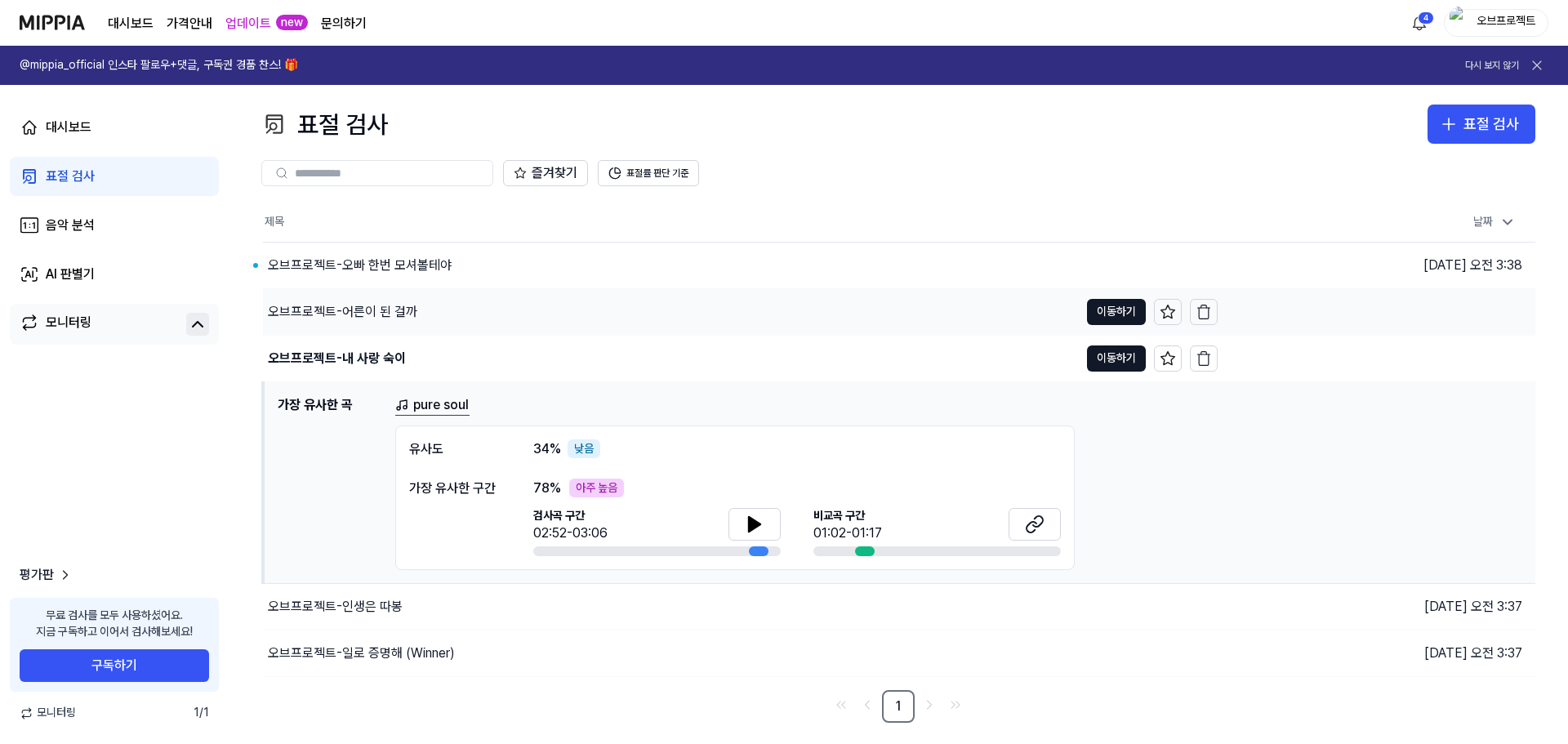
click at [368, 320] on div "오브프로젝트-어른이 된 걸까" at bounding box center [342, 311] width 149 height 19
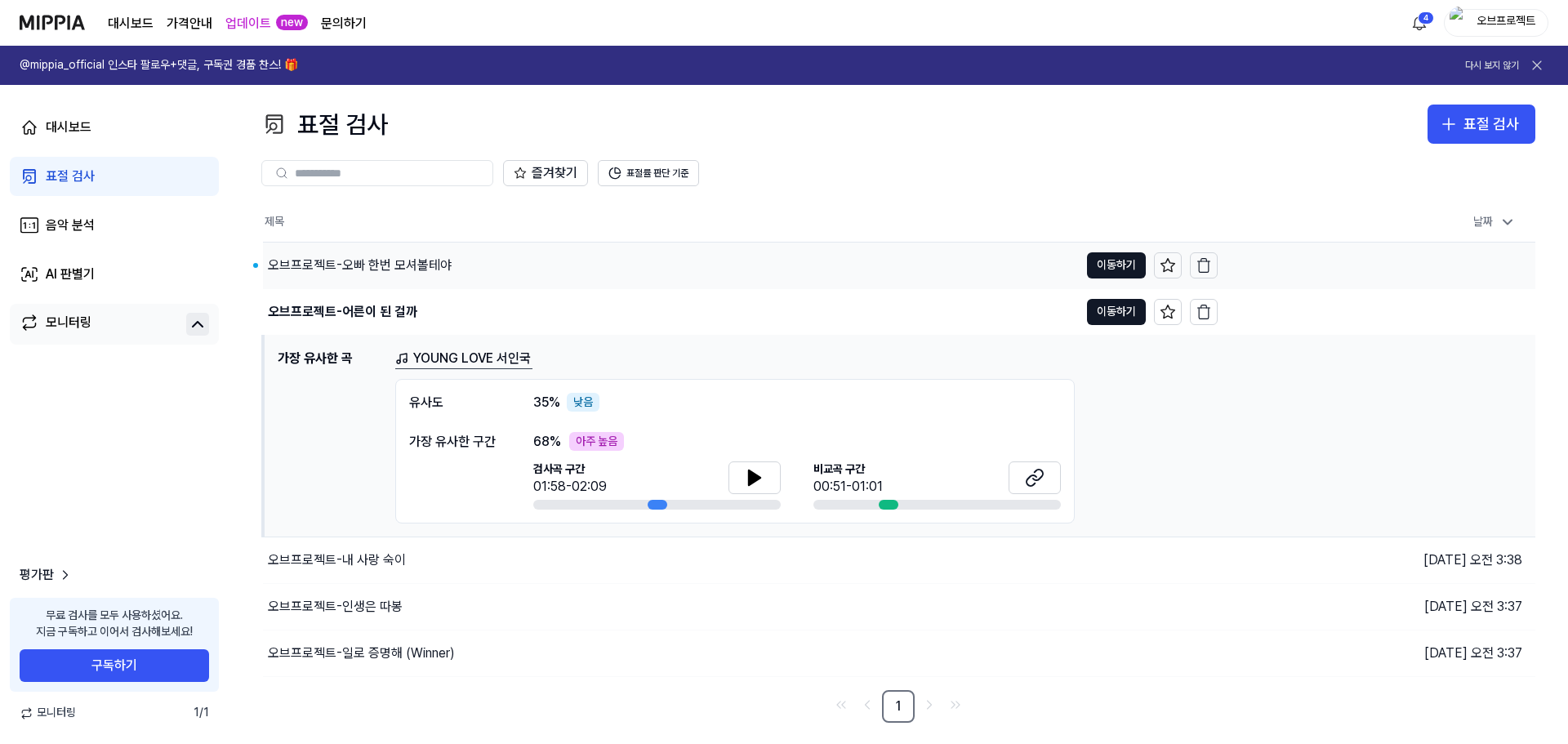
click at [398, 265] on div "오브프로젝트-오빠 한번 모셔볼테야" at bounding box center [360, 265] width 184 height 19
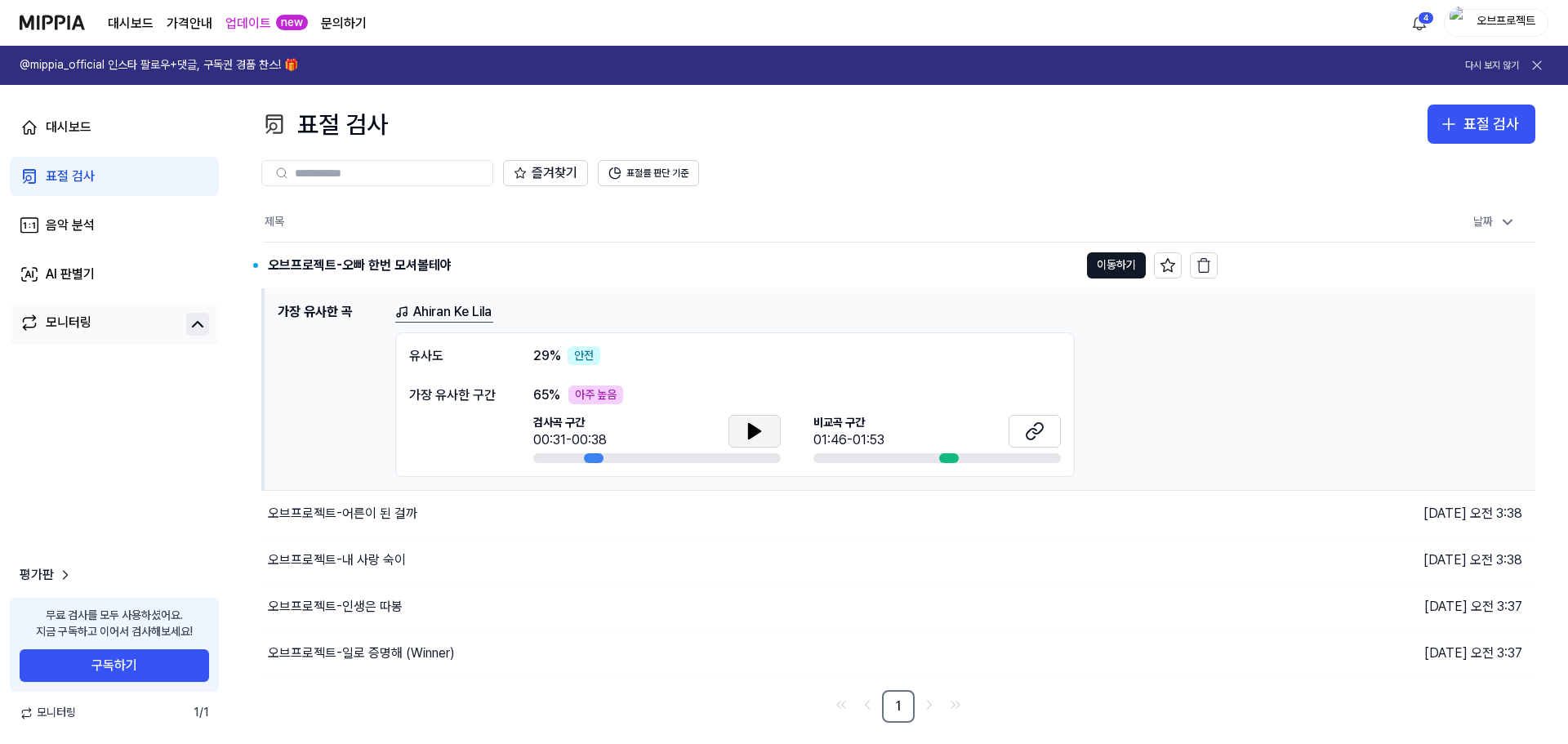
click at [760, 434] on icon at bounding box center [754, 430] width 19 height 19
click at [1029, 427] on icon at bounding box center [1034, 430] width 19 height 19
click at [741, 427] on button at bounding box center [755, 431] width 52 height 33
click at [764, 433] on icon at bounding box center [754, 430] width 19 height 19
click at [383, 656] on div "오브프로젝트-일로 증명해 (Winner)" at bounding box center [361, 652] width 187 height 19
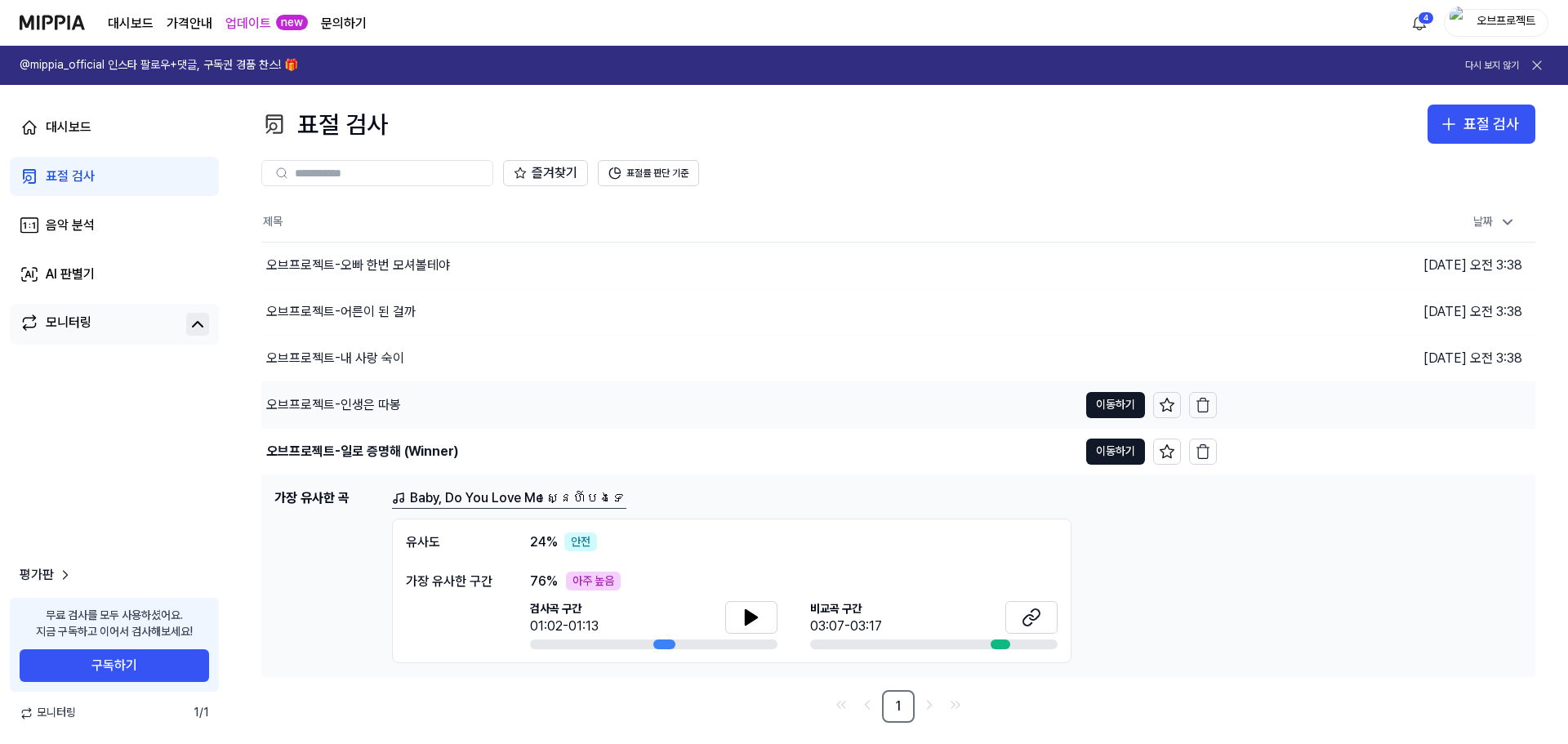
click at [362, 395] on div "오브프로젝트-인생은 따봉" at bounding box center [333, 405] width 134 height 19
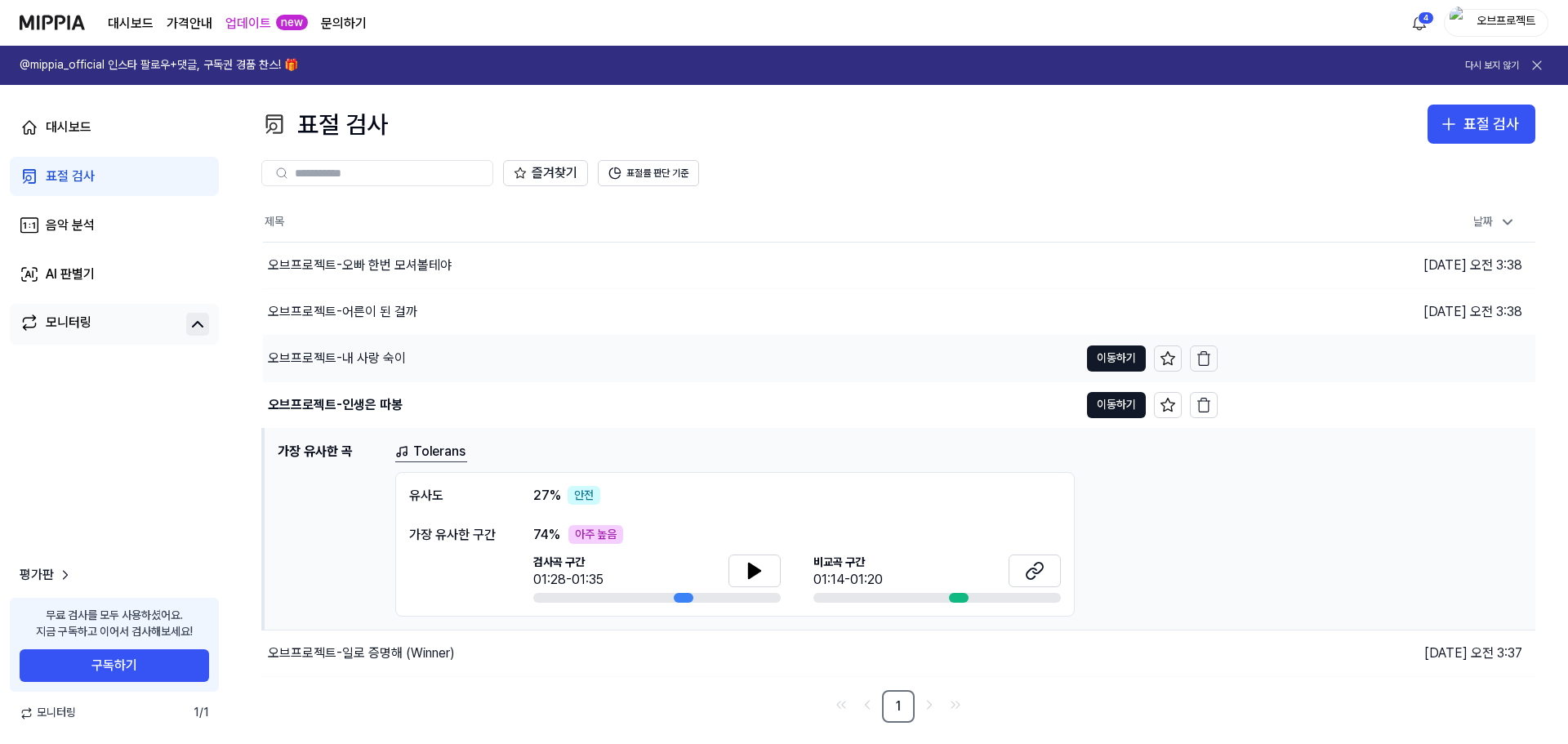
click at [373, 352] on div "오브프로젝트-내 사랑 숙이" at bounding box center [337, 358] width 138 height 19
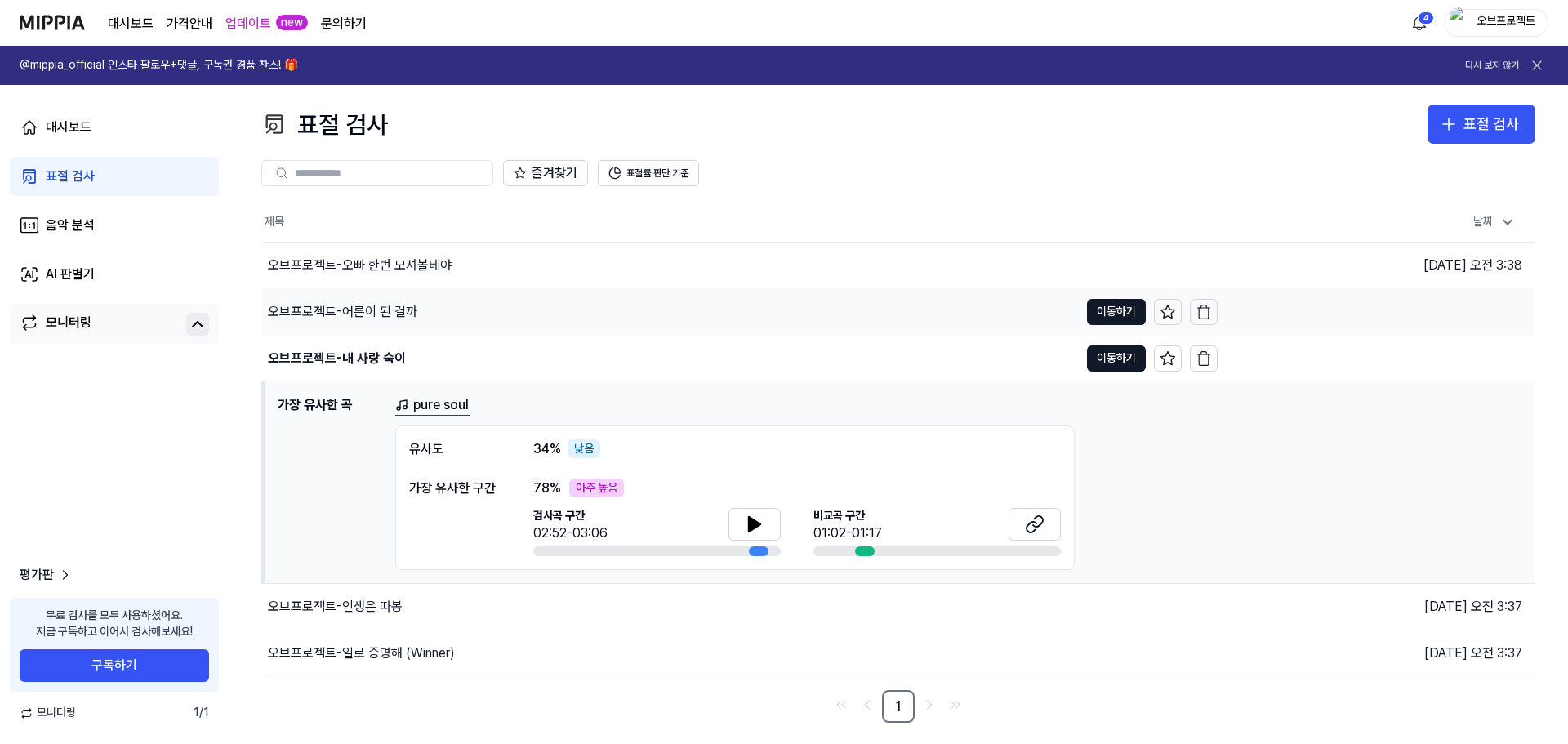
click at [377, 315] on div "오브프로젝트-어른이 된 걸까" at bounding box center [342, 311] width 149 height 19
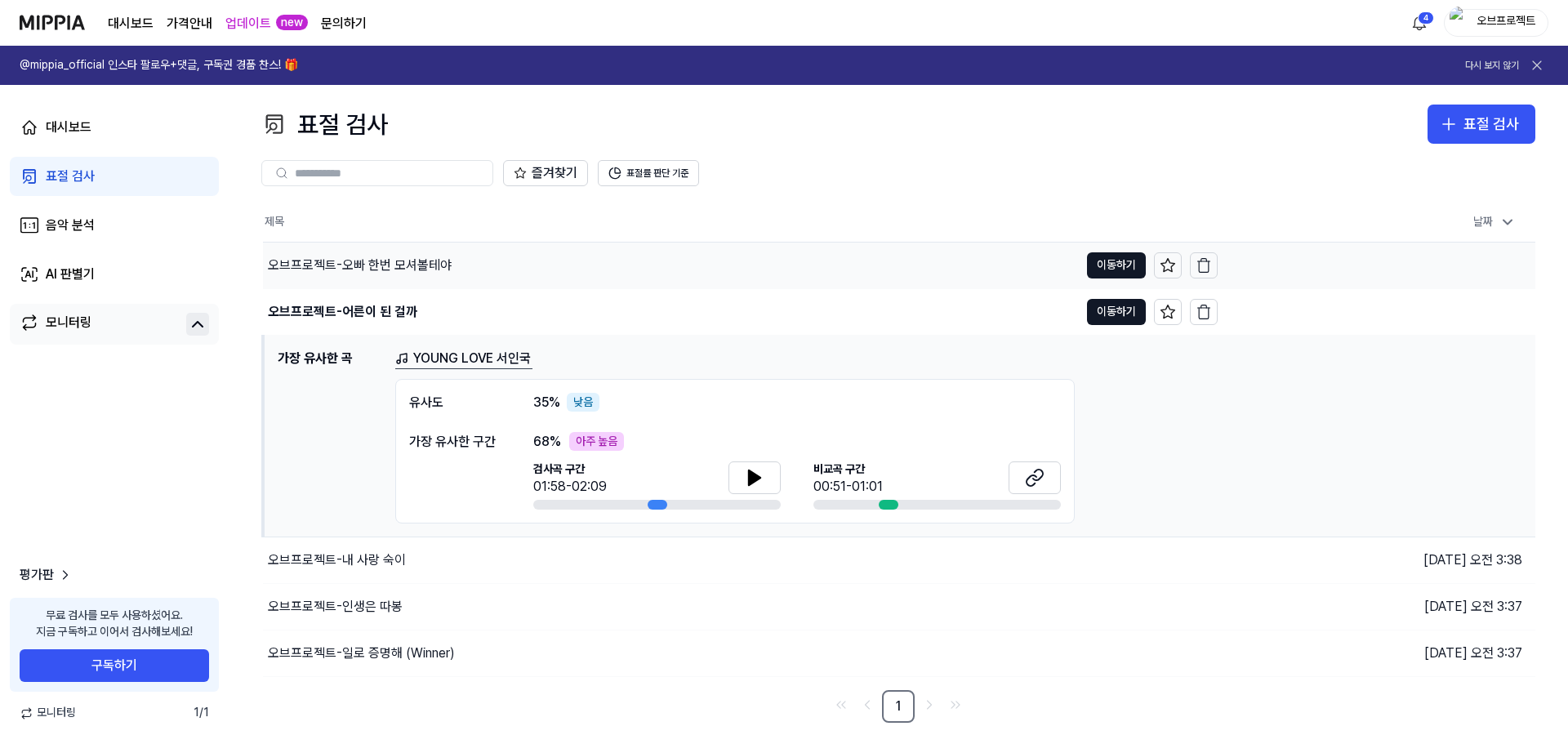
click at [386, 261] on div "오브프로젝트-오빠 한번 모셔볼테야" at bounding box center [360, 265] width 184 height 19
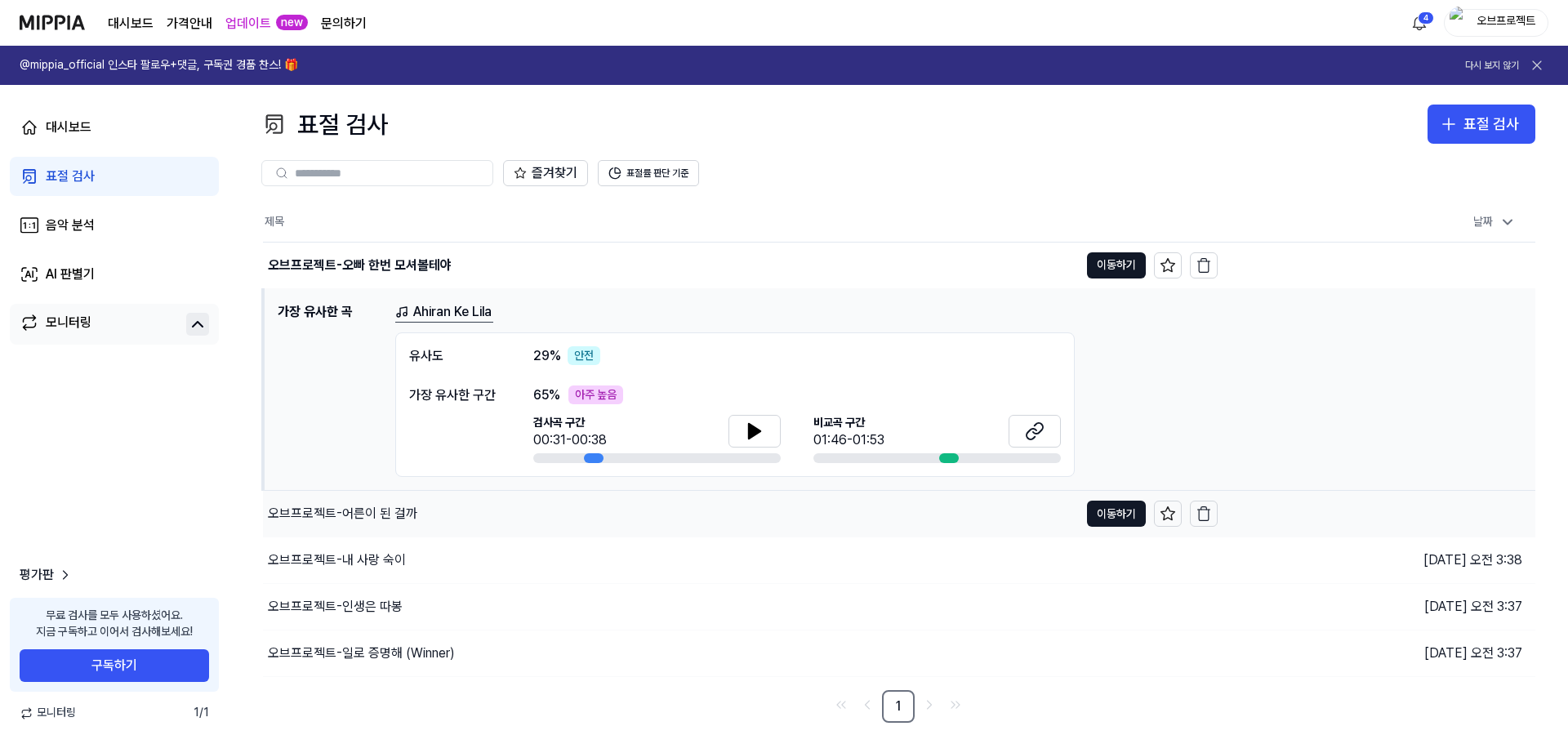
click at [344, 526] on div "오브프로젝트-어른이 된 걸까" at bounding box center [671, 513] width 816 height 46
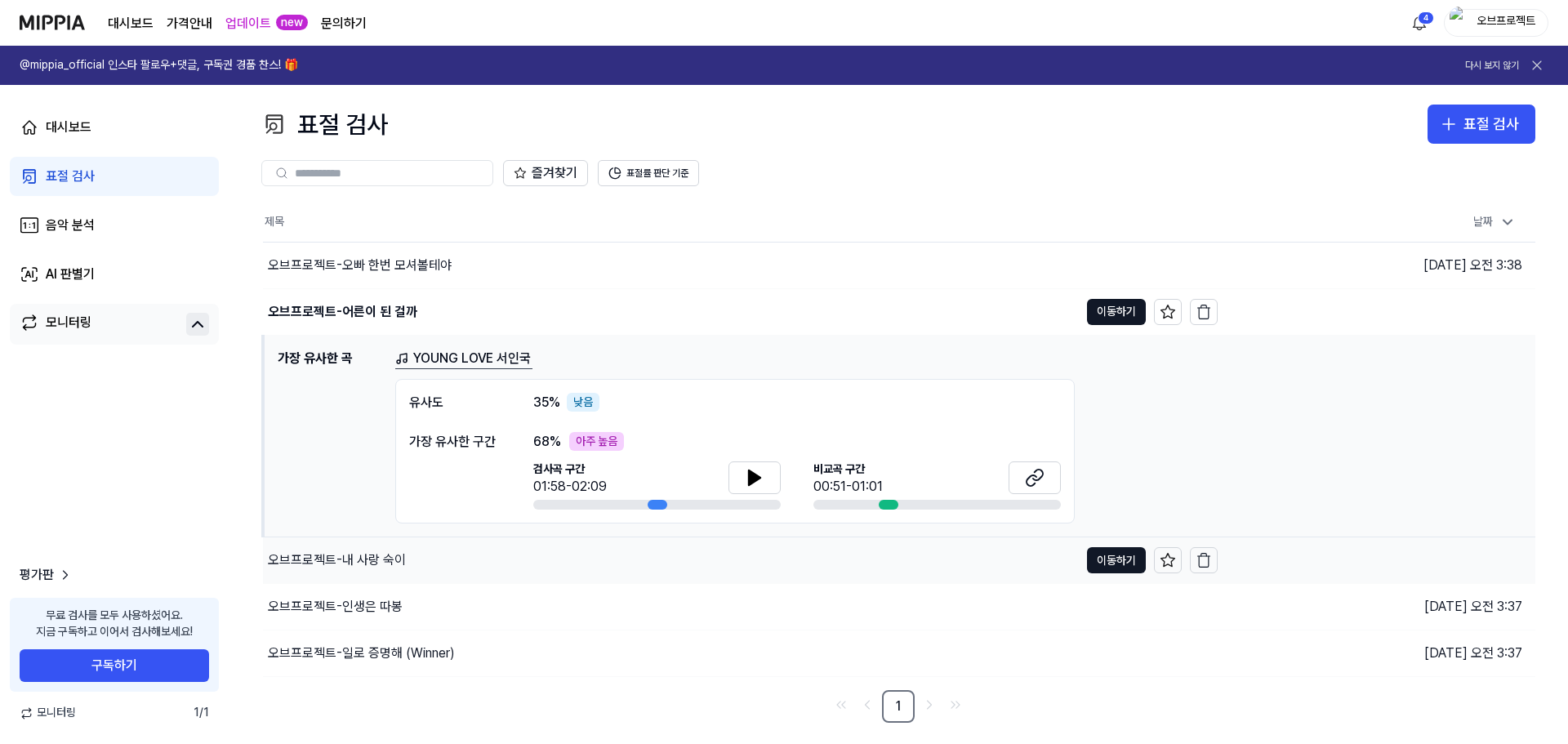
click at [352, 554] on div "오브프로젝트-내 사랑 숙이" at bounding box center [337, 559] width 138 height 19
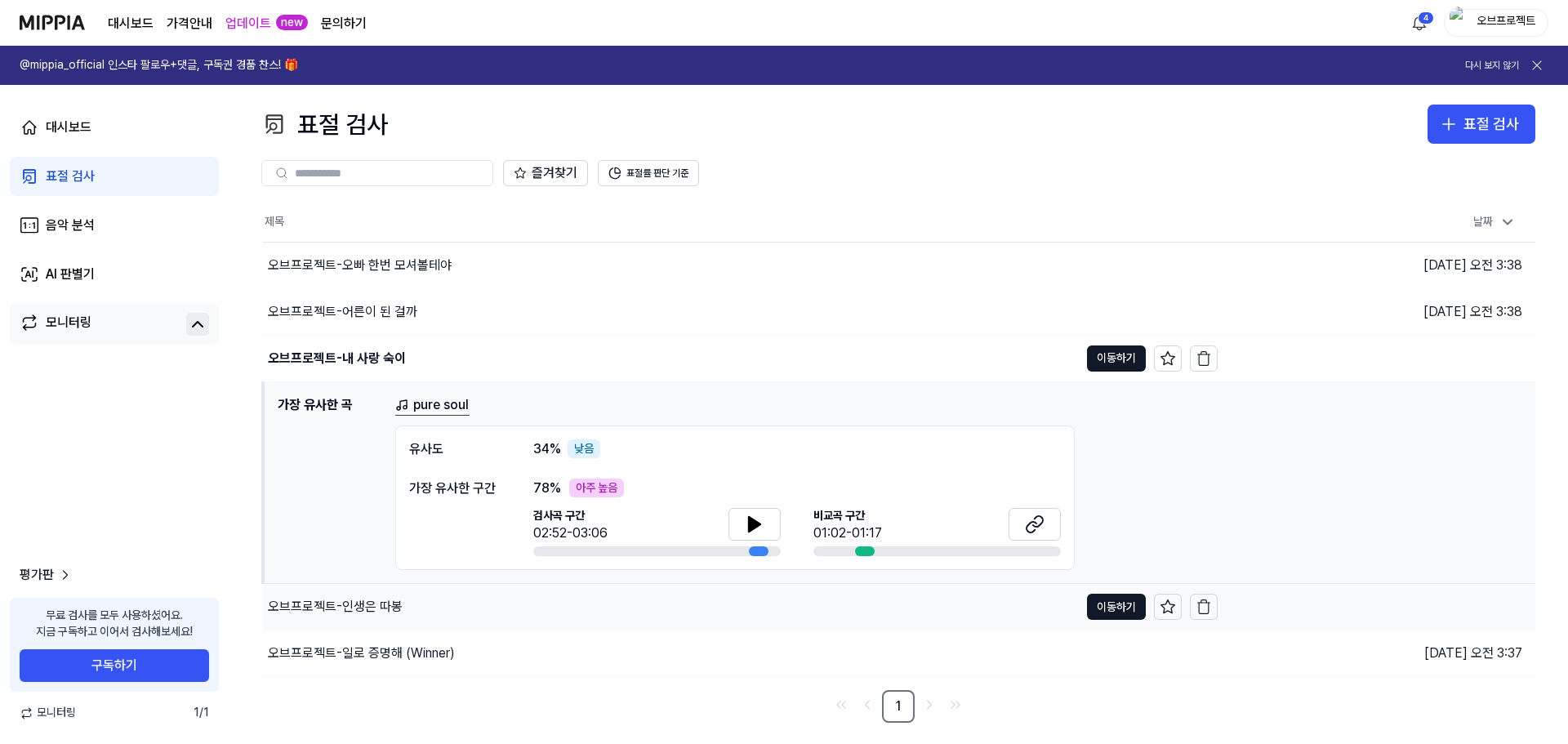
click at [357, 609] on div "오브프로젝트-인생은 따봉" at bounding box center [335, 606] width 134 height 19
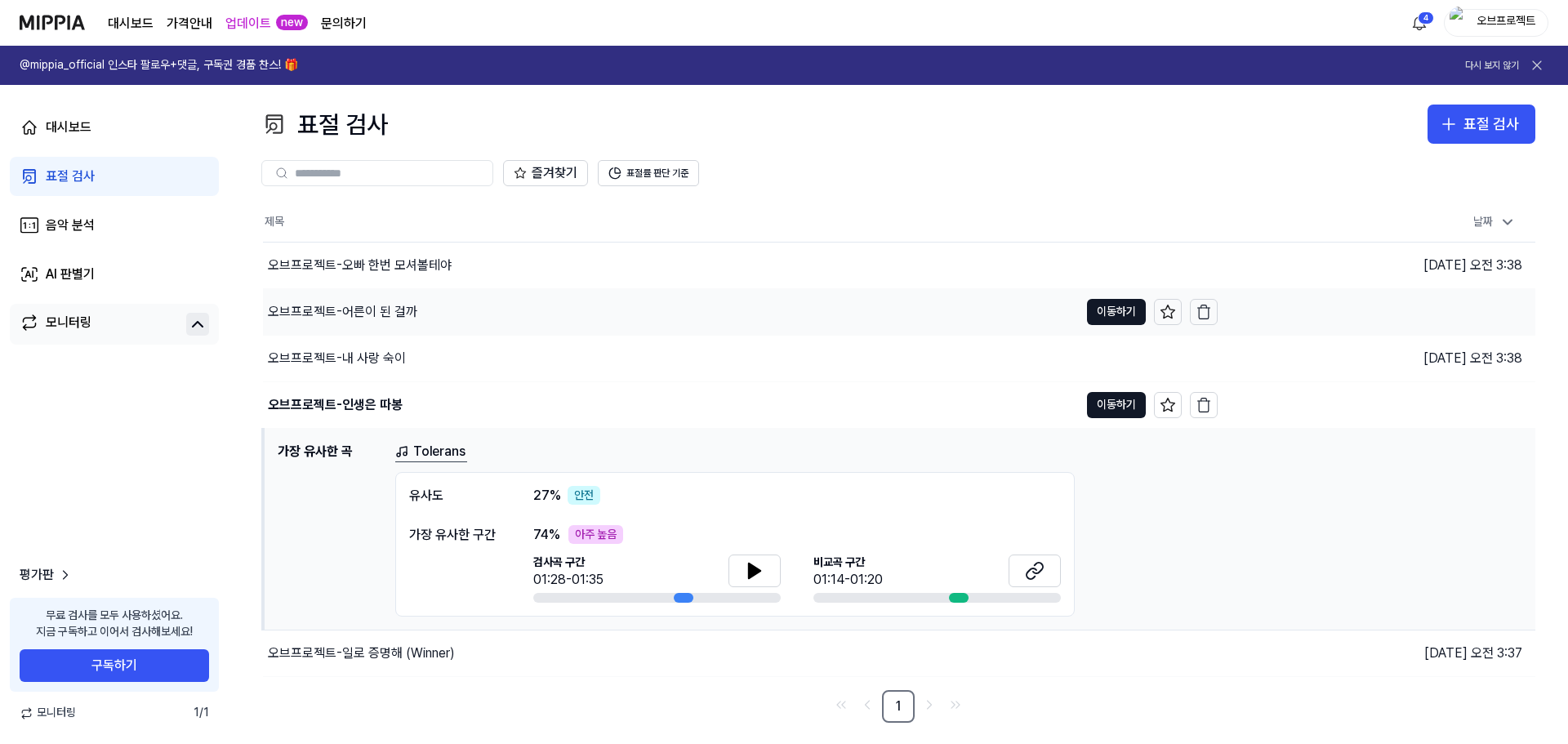
click at [376, 309] on div "오브프로젝트-어른이 된 걸까" at bounding box center [342, 311] width 149 height 19
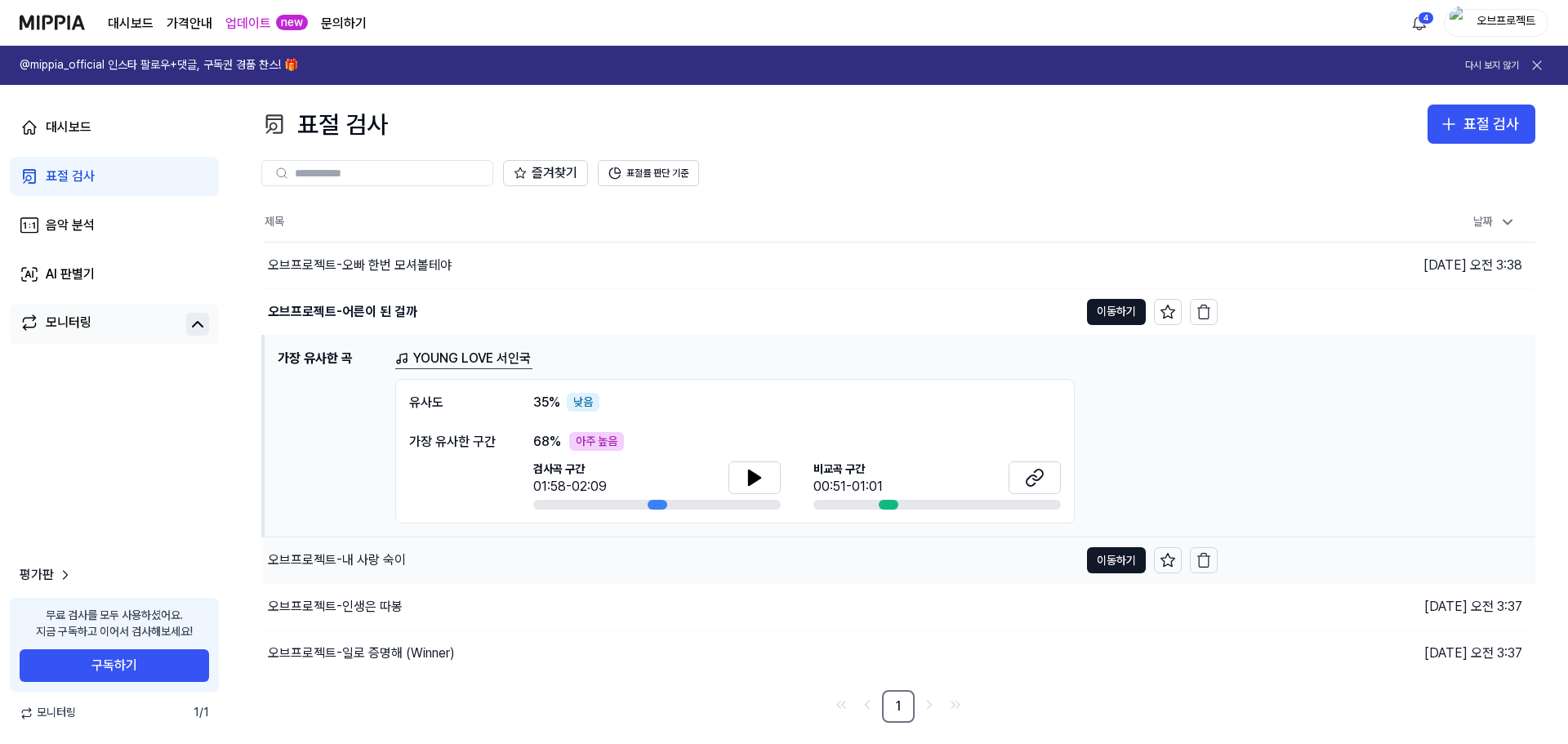
click at [342, 565] on div "오브프로젝트-내 사랑 숙이" at bounding box center [337, 559] width 138 height 19
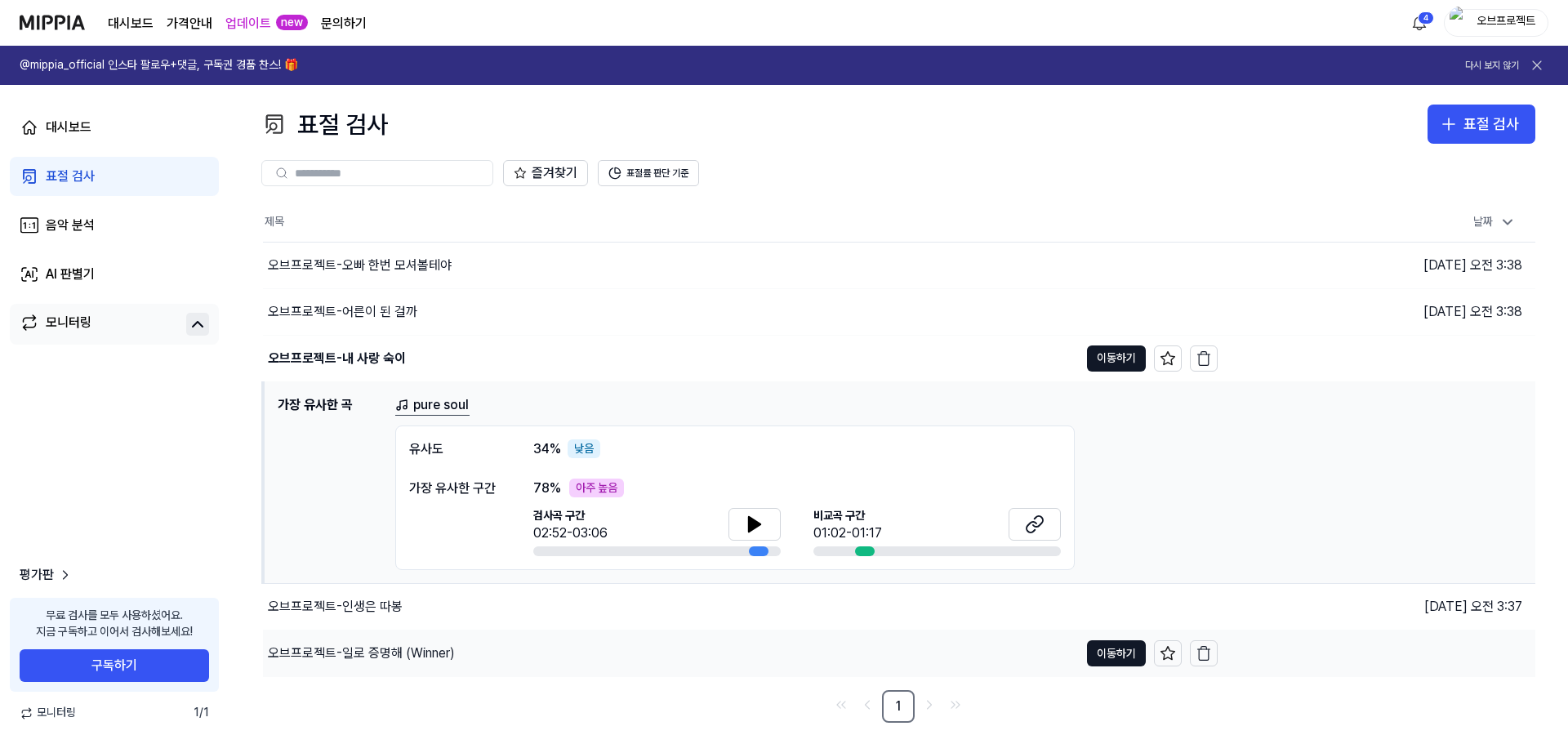
click at [375, 652] on div "오브프로젝트-일로 증명해 (Winner)" at bounding box center [361, 652] width 187 height 19
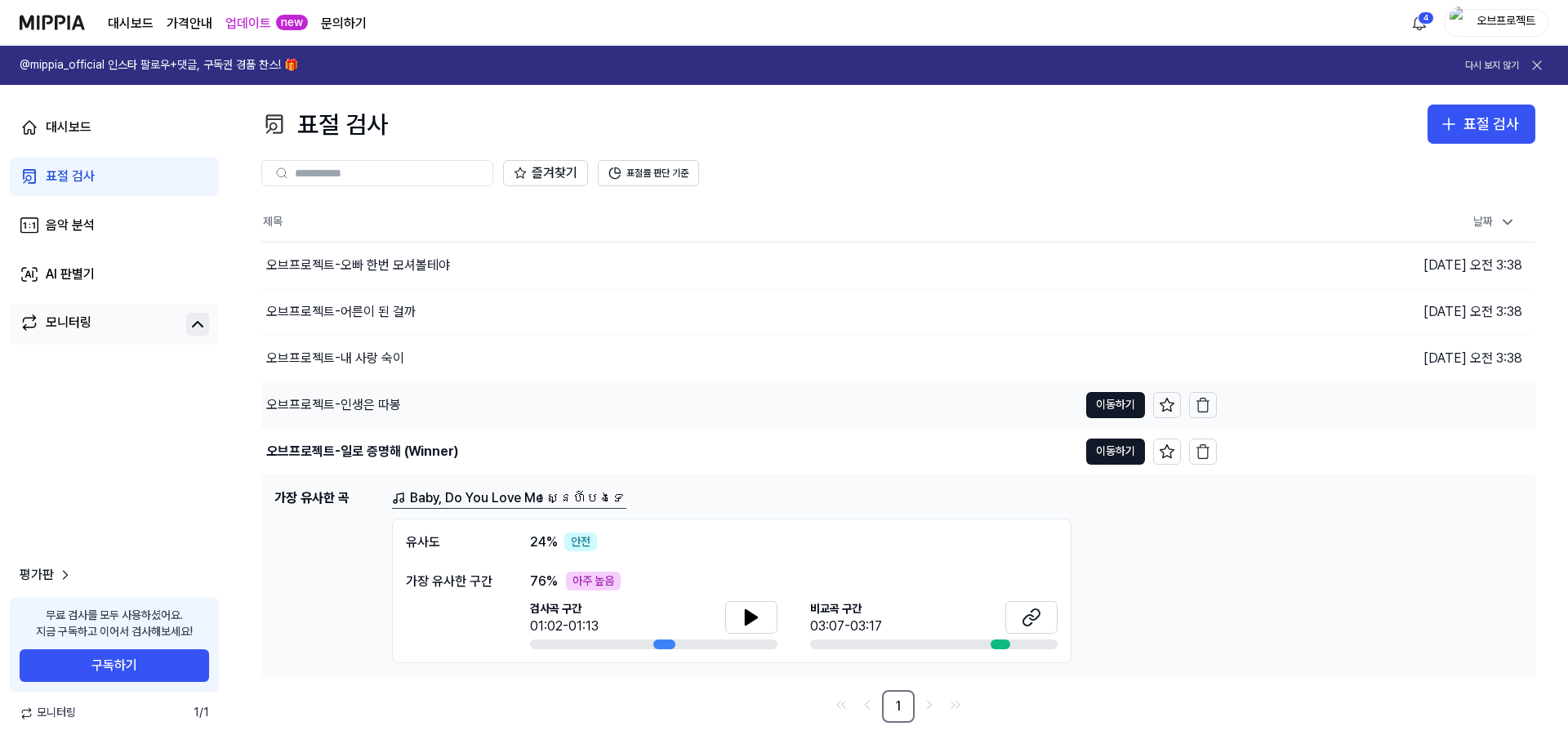
click at [372, 406] on div "오브프로젝트-인생은 따봉" at bounding box center [333, 405] width 134 height 19
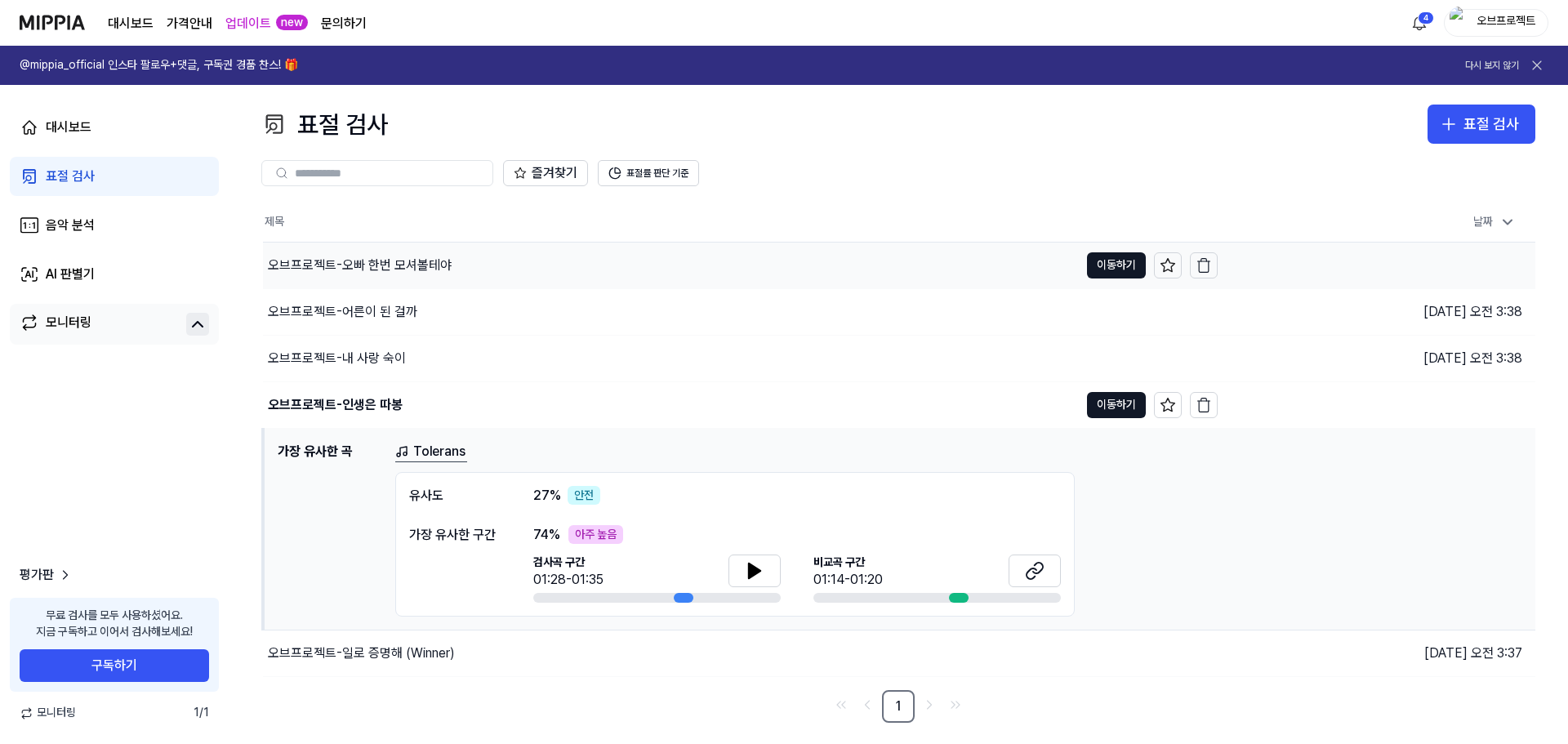
click at [373, 270] on div "오브프로젝트-오빠 한번 모셔볼테야" at bounding box center [360, 265] width 184 height 19
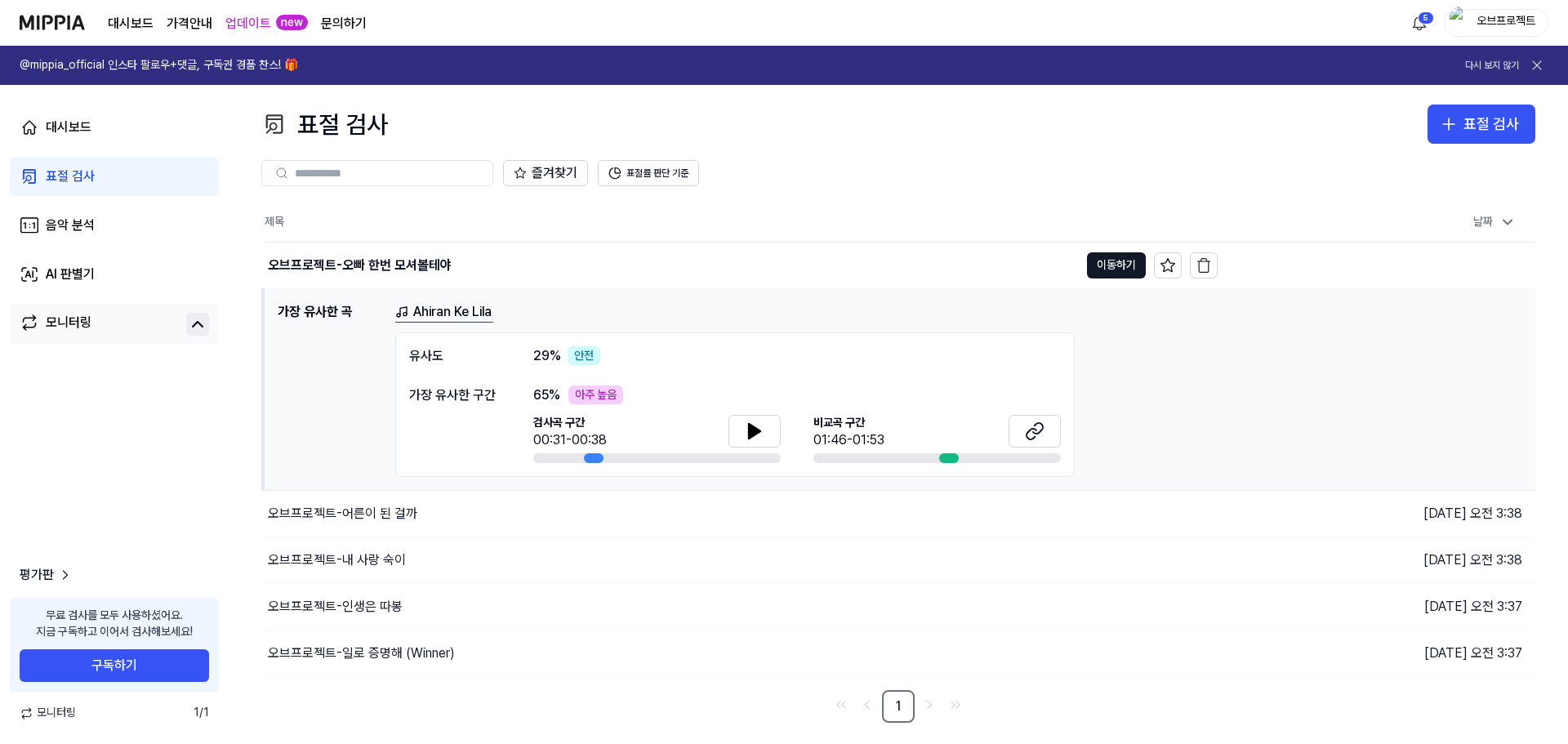
click at [252, 25] on link "업데이트" at bounding box center [248, 23] width 46 height 19
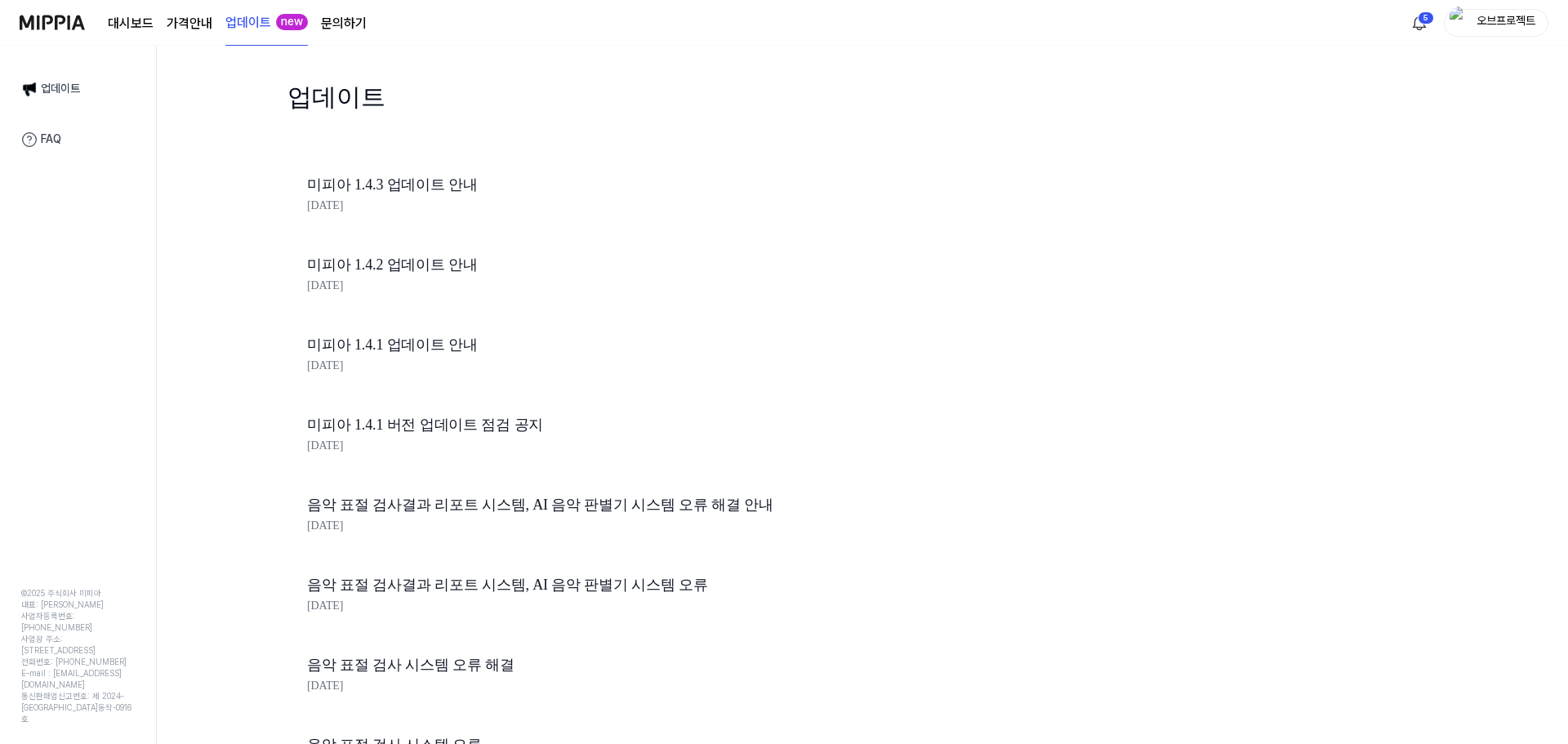
click at [56, 16] on img at bounding box center [52, 22] width 65 height 45
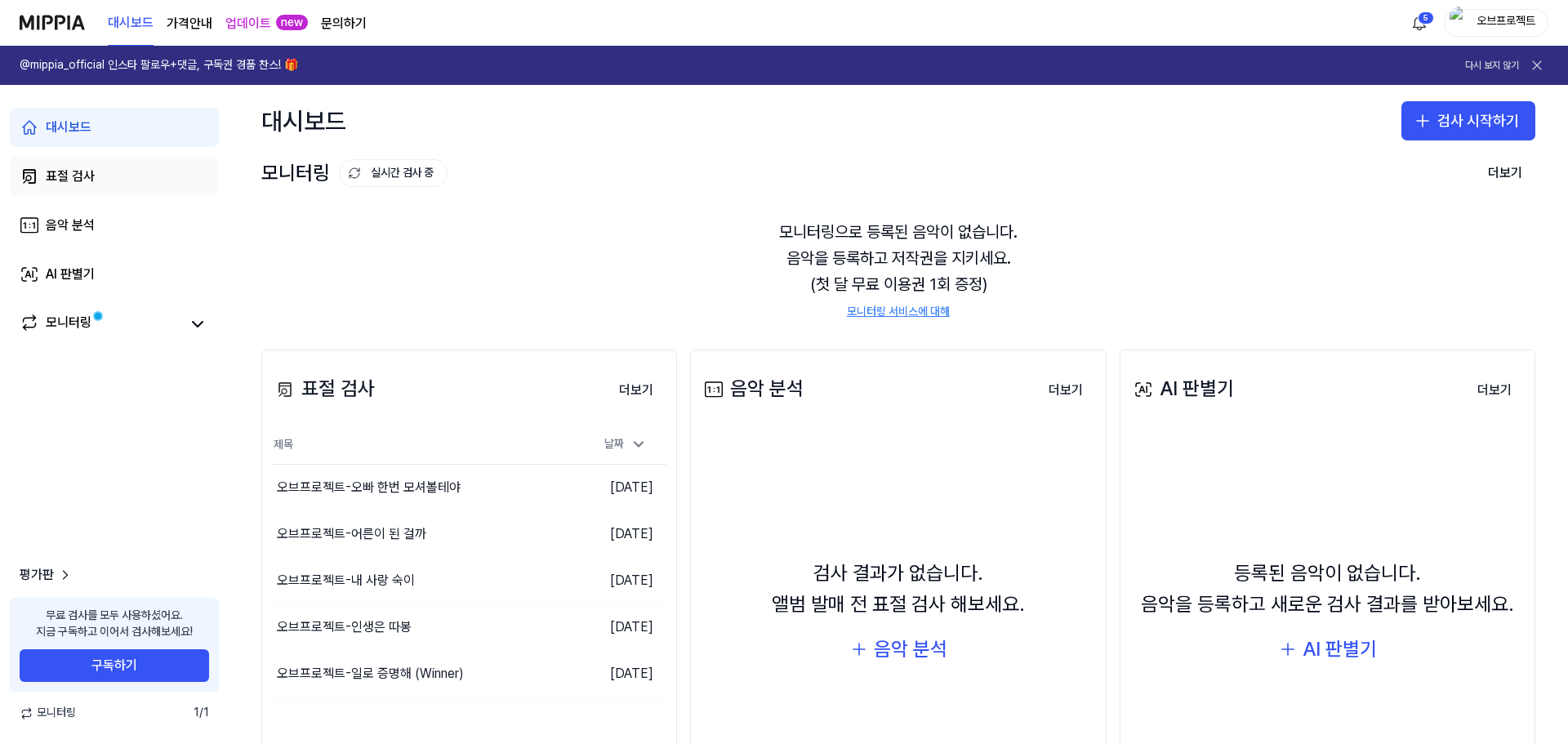
click at [75, 176] on div "표절 검사" at bounding box center [70, 176] width 49 height 19
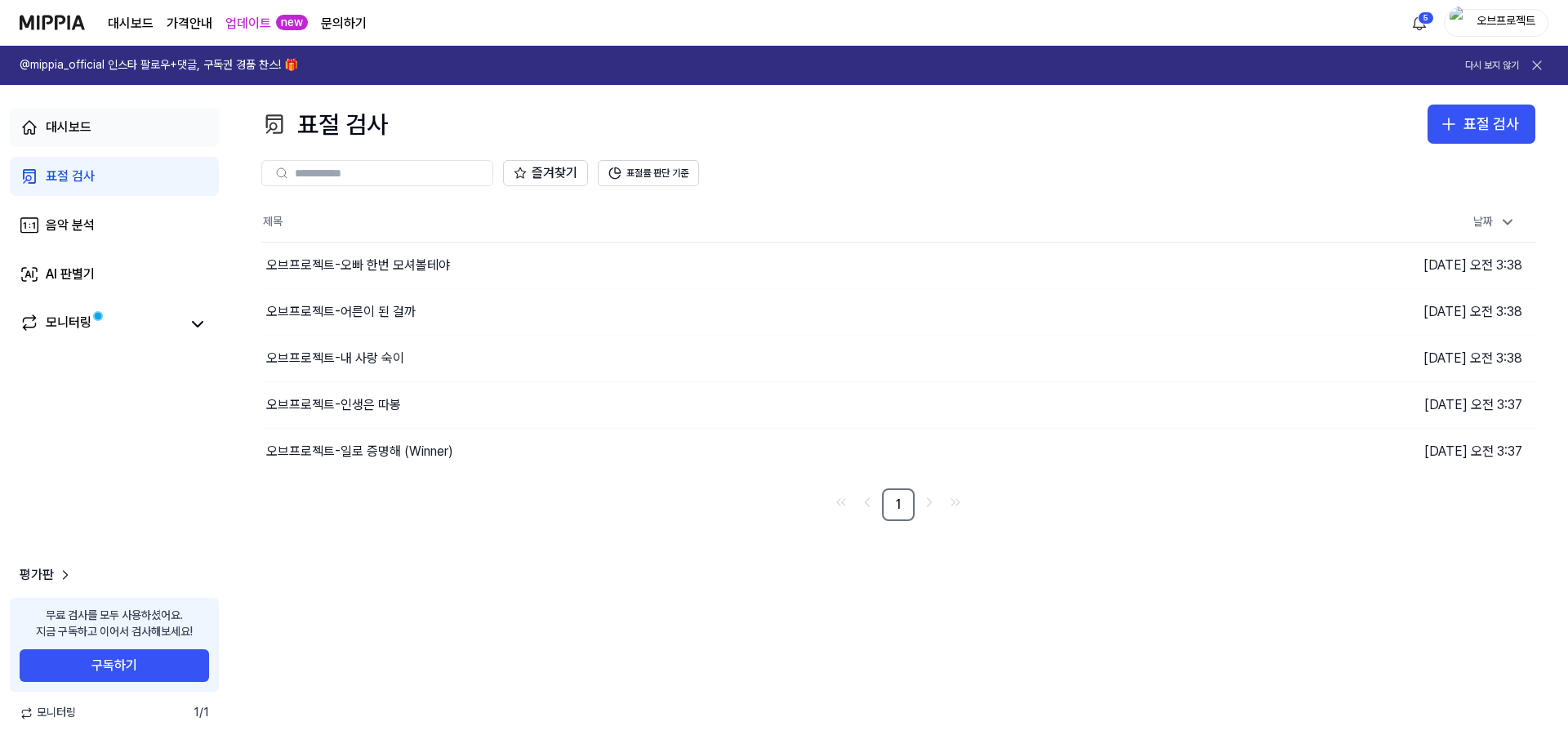
click at [91, 124] on link "대시보드" at bounding box center [114, 127] width 209 height 40
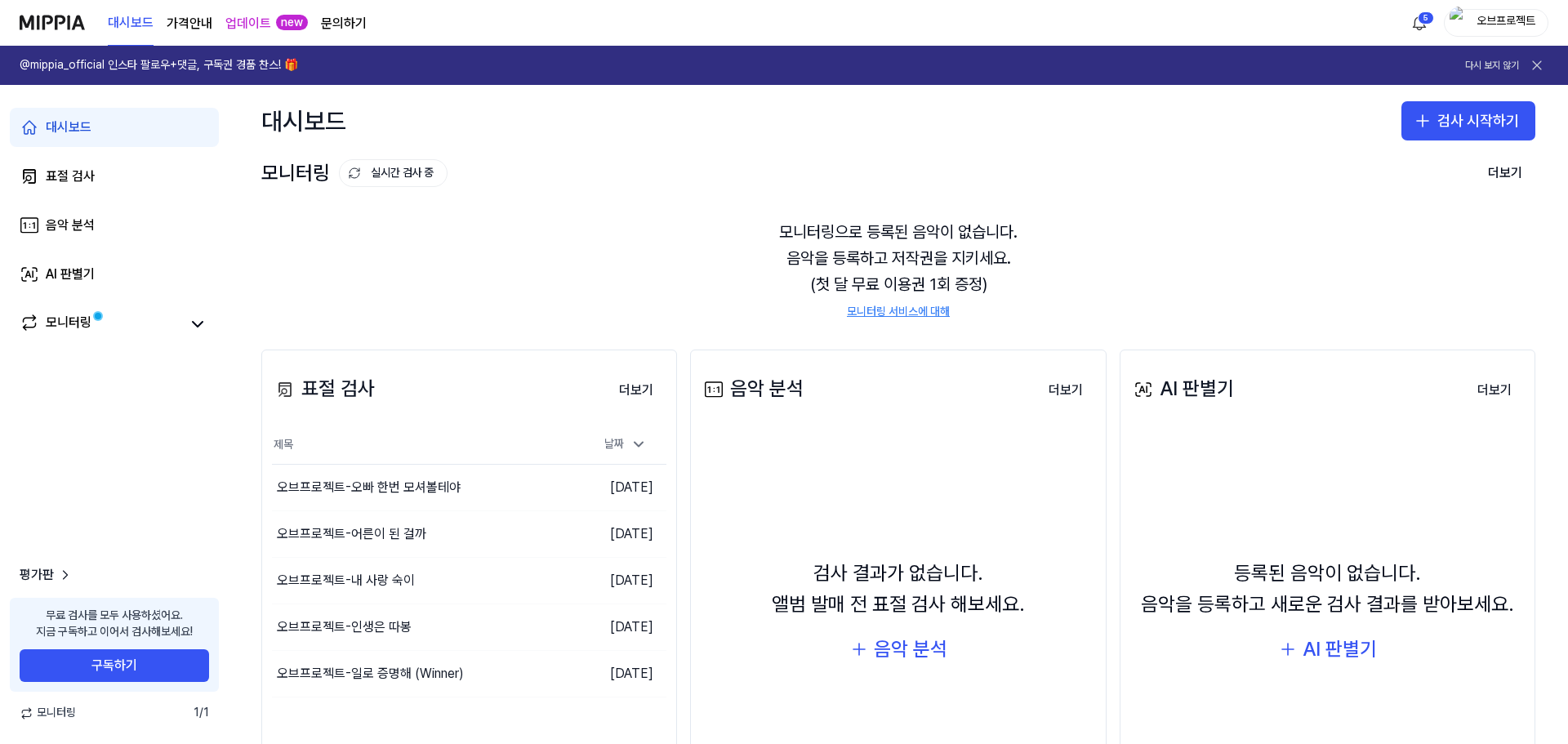
click at [907, 313] on link "모니터링 서비스에 대해" at bounding box center [898, 312] width 103 height 17
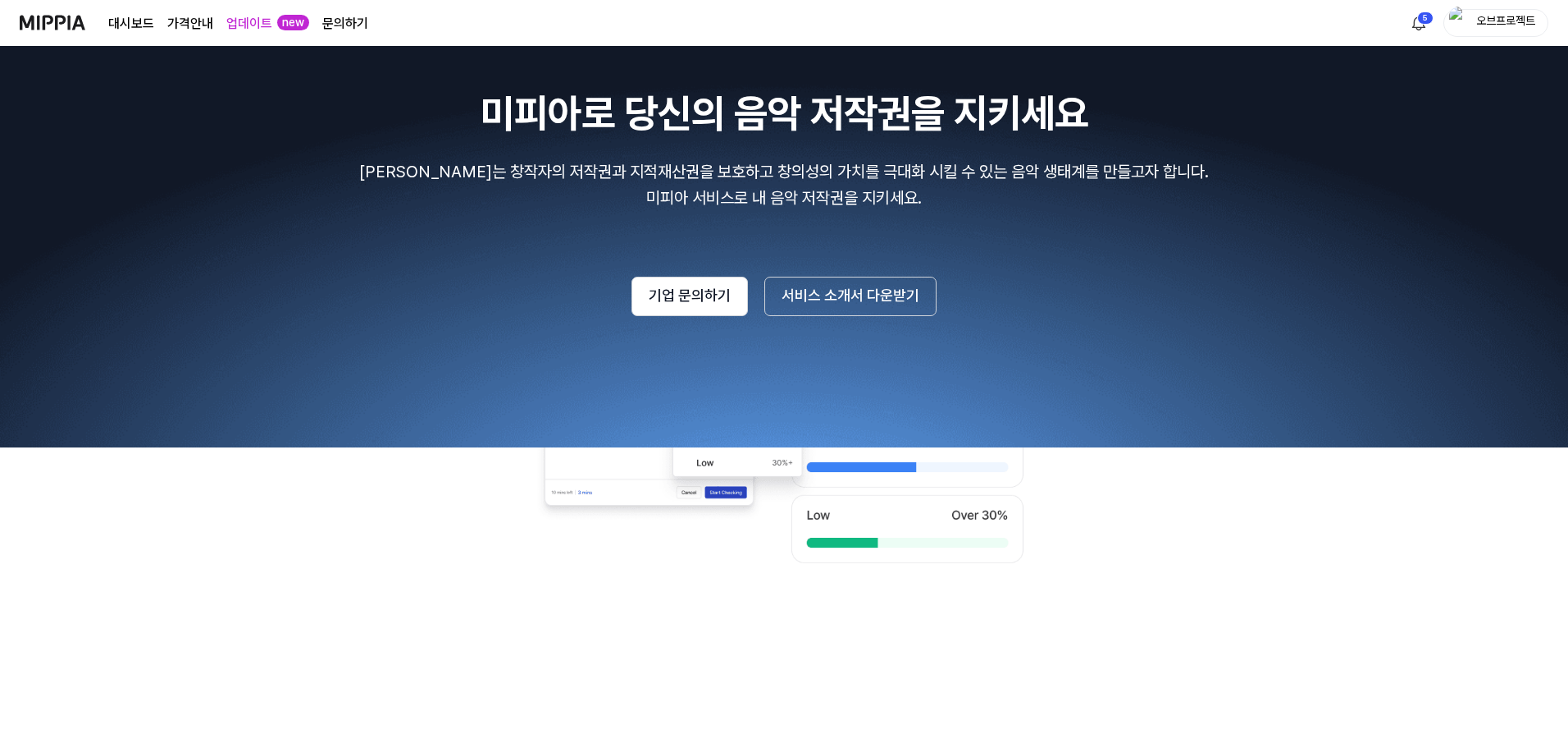
scroll to position [1806, 0]
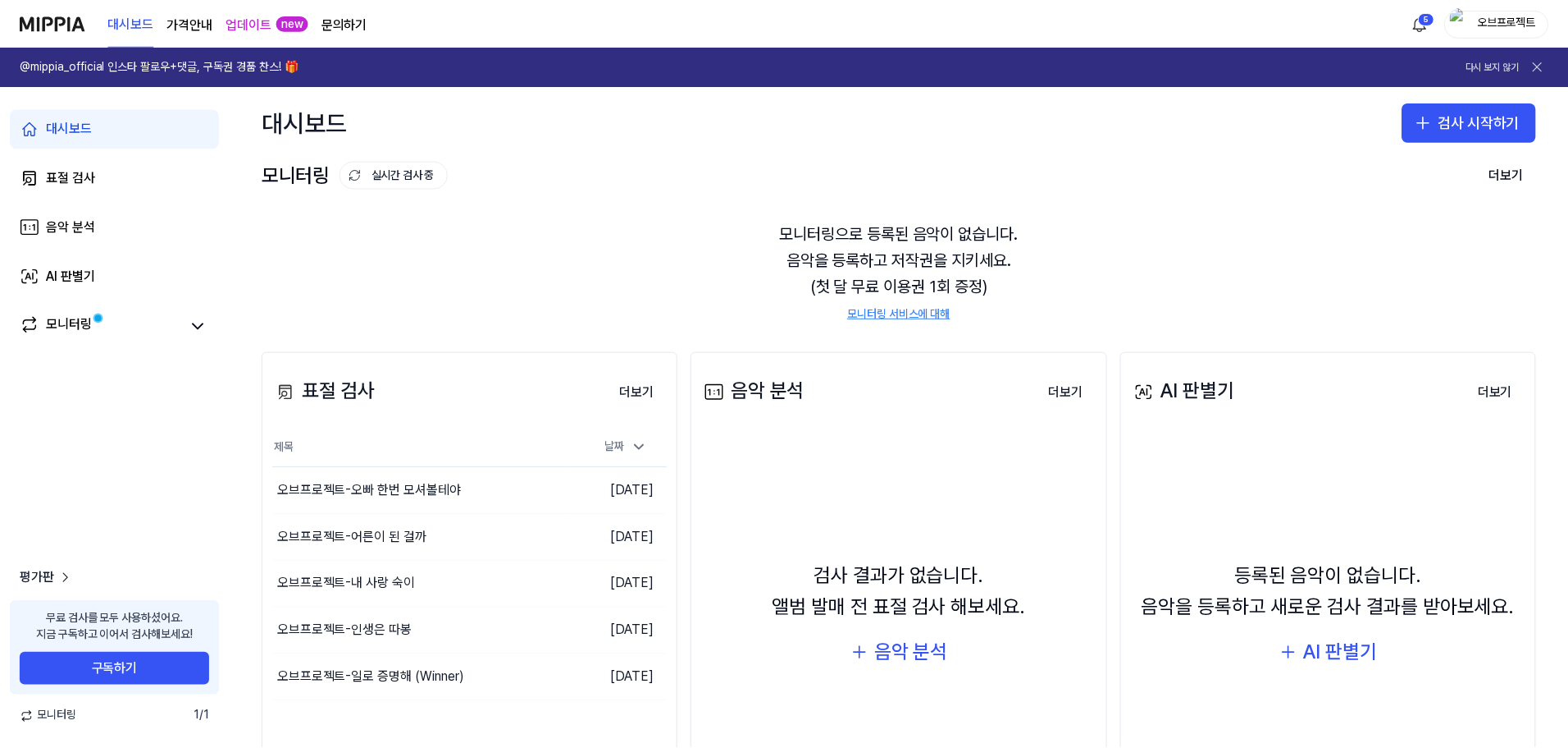
scroll to position [140, 0]
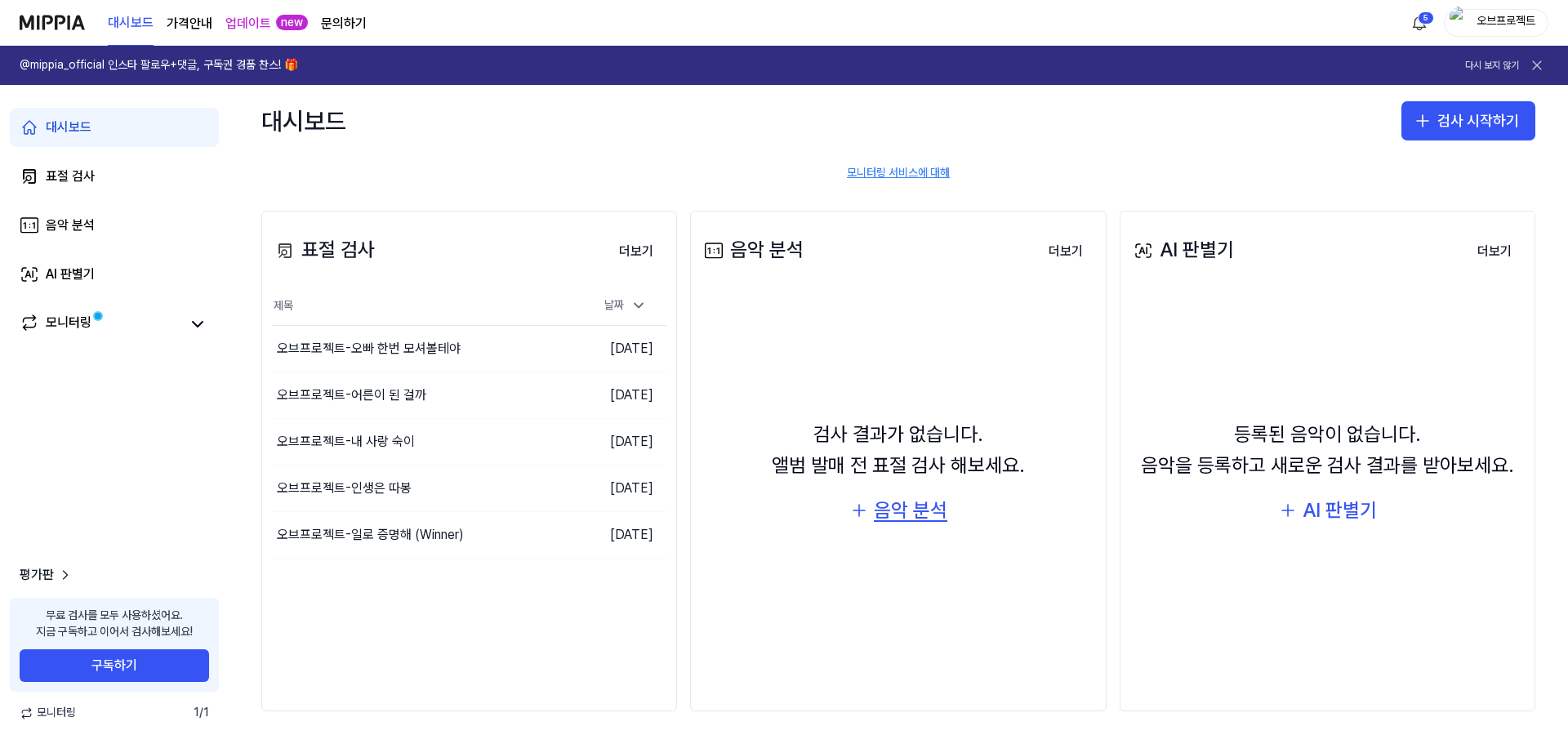
click at [927, 512] on div "음악 분석" at bounding box center [911, 510] width 74 height 31
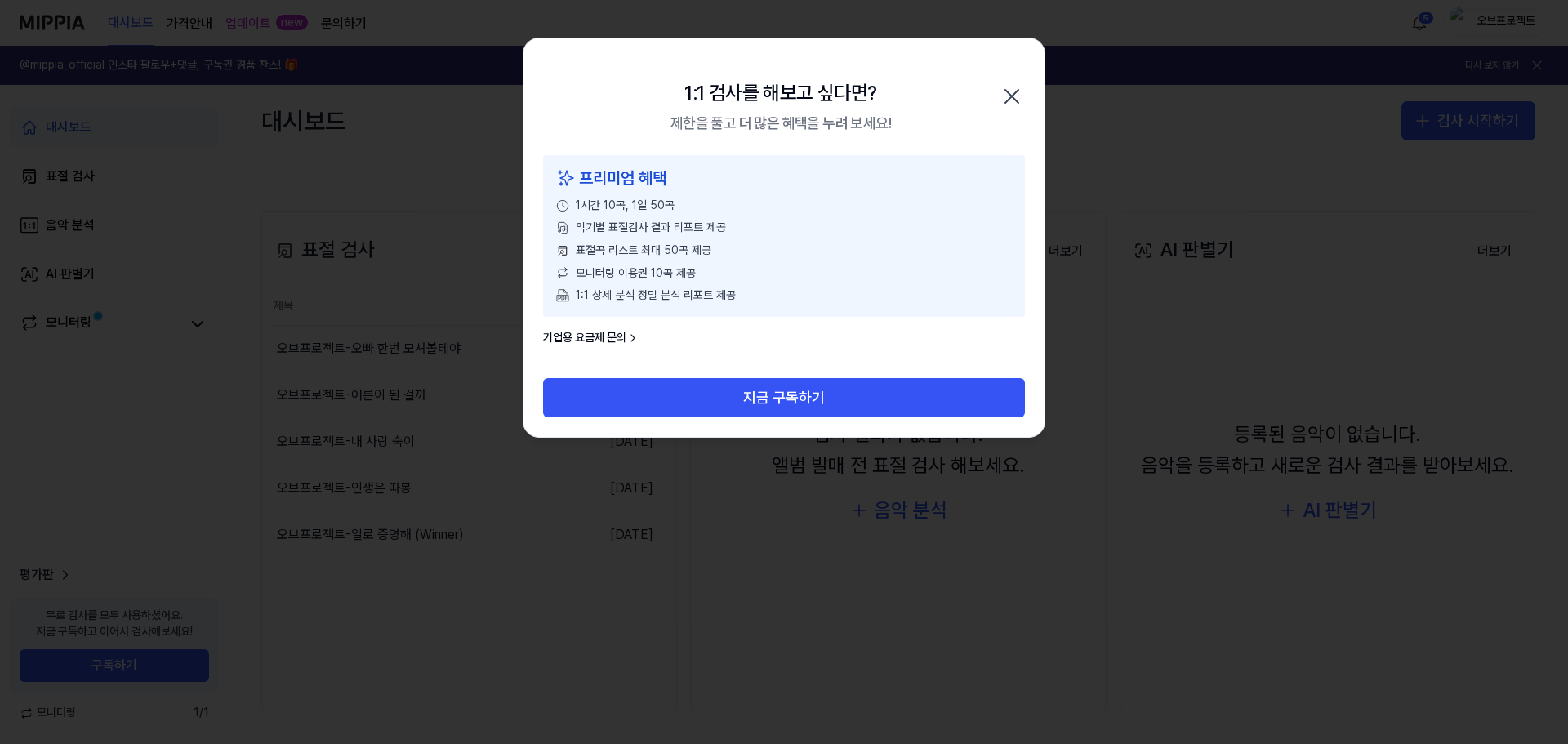
click at [1013, 92] on icon "button" at bounding box center [1012, 97] width 26 height 26
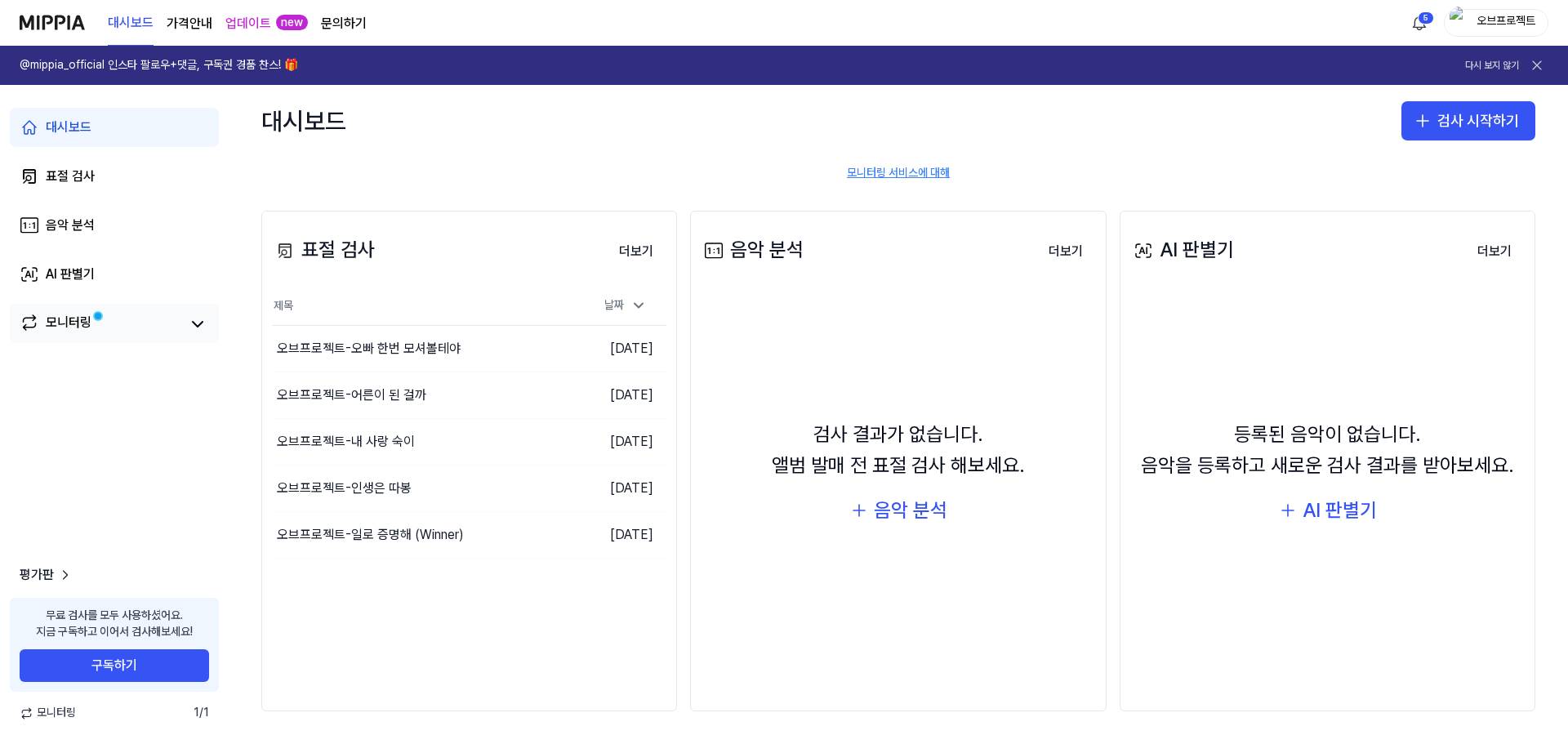
click at [69, 325] on div "모니터링" at bounding box center [69, 324] width 46 height 23
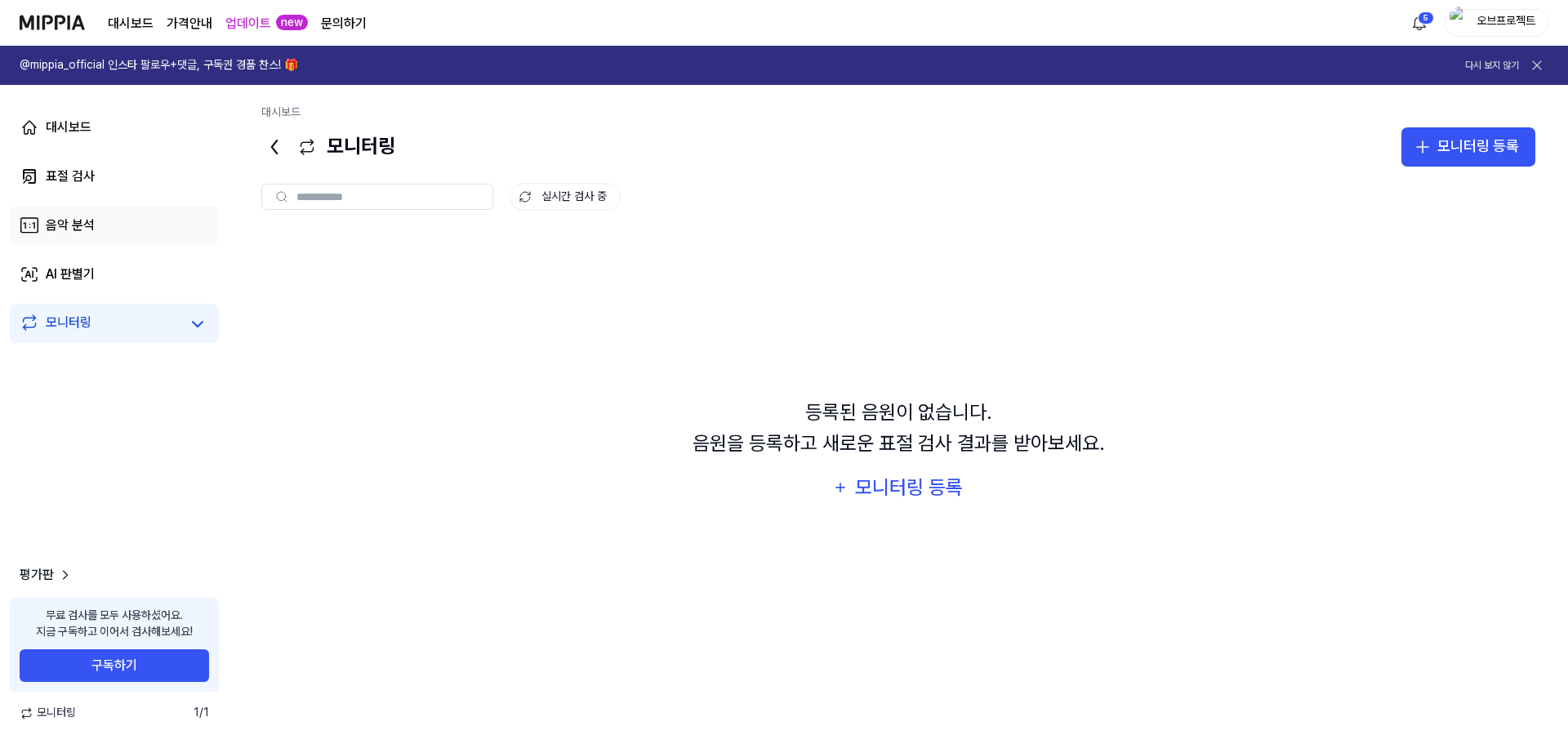
click at [92, 217] on div "음악 분석" at bounding box center [70, 224] width 49 height 19
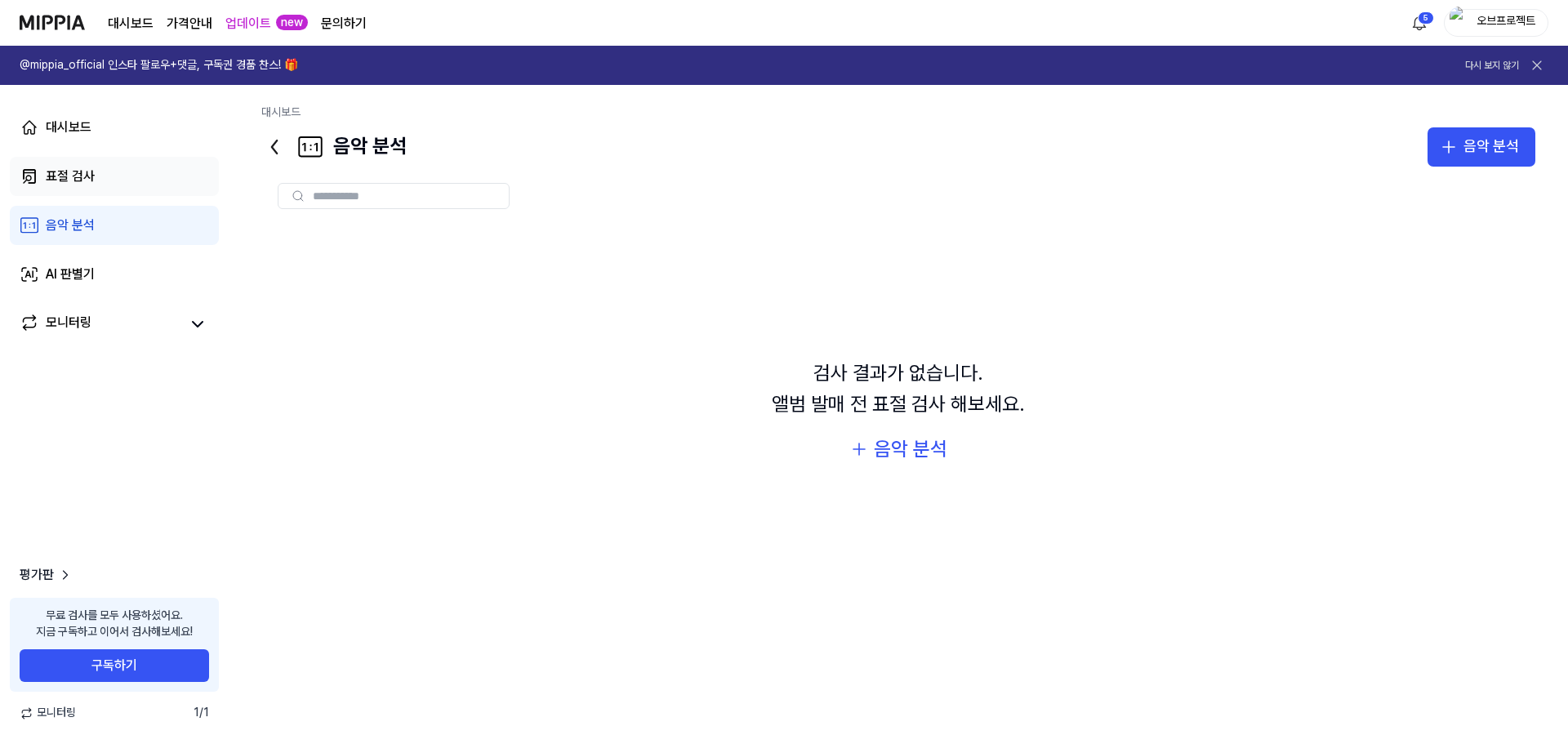
click at [98, 179] on link "표절 검사" at bounding box center [114, 176] width 209 height 40
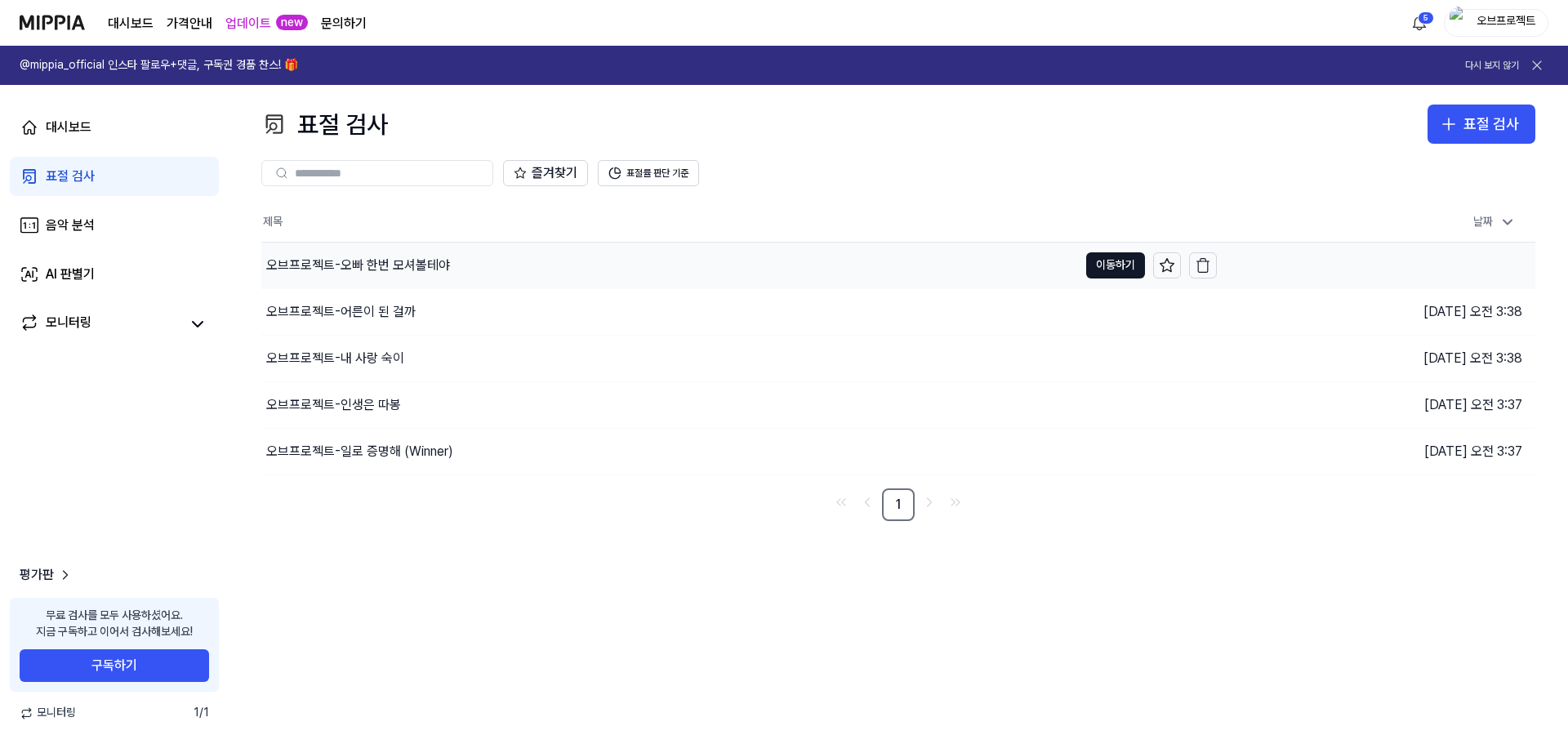
click at [376, 264] on div "오브프로젝트-오빠 한번 모셔볼테야" at bounding box center [358, 265] width 184 height 19
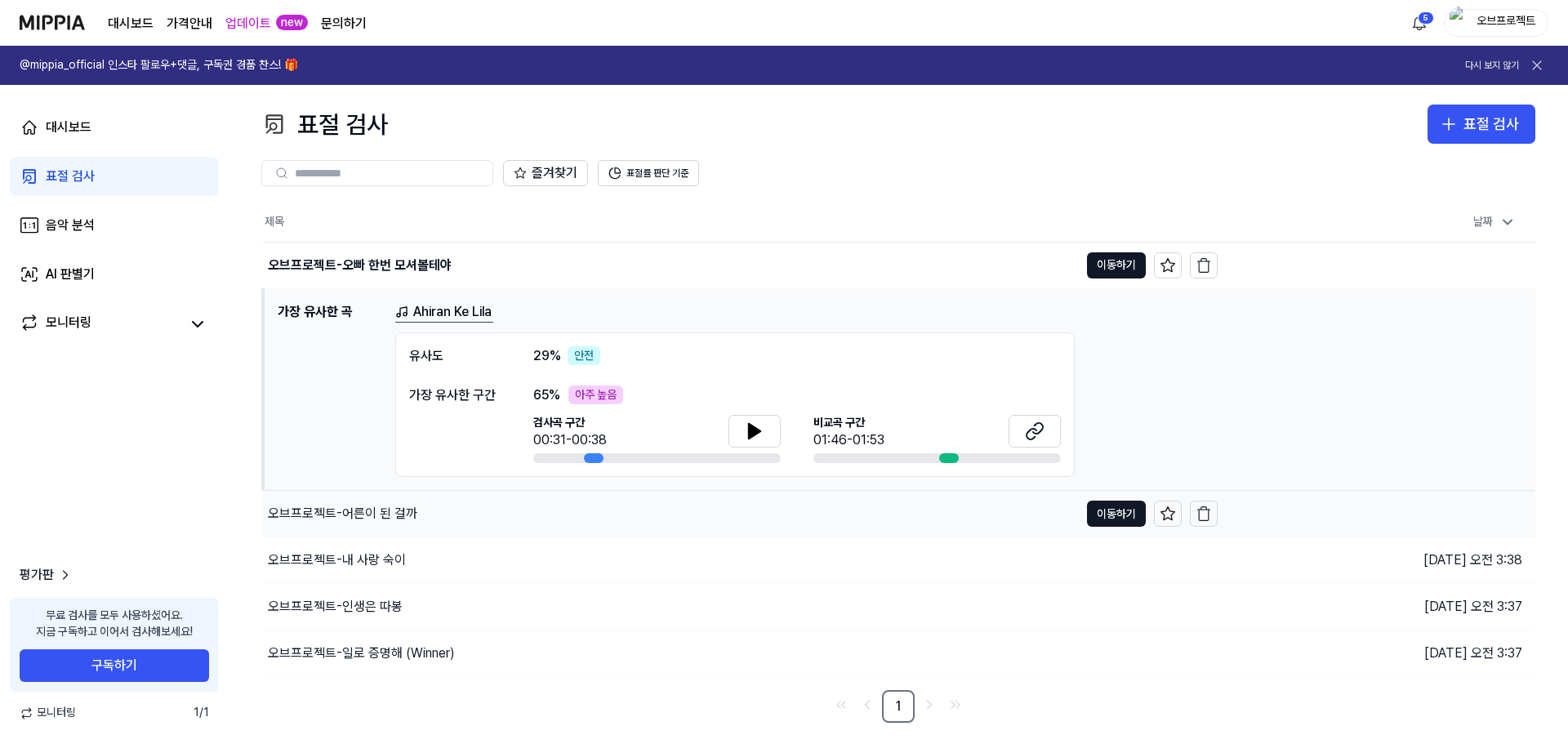
click at [367, 529] on div "오브프로젝트-어른이 된 걸까" at bounding box center [671, 513] width 816 height 46
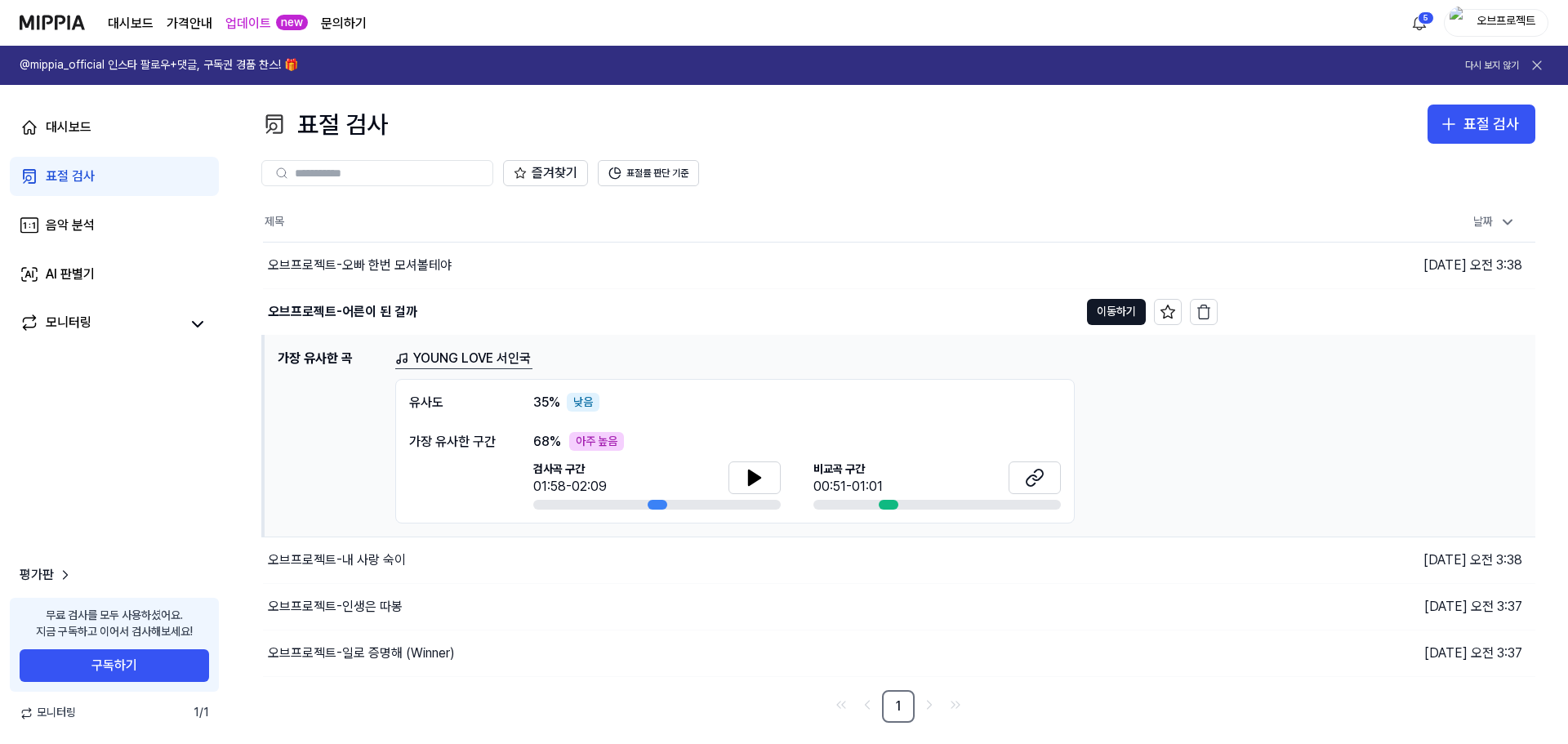
click at [195, 18] on page\) "가격안내" at bounding box center [190, 23] width 46 height 19
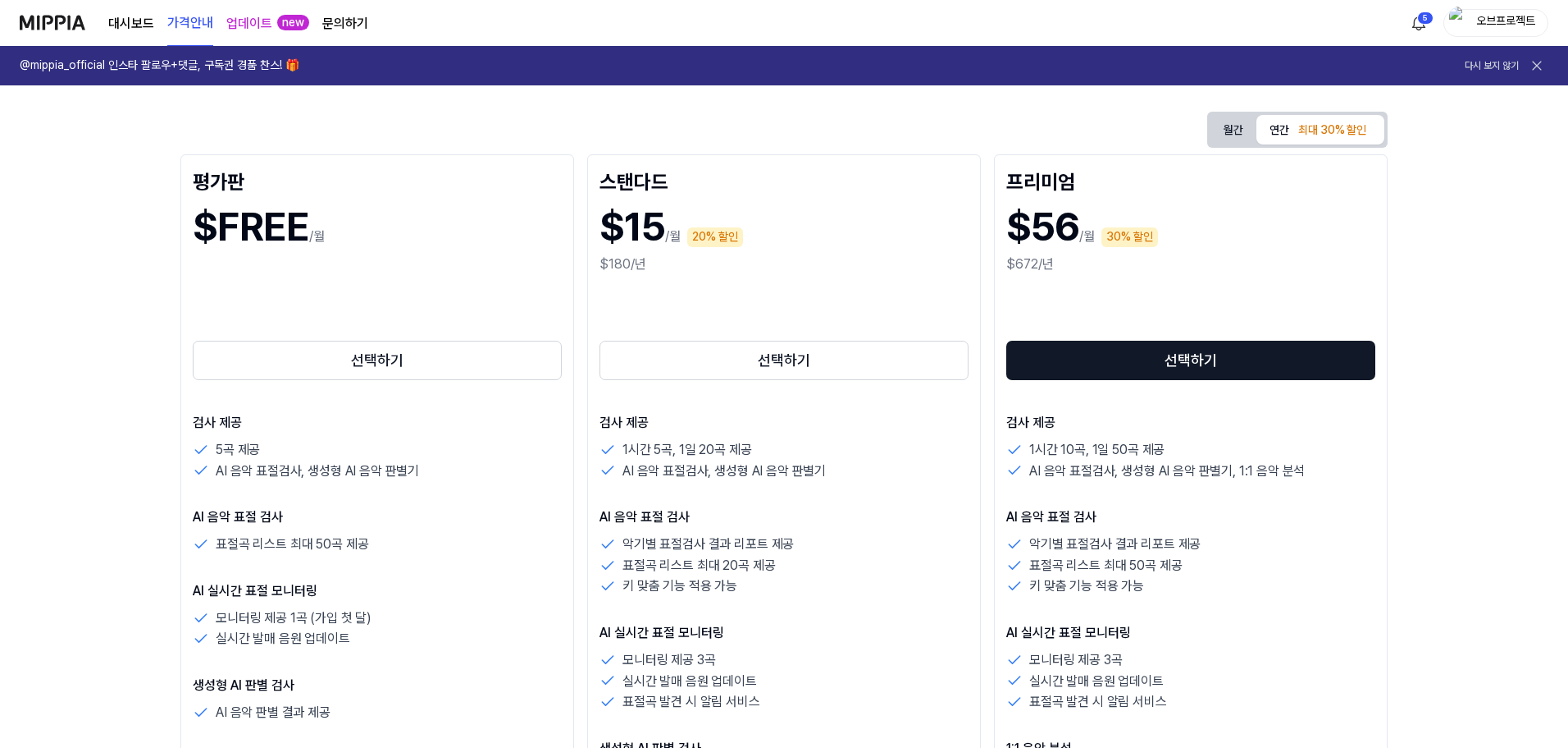
scroll to position [246, 0]
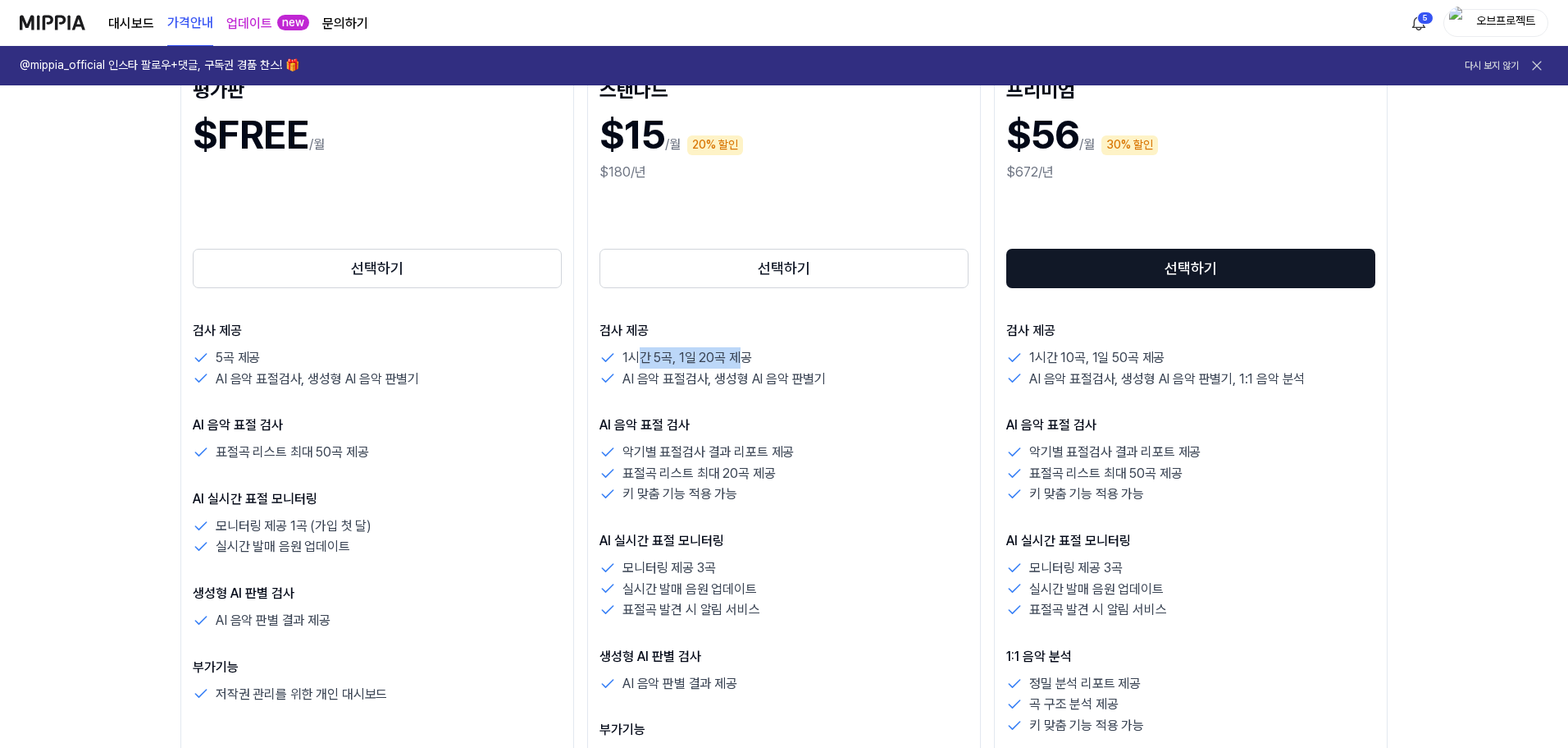
drag, startPoint x: 638, startPoint y: 359, endPoint x: 736, endPoint y: 355, distance: 98.1
click at [736, 355] on p "1시간 5곡, 1일 20곡 제공" at bounding box center [687, 357] width 128 height 21
click at [821, 419] on p "AI 음악 표절 검사" at bounding box center [784, 424] width 369 height 19
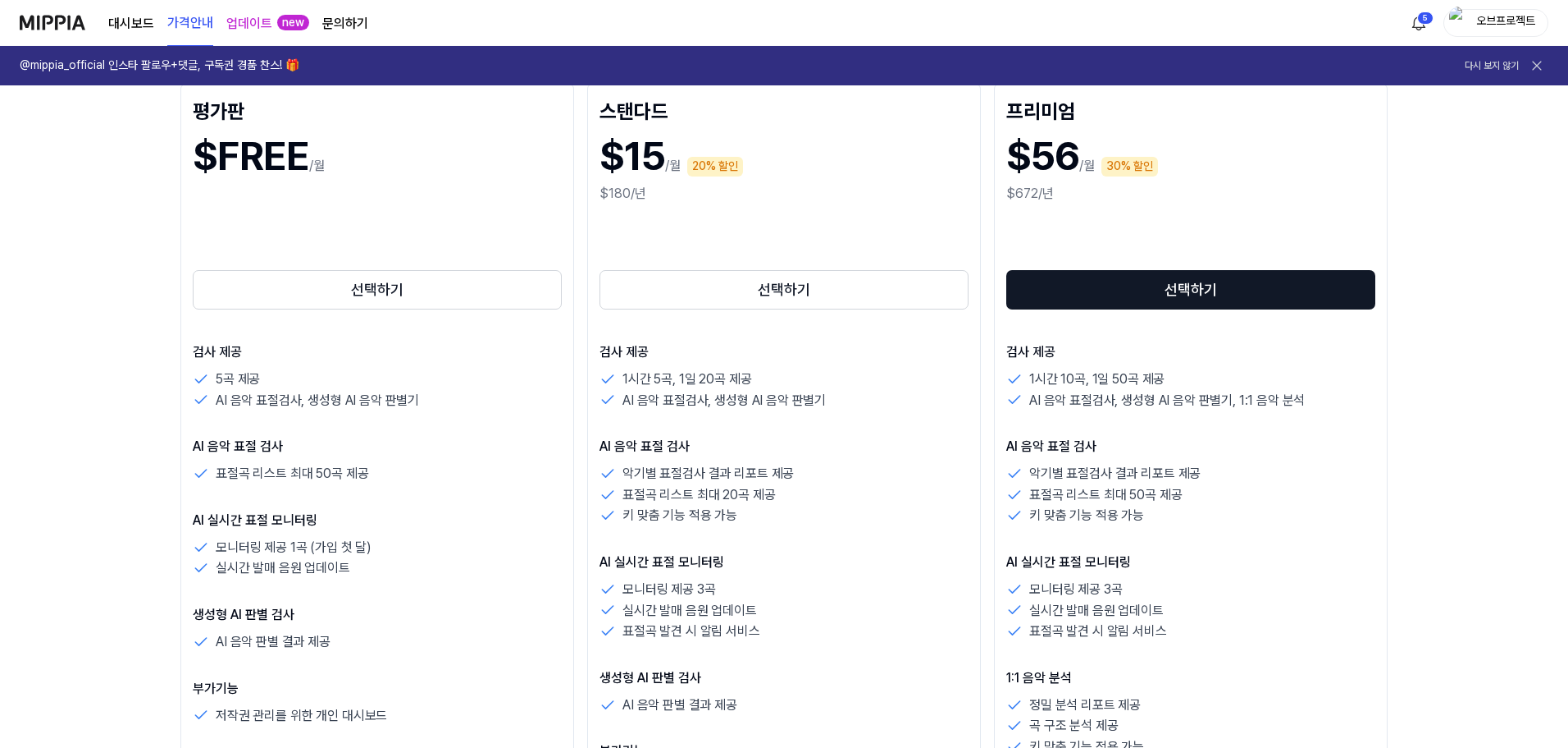
scroll to position [165, 0]
